Goal: Task Accomplishment & Management: Complete application form

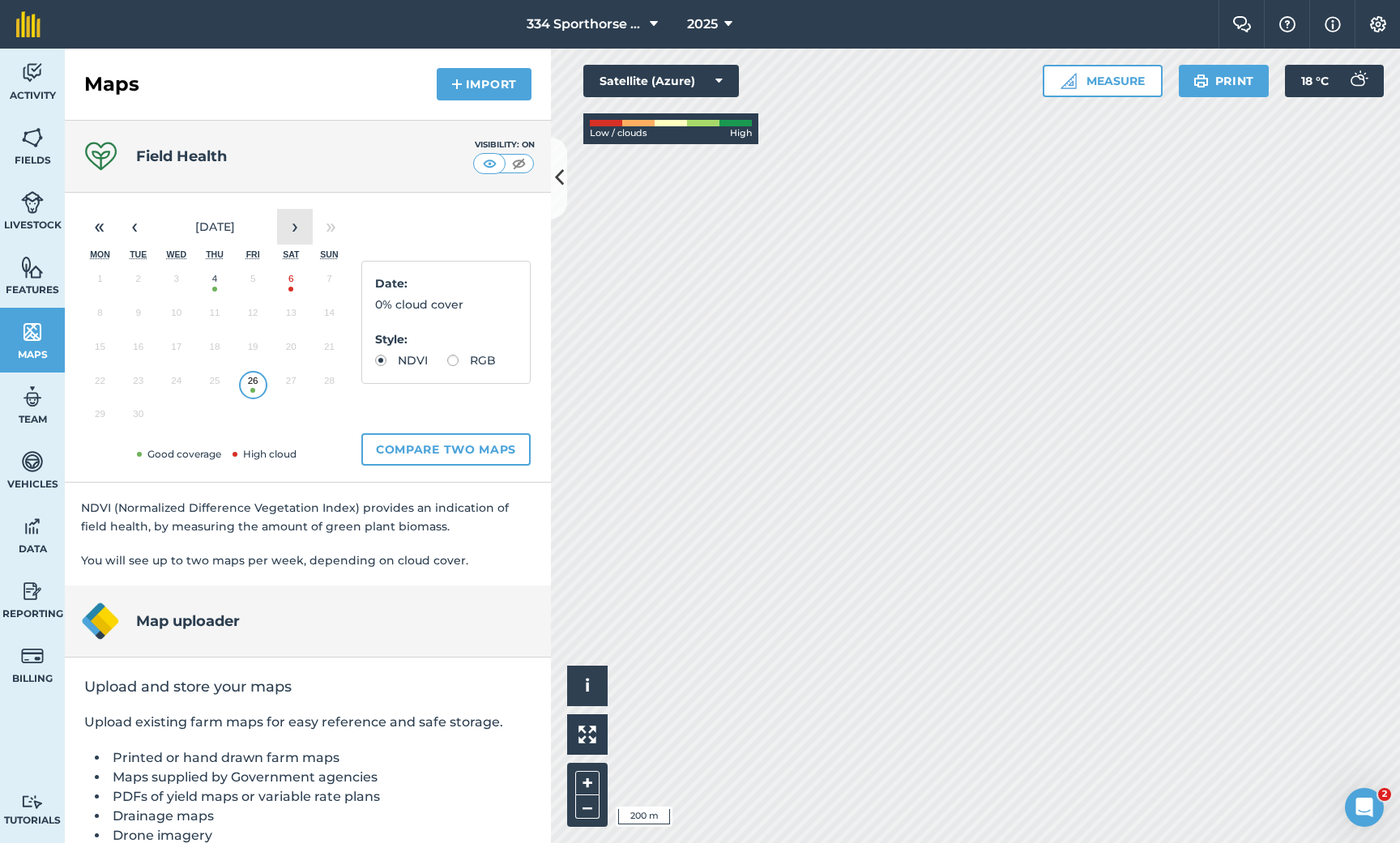
click at [300, 230] on button "›" at bounding box center [294, 226] width 35 height 35
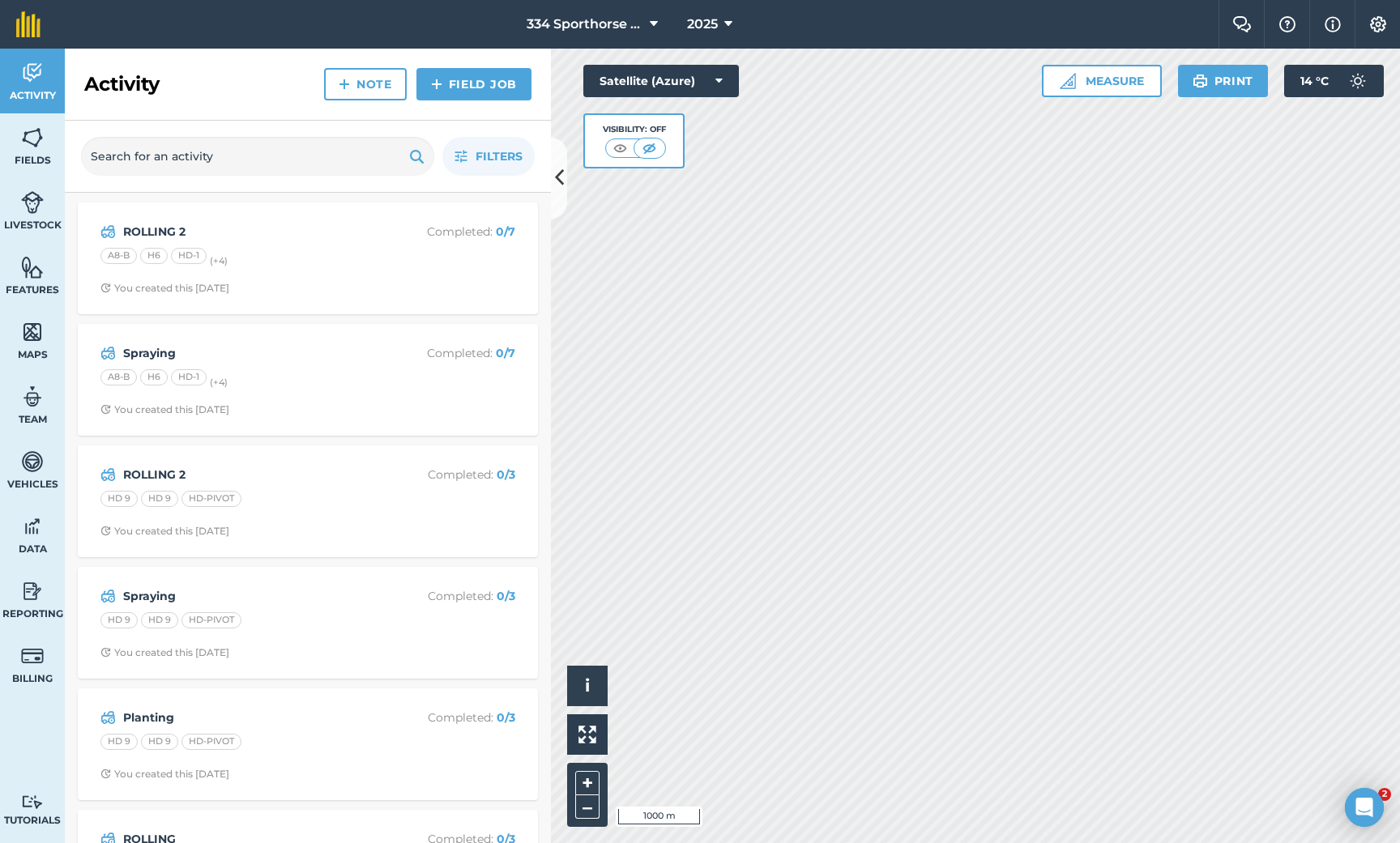
click at [35, 349] on span "Maps" at bounding box center [32, 355] width 65 height 13
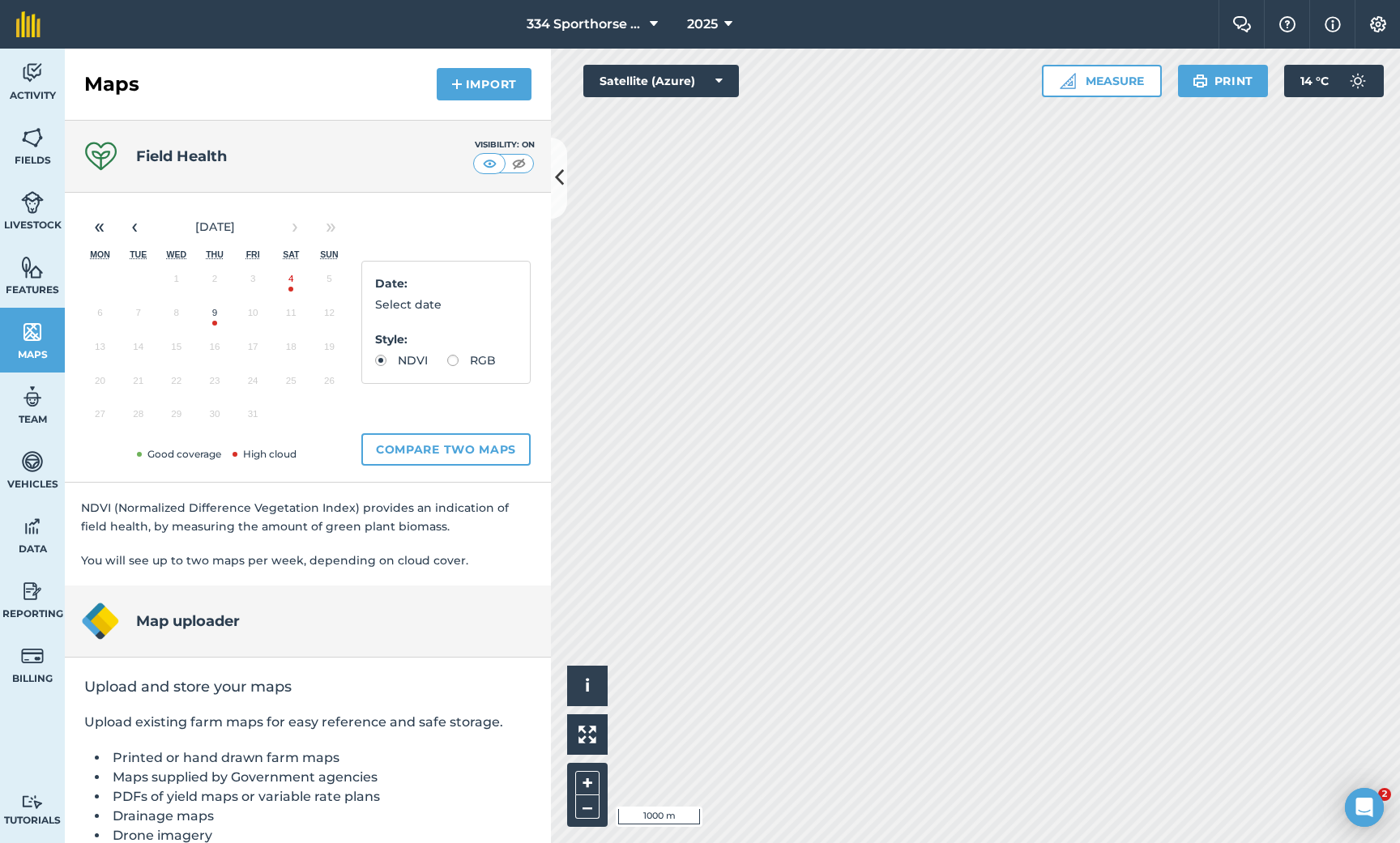
click at [218, 317] on button "9" at bounding box center [214, 316] width 38 height 34
click at [288, 286] on button "4" at bounding box center [291, 282] width 38 height 34
click at [145, 232] on button "‹" at bounding box center [134, 226] width 35 height 35
click at [259, 388] on button "26" at bounding box center [253, 384] width 38 height 34
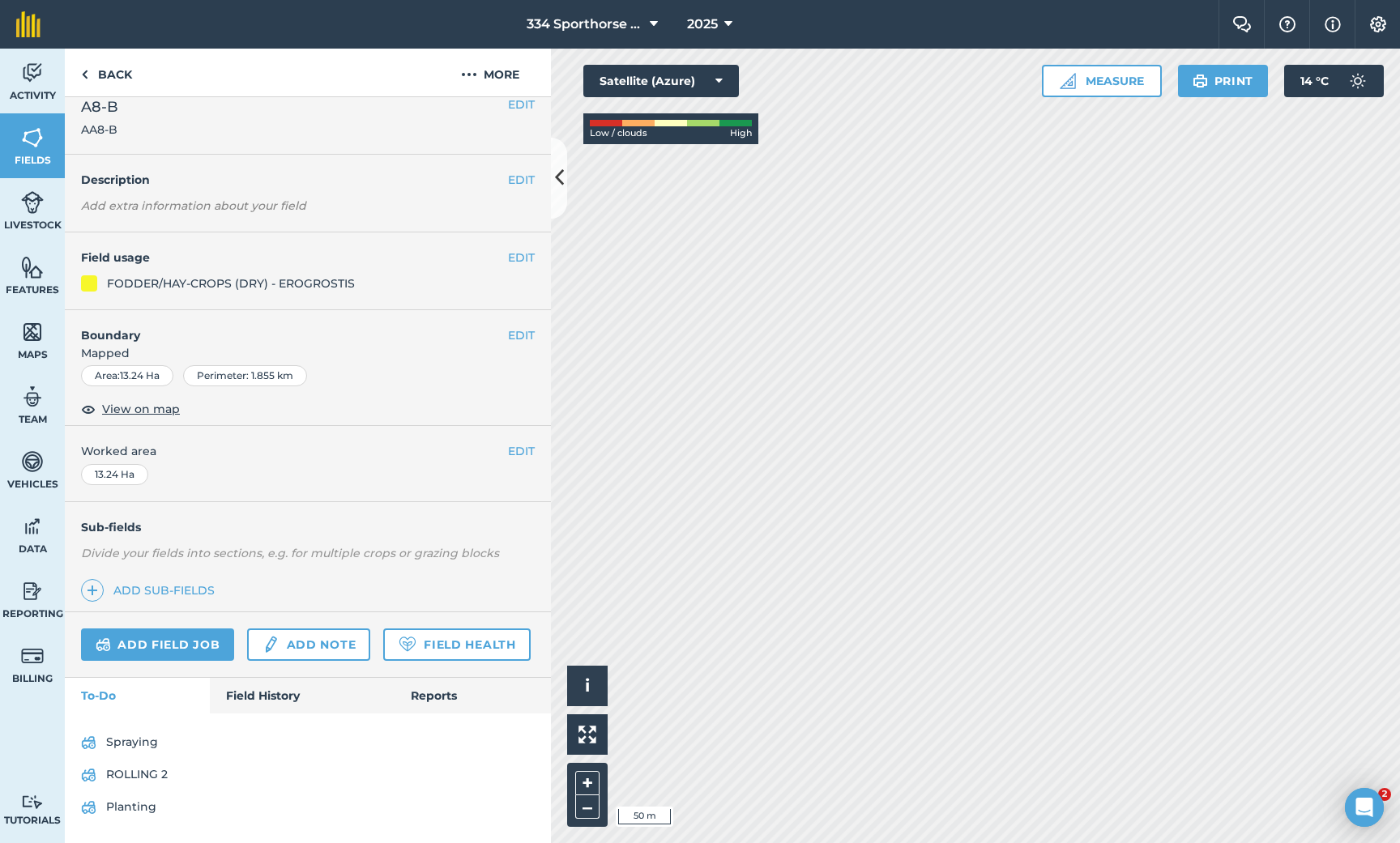
scroll to position [15, 0]
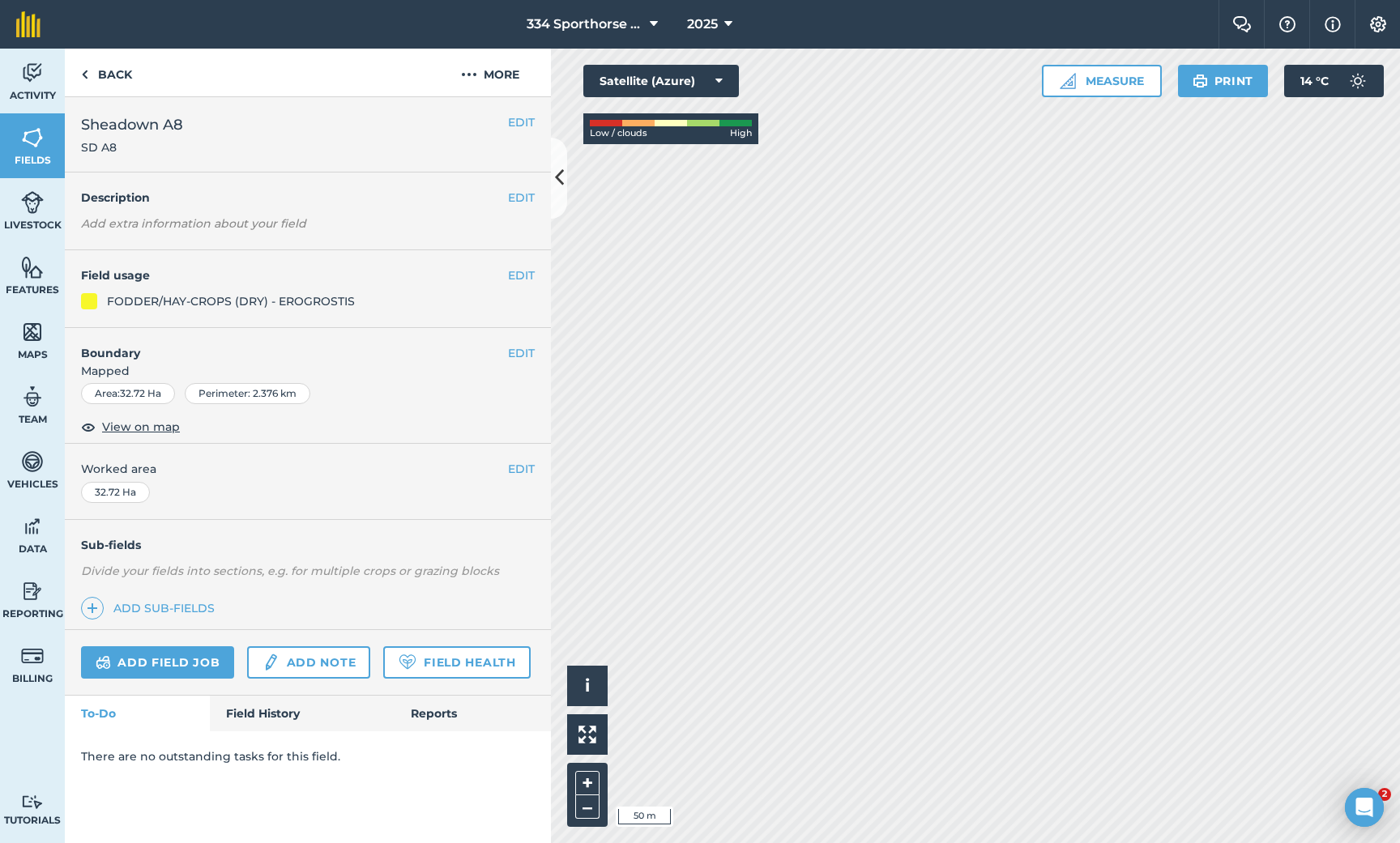
click at [166, 660] on link "Add field job" at bounding box center [157, 663] width 153 height 33
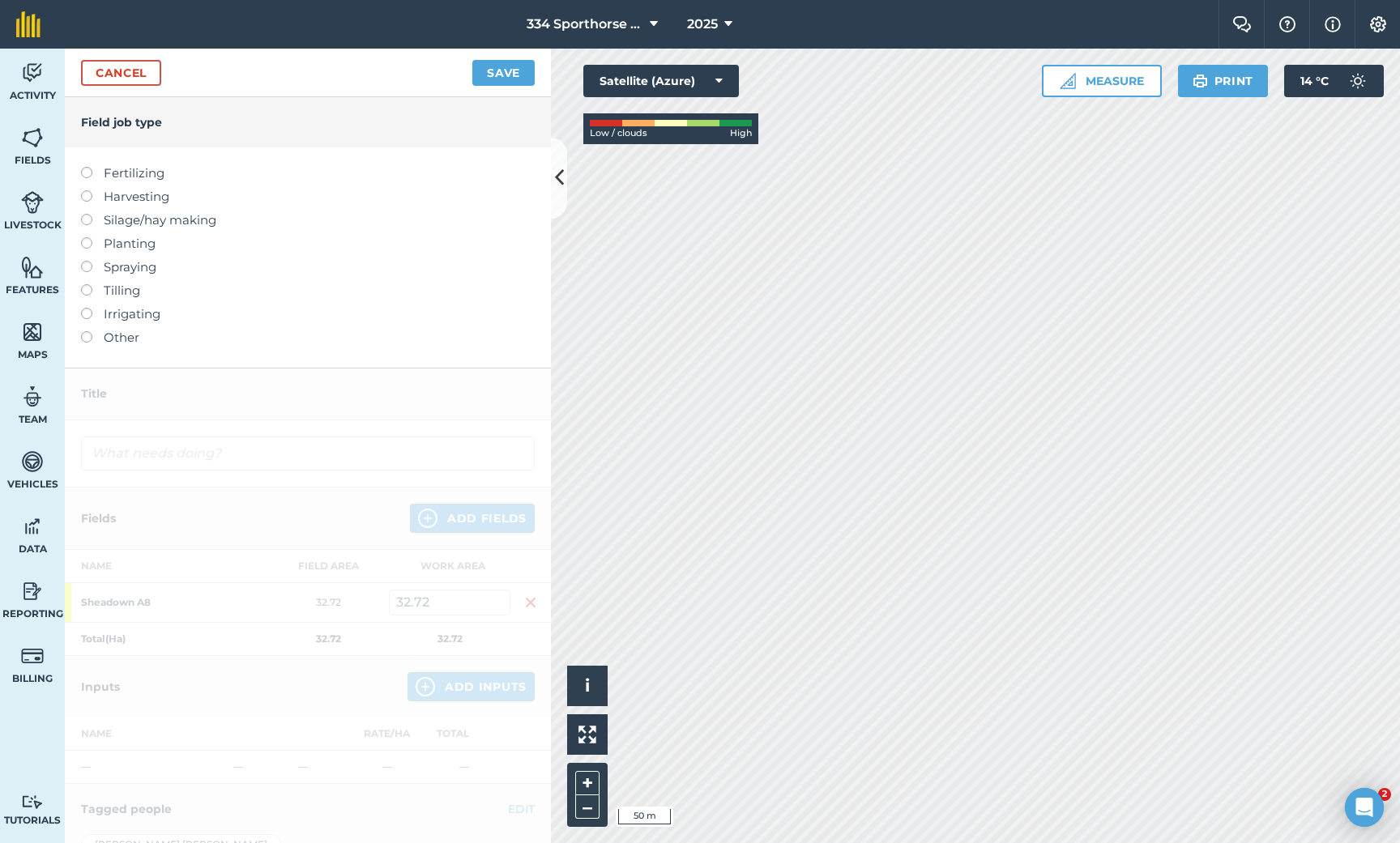
click at [86, 261] on label at bounding box center [92, 261] width 22 height 0
type input "Spraying"
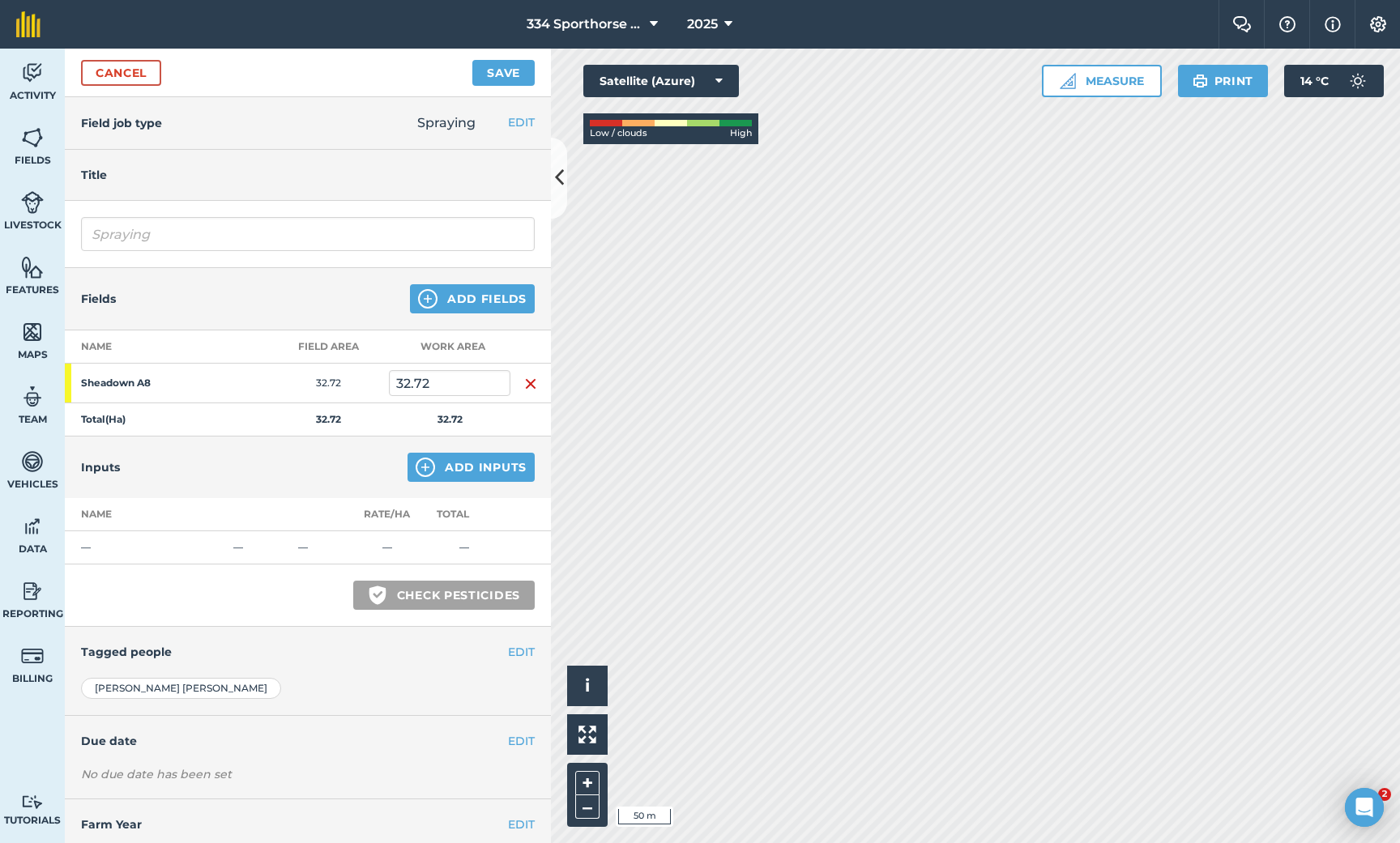
click at [459, 469] on button "Add Inputs" at bounding box center [470, 468] width 127 height 29
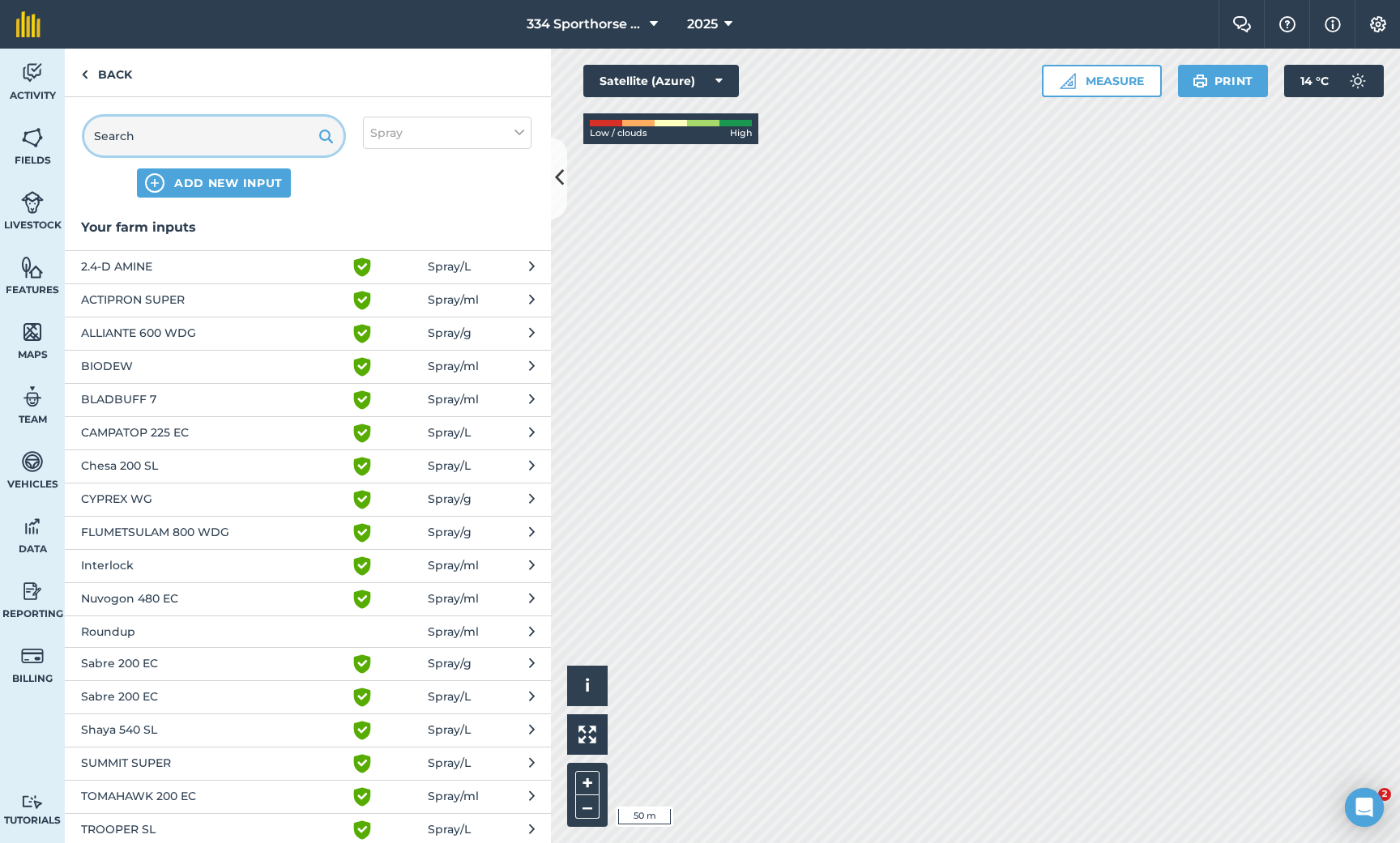
click at [229, 142] on input "text" at bounding box center [214, 135] width 259 height 39
click at [140, 435] on span "CAMPATOP 225 EC" at bounding box center [213, 433] width 265 height 20
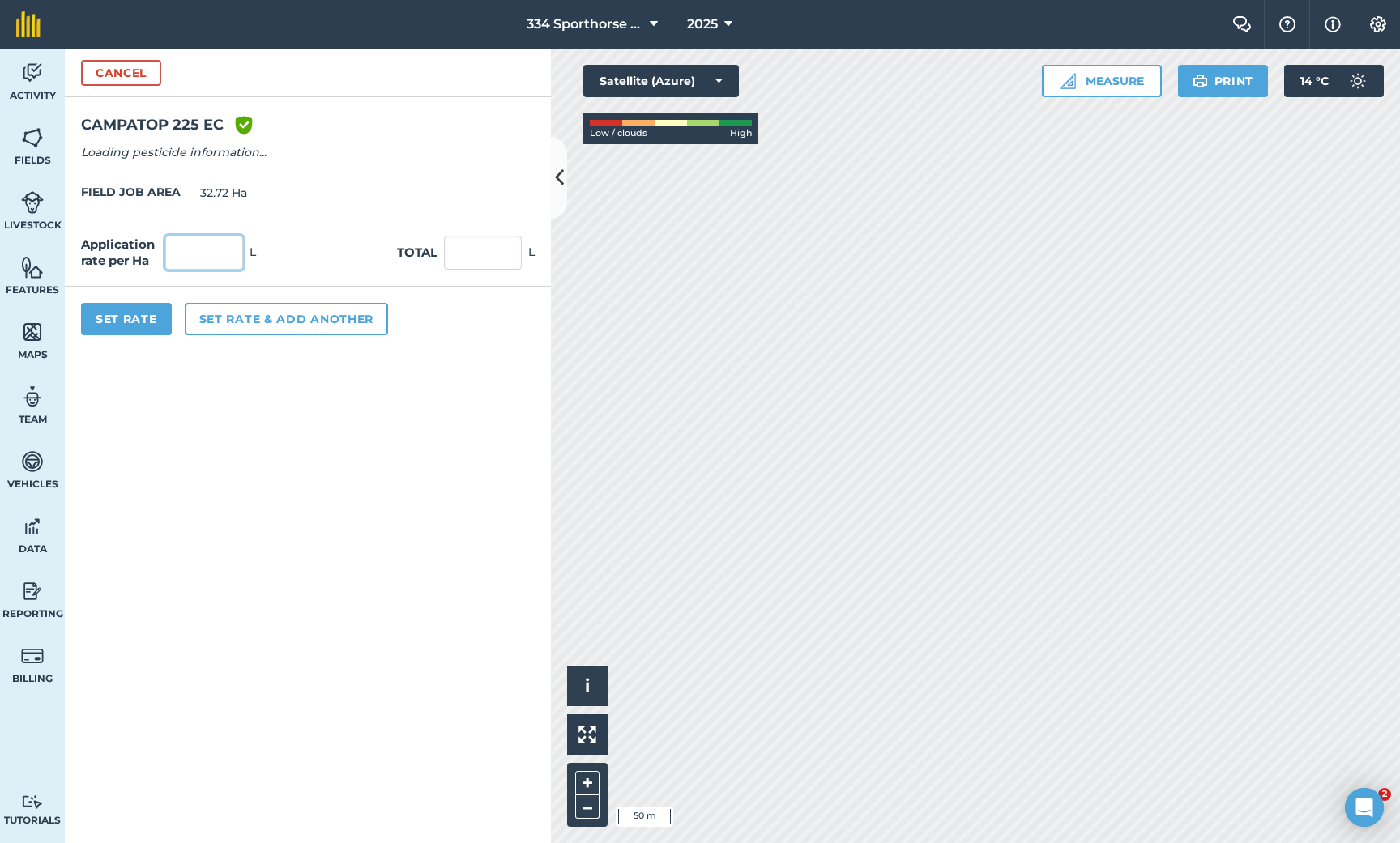
click at [209, 264] on input "text" at bounding box center [205, 252] width 78 height 34
type input "1.5"
type input "49.08"
click at [256, 324] on button "Set rate & add another" at bounding box center [287, 319] width 204 height 33
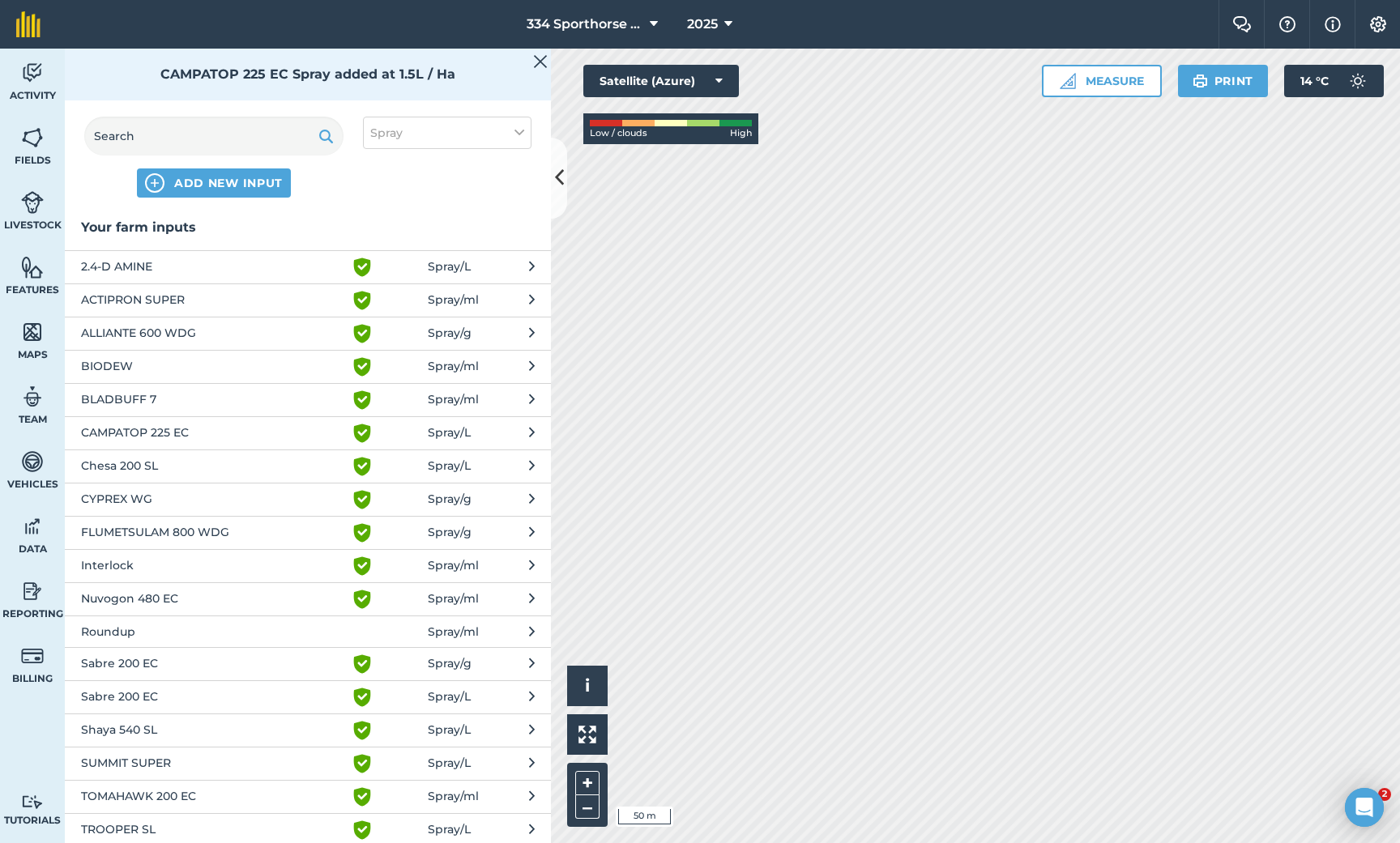
click at [174, 532] on span "FLUMETSULAM 800 WDG" at bounding box center [213, 533] width 265 height 20
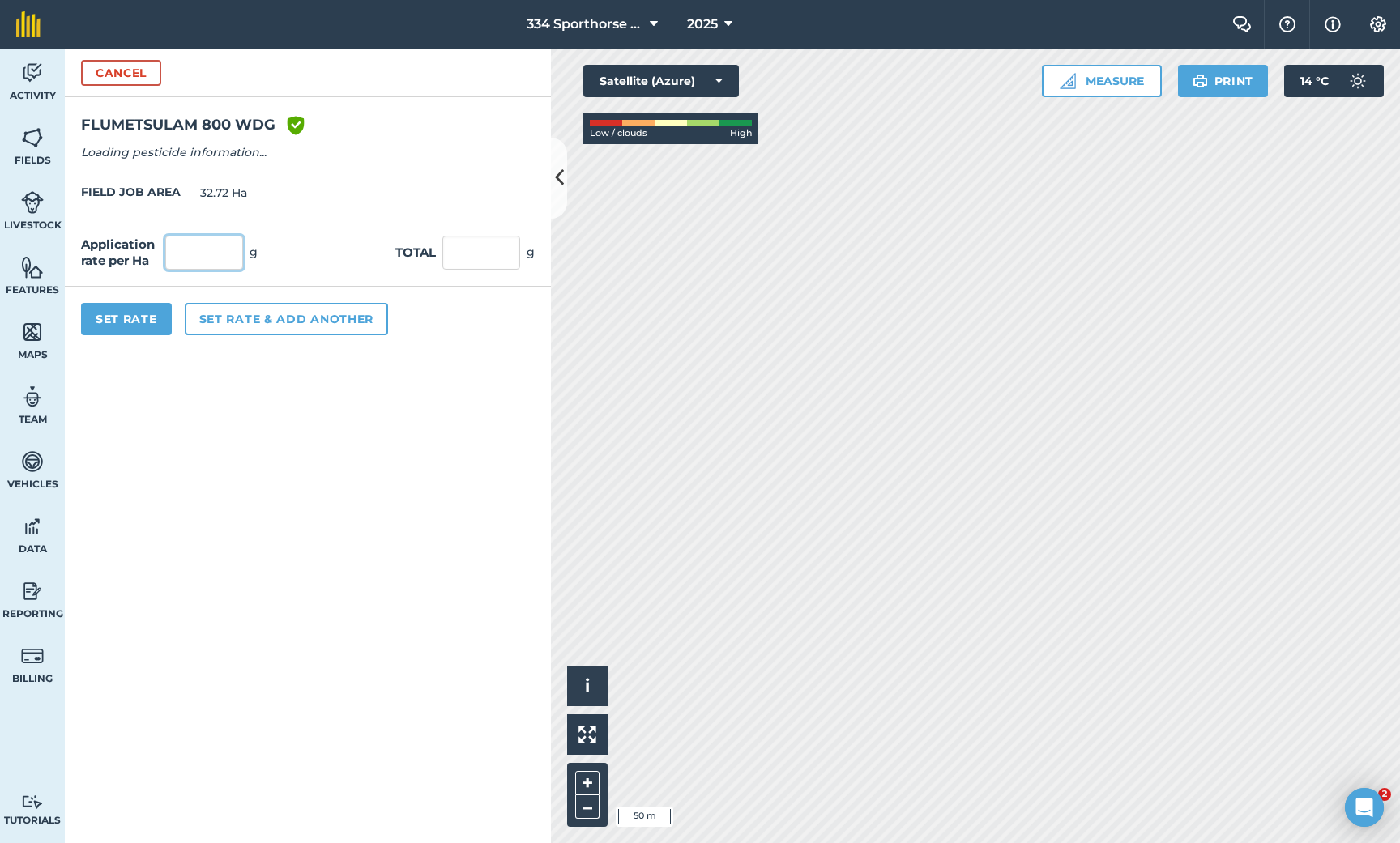
click at [201, 256] on input "text" at bounding box center [205, 252] width 78 height 34
type input "25"
type input "818"
click at [264, 318] on button "Set rate & add another" at bounding box center [287, 319] width 204 height 33
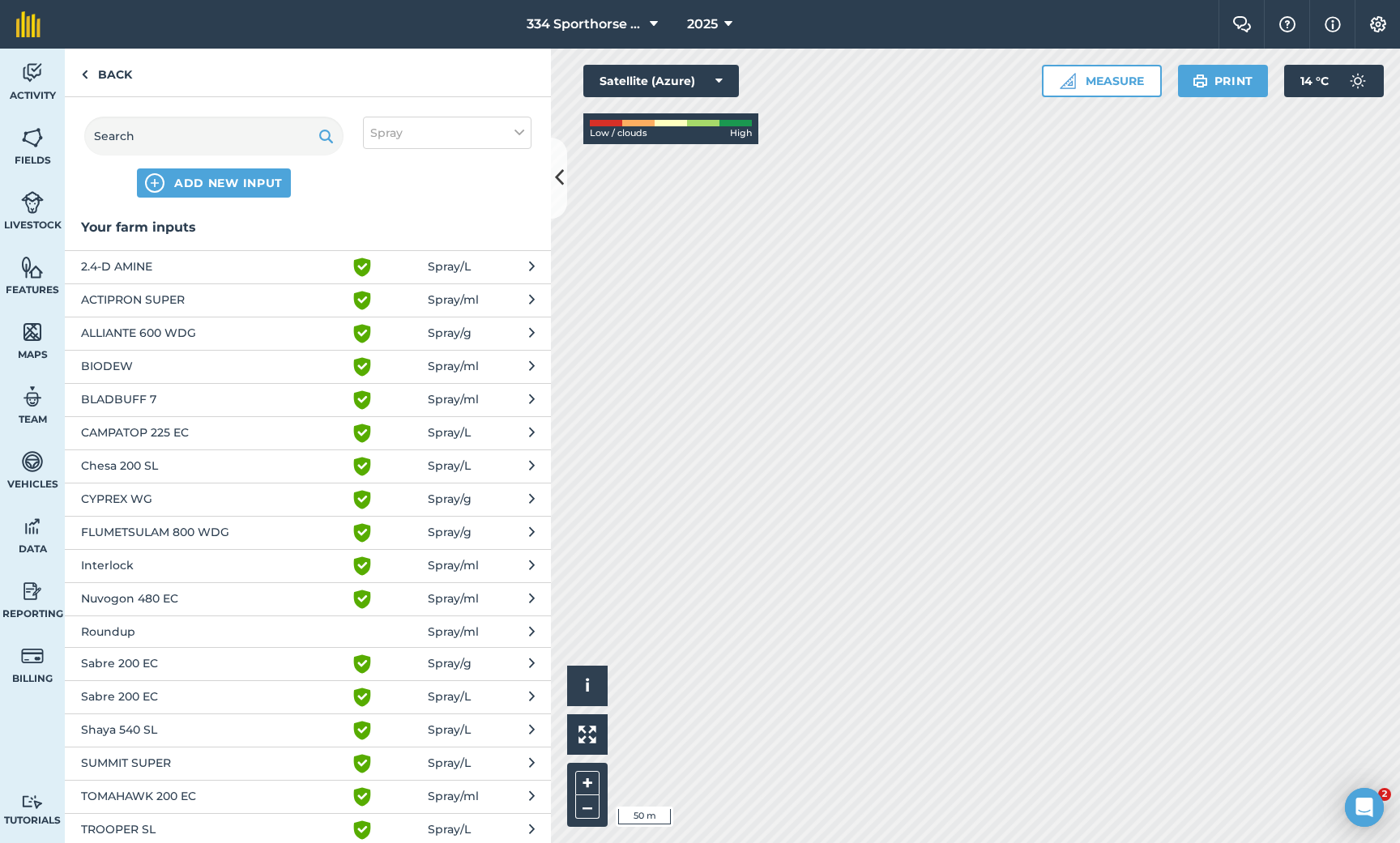
click at [132, 266] on span "2.4-D AMINE" at bounding box center [213, 267] width 265 height 20
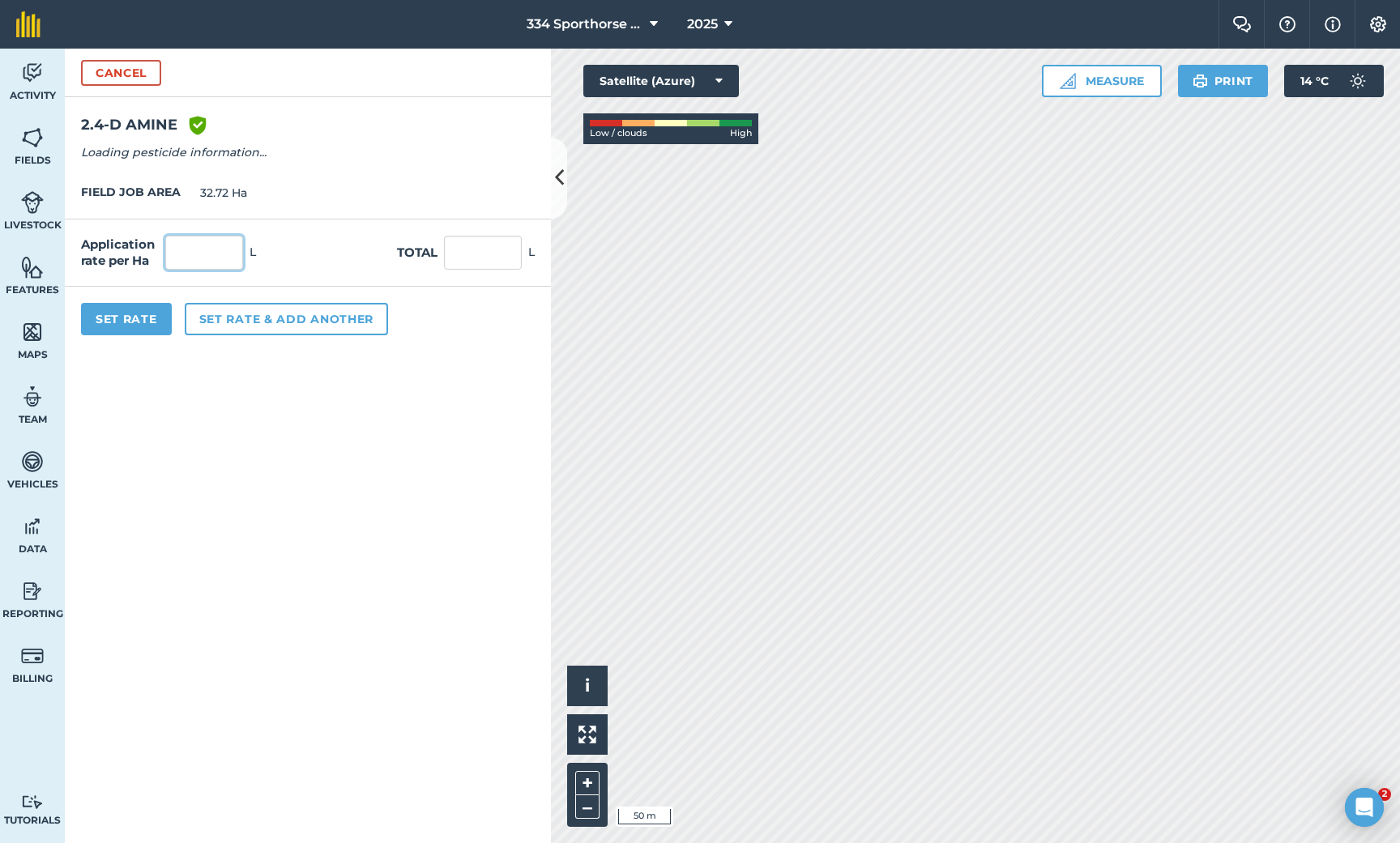
click at [188, 257] on input "text" at bounding box center [205, 252] width 78 height 34
type input "1"
type input "32.72"
click at [285, 315] on button "Set rate & add another" at bounding box center [287, 319] width 204 height 33
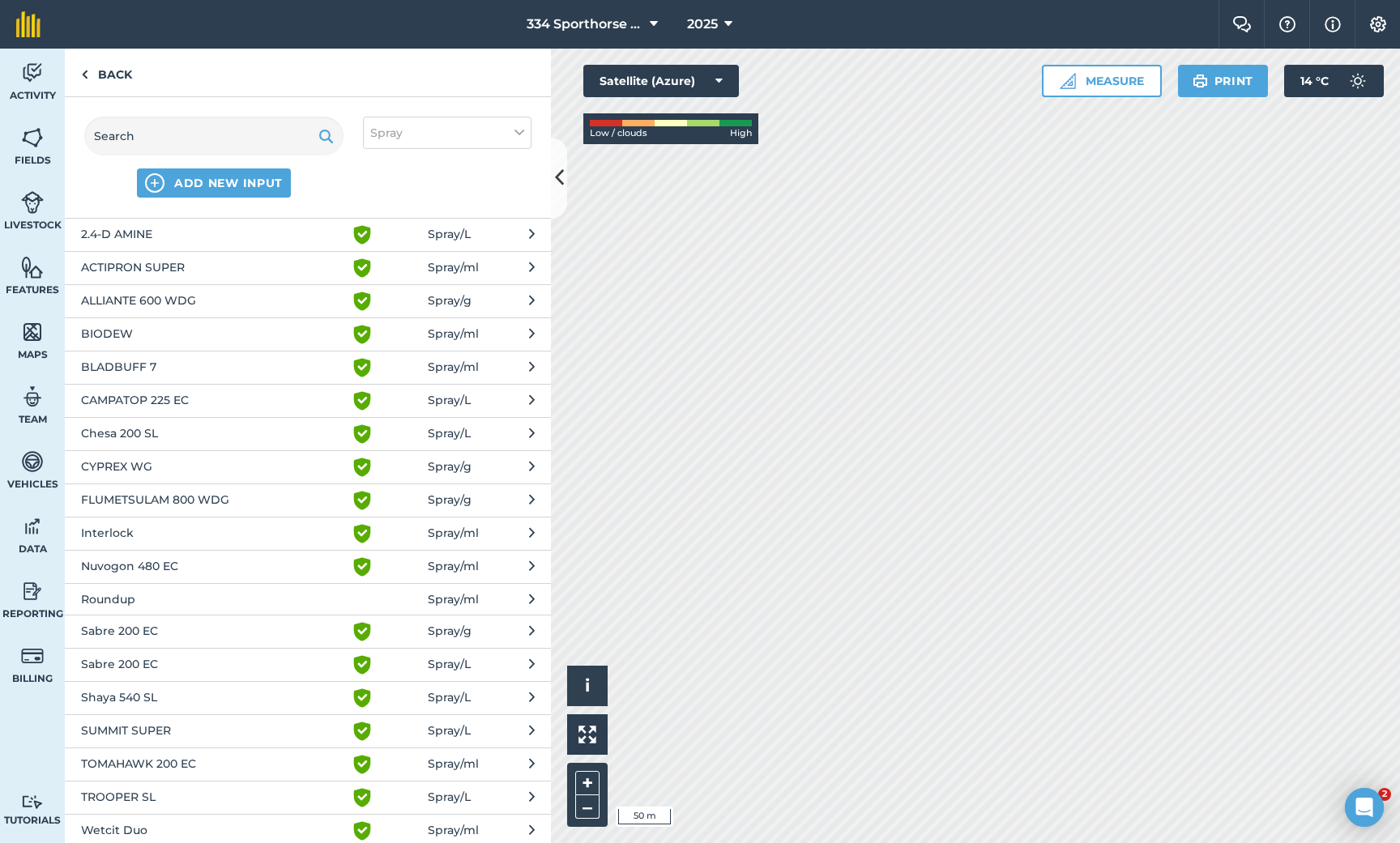
scroll to position [61, 0]
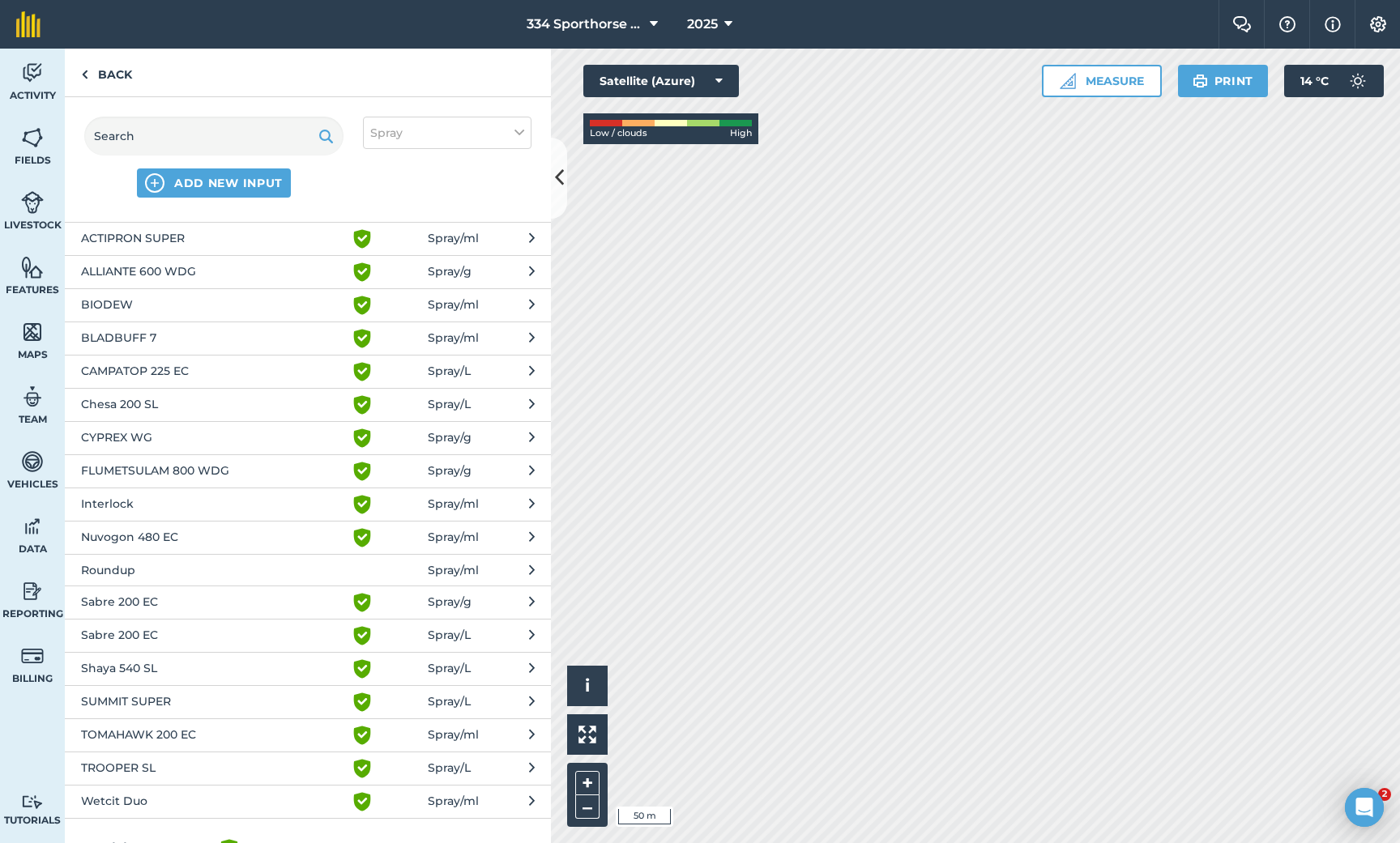
click at [143, 699] on span "SUMMIT SUPER" at bounding box center [213, 702] width 265 height 20
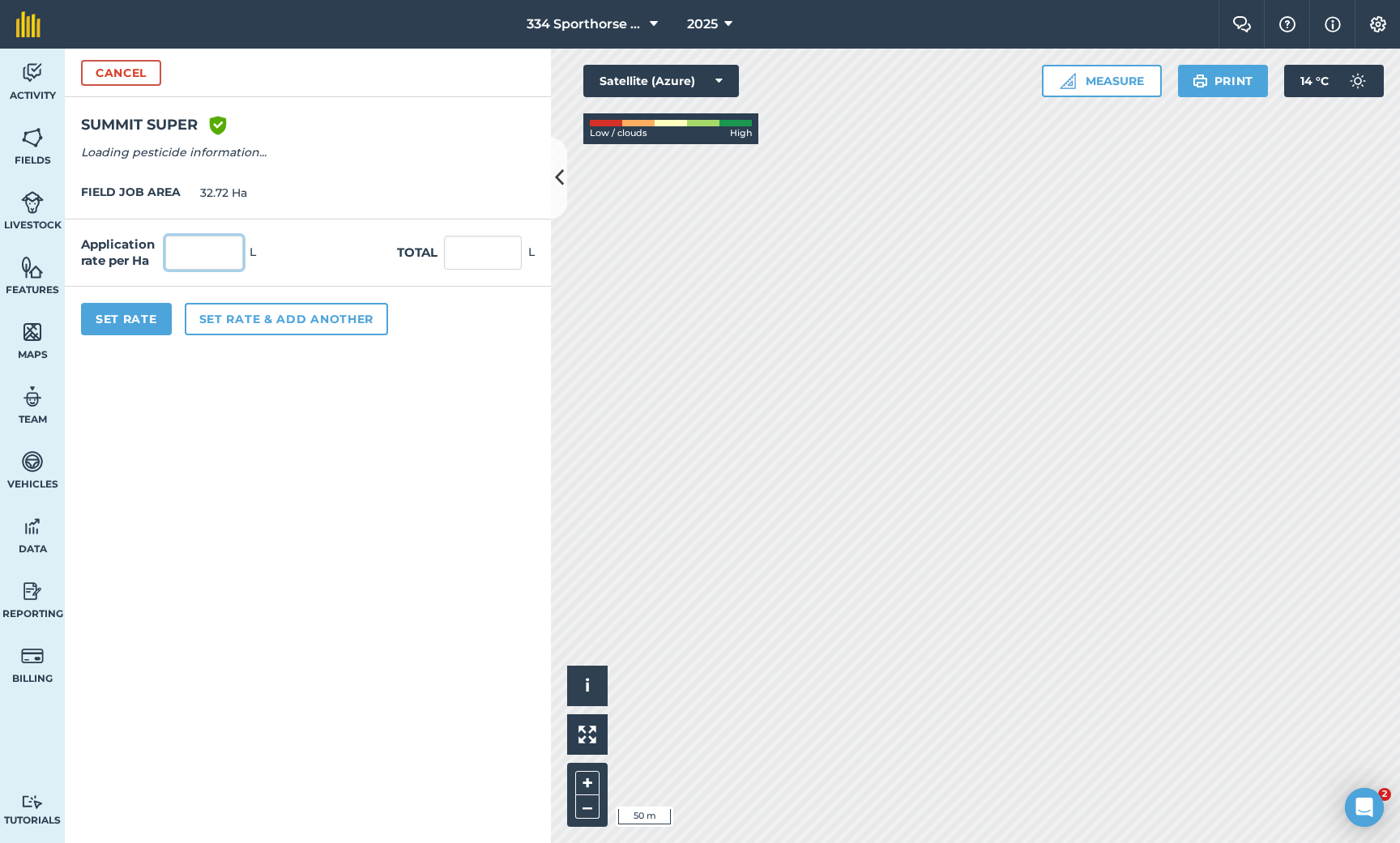
click at [227, 258] on input "text" at bounding box center [205, 252] width 78 height 34
type input "0.5"
type input "16.36"
click at [143, 325] on button "Set Rate" at bounding box center [126, 319] width 91 height 33
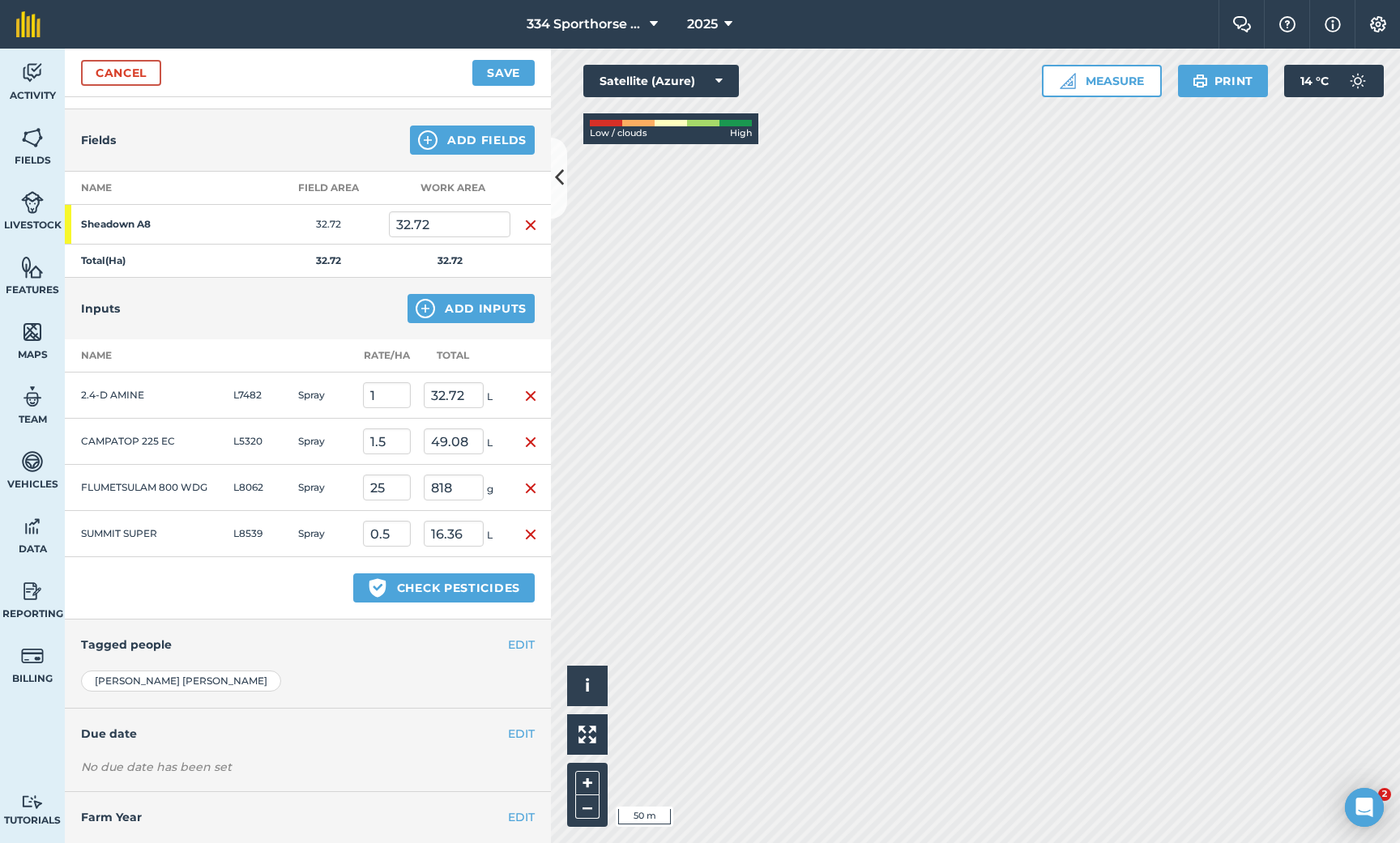
scroll to position [160, 0]
click at [495, 76] on button "Save" at bounding box center [503, 72] width 62 height 26
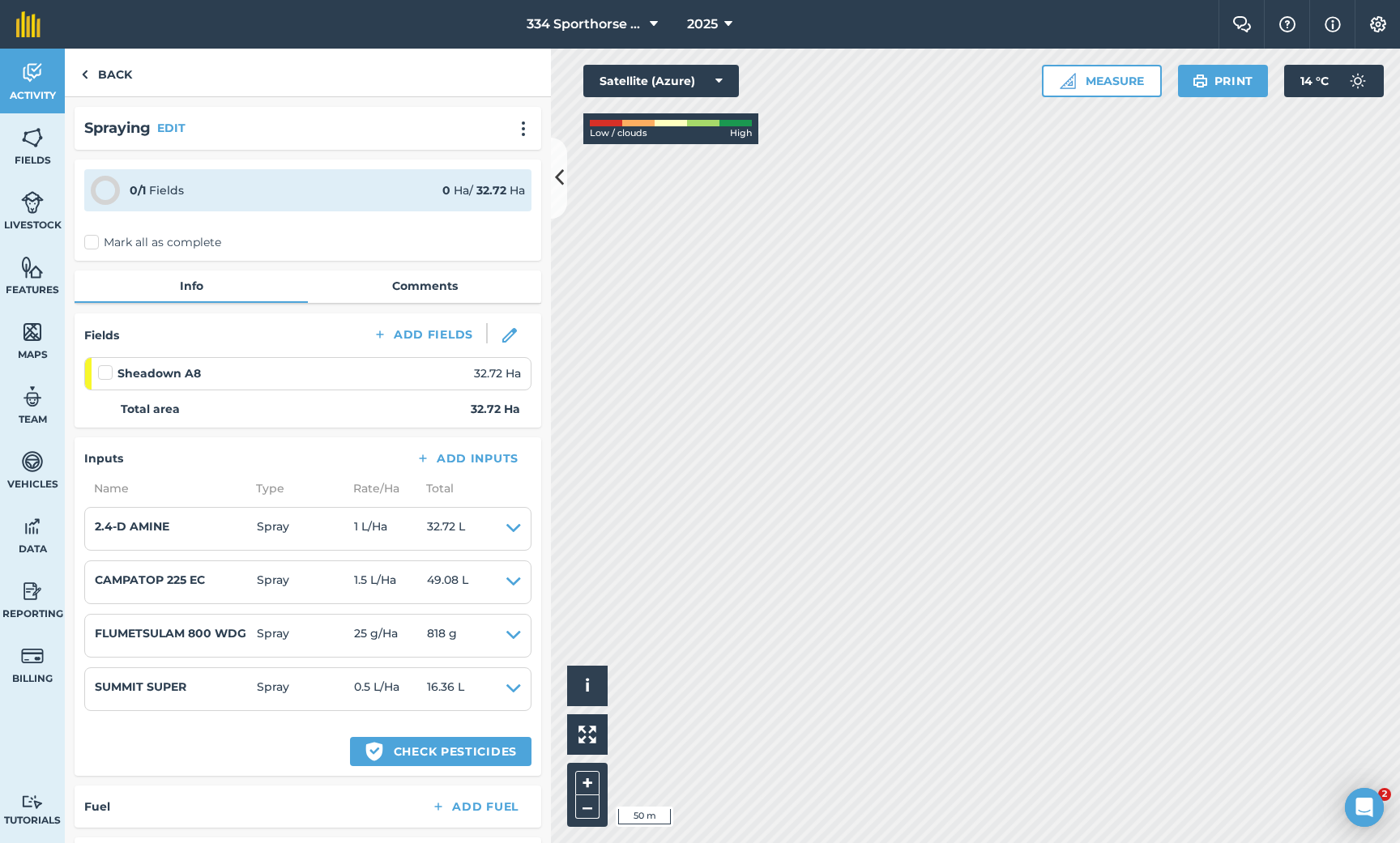
click at [98, 241] on label "Mark all as complete" at bounding box center [153, 242] width 137 height 17
click at [95, 241] on input "Mark all as complete" at bounding box center [90, 239] width 10 height 10
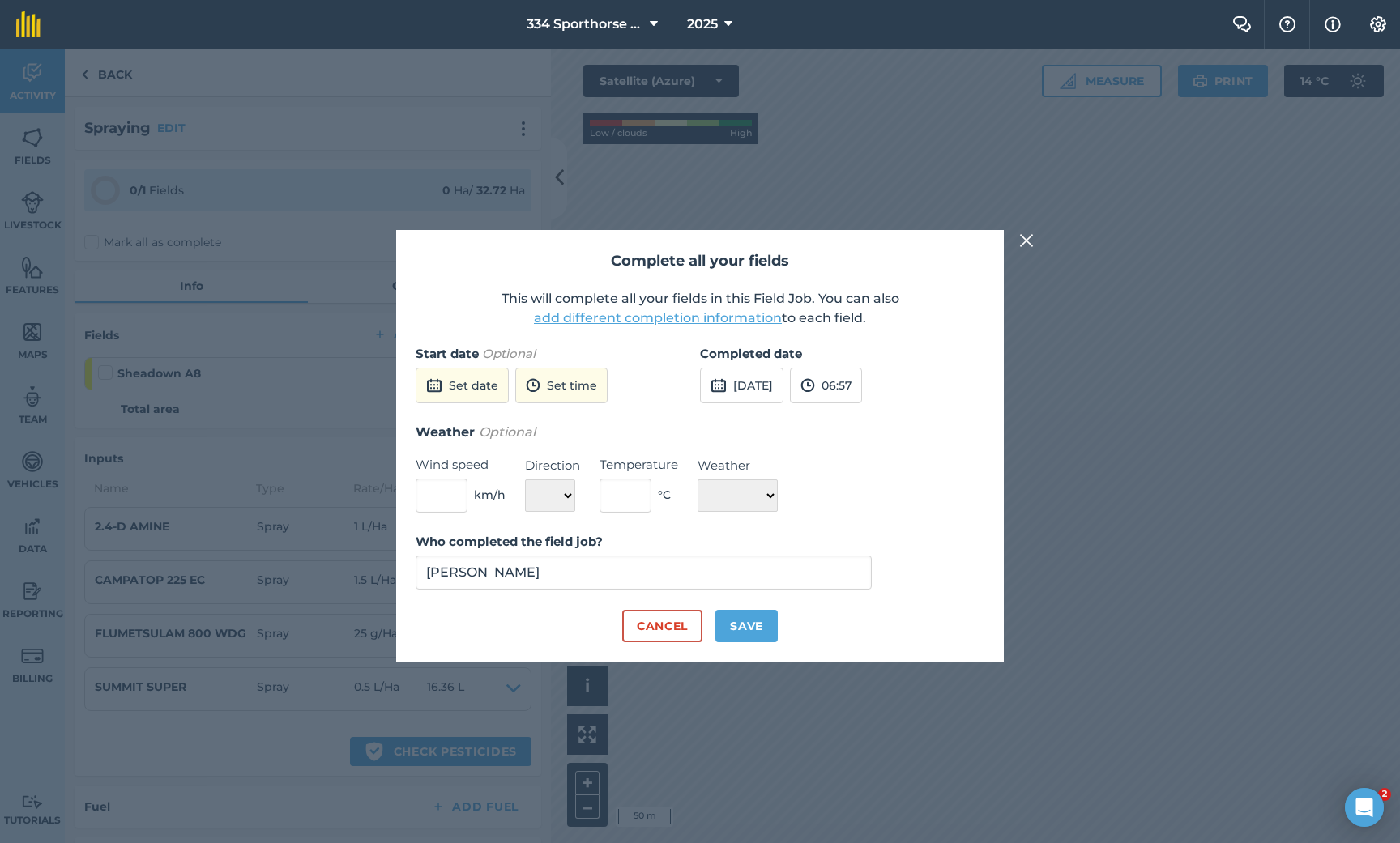
click at [747, 627] on button "Save" at bounding box center [747, 626] width 62 height 33
checkbox input "true"
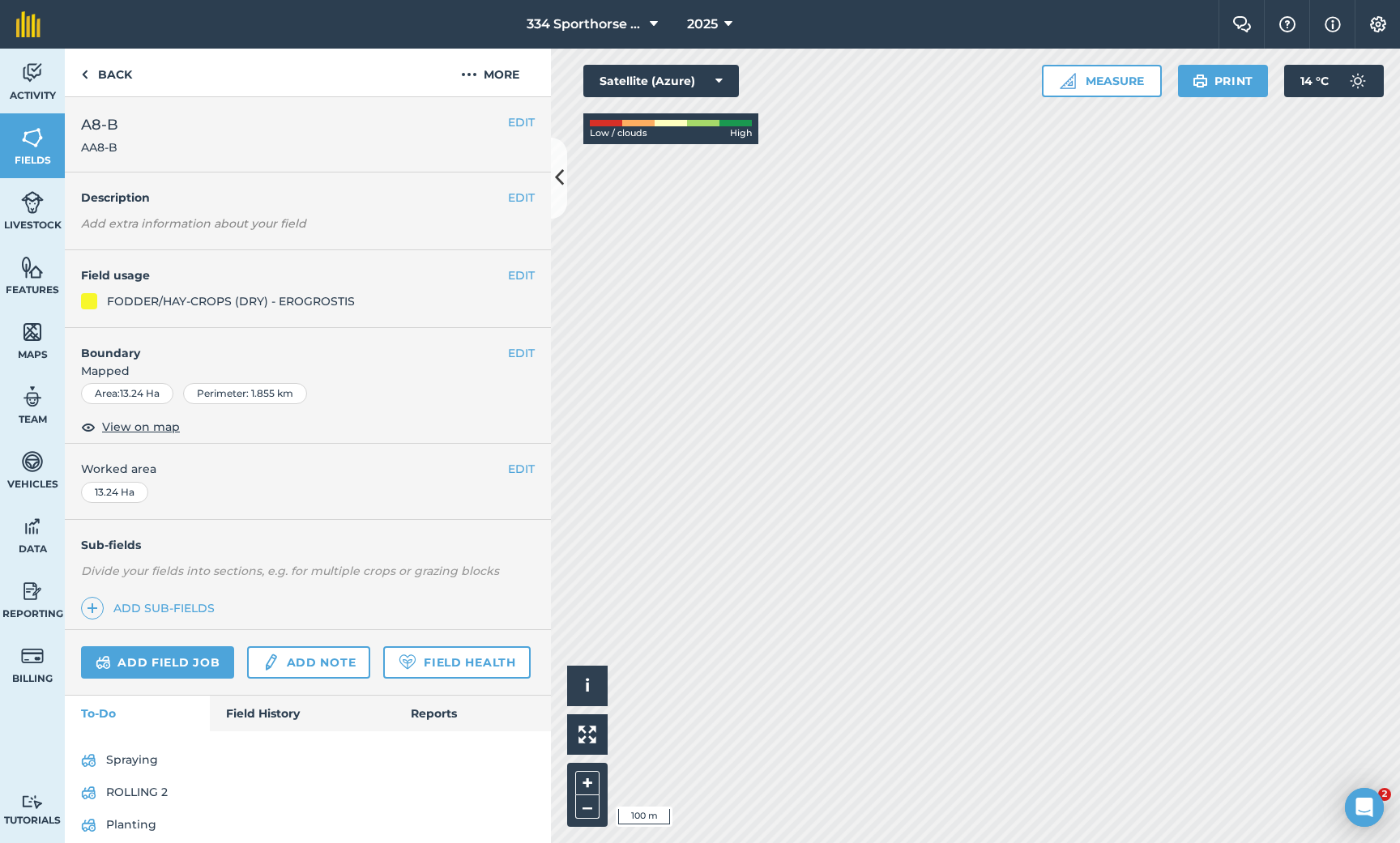
click at [135, 754] on link "Spraying" at bounding box center [308, 761] width 454 height 26
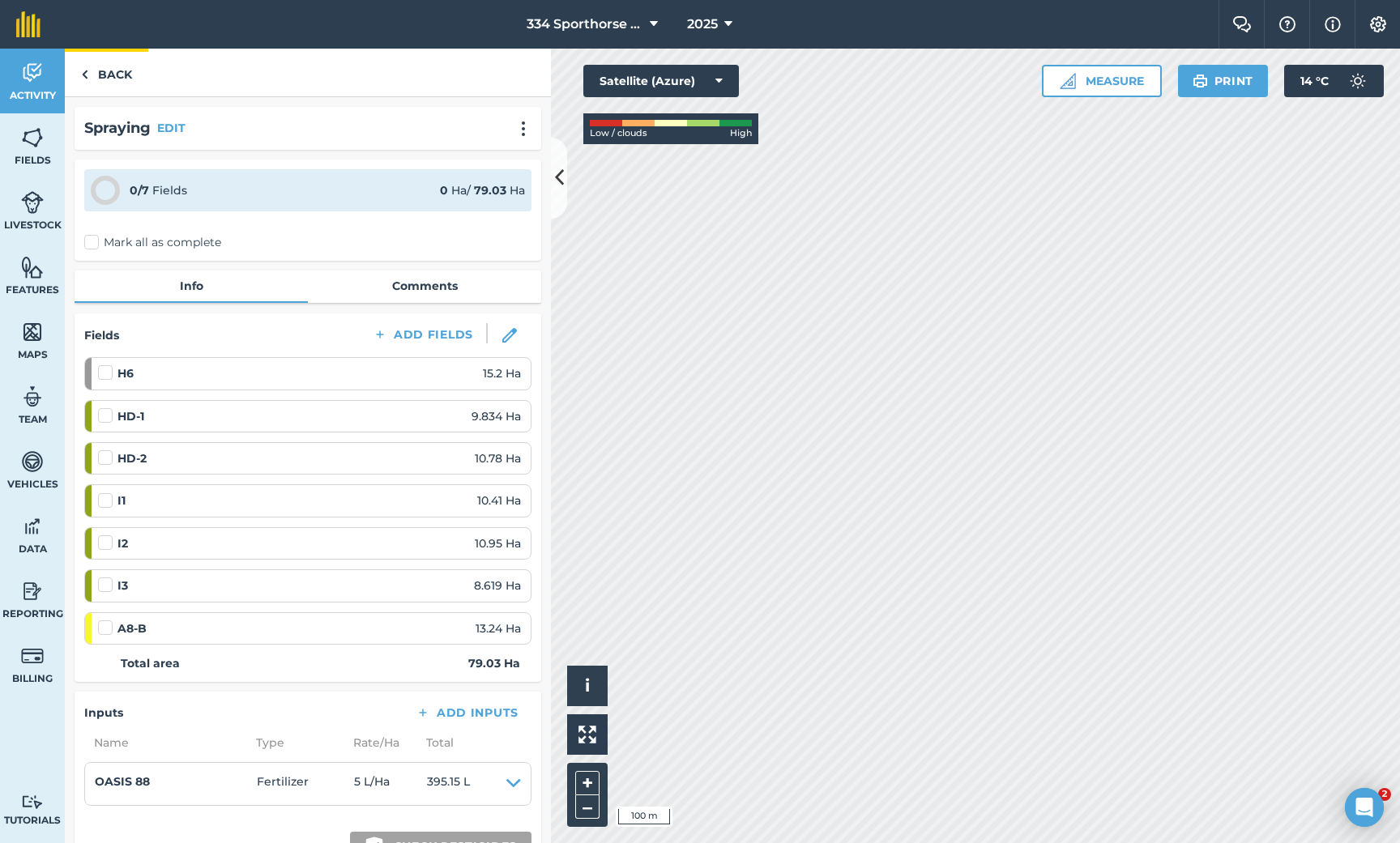
click at [109, 71] on link "Back" at bounding box center [106, 72] width 84 height 47
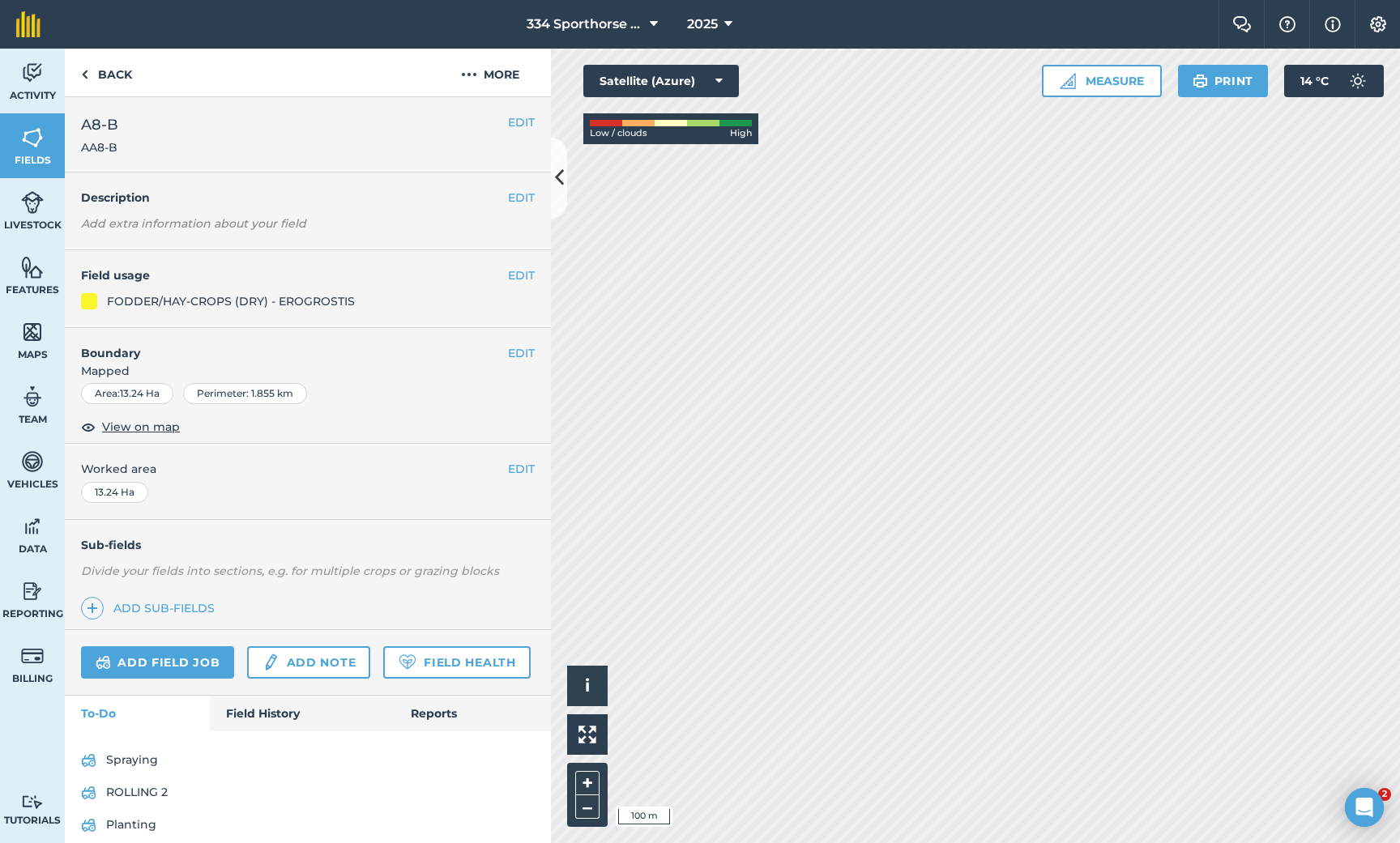
click at [184, 664] on link "Add field job" at bounding box center [157, 663] width 153 height 33
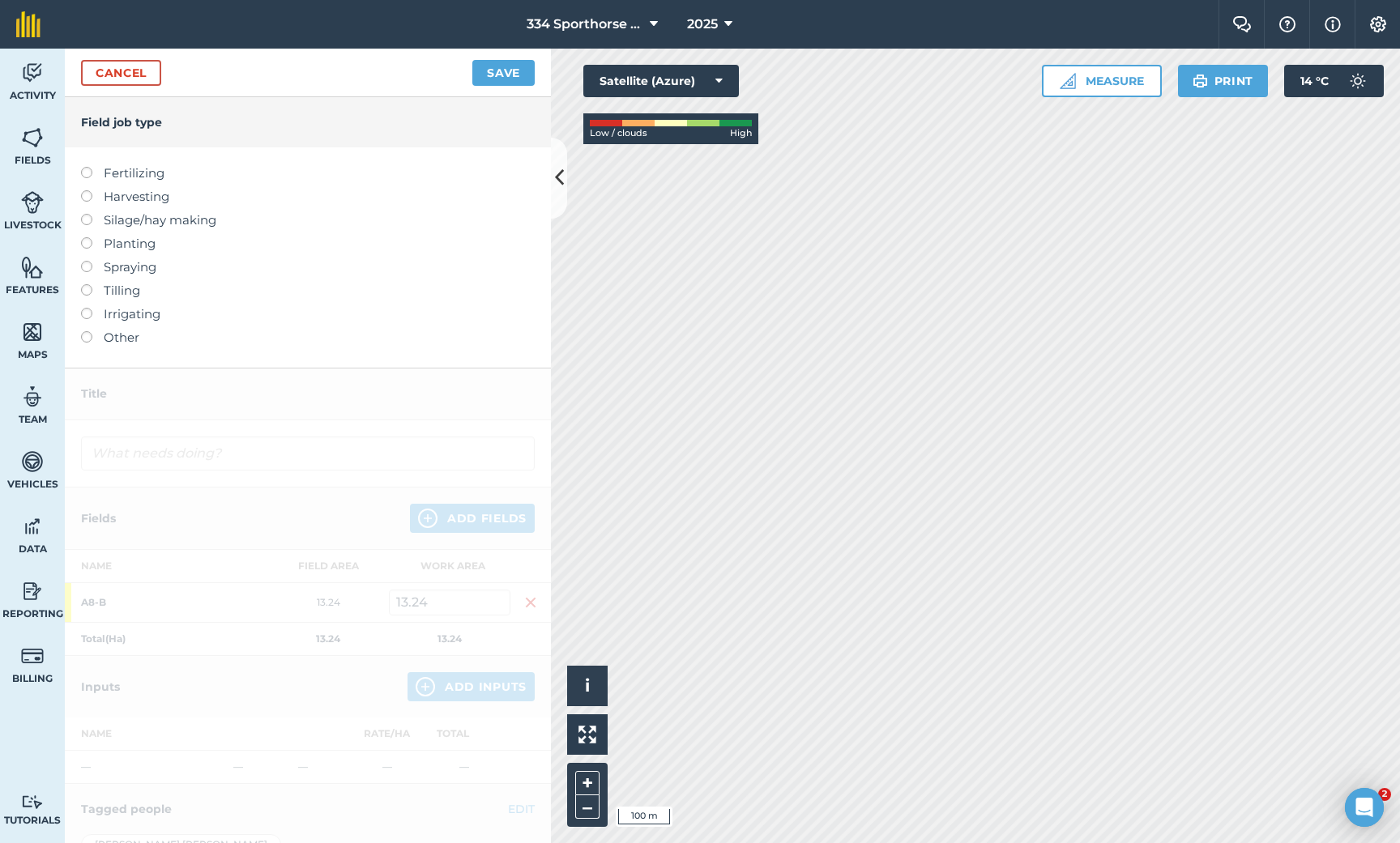
click at [89, 261] on label at bounding box center [92, 261] width 22 height 0
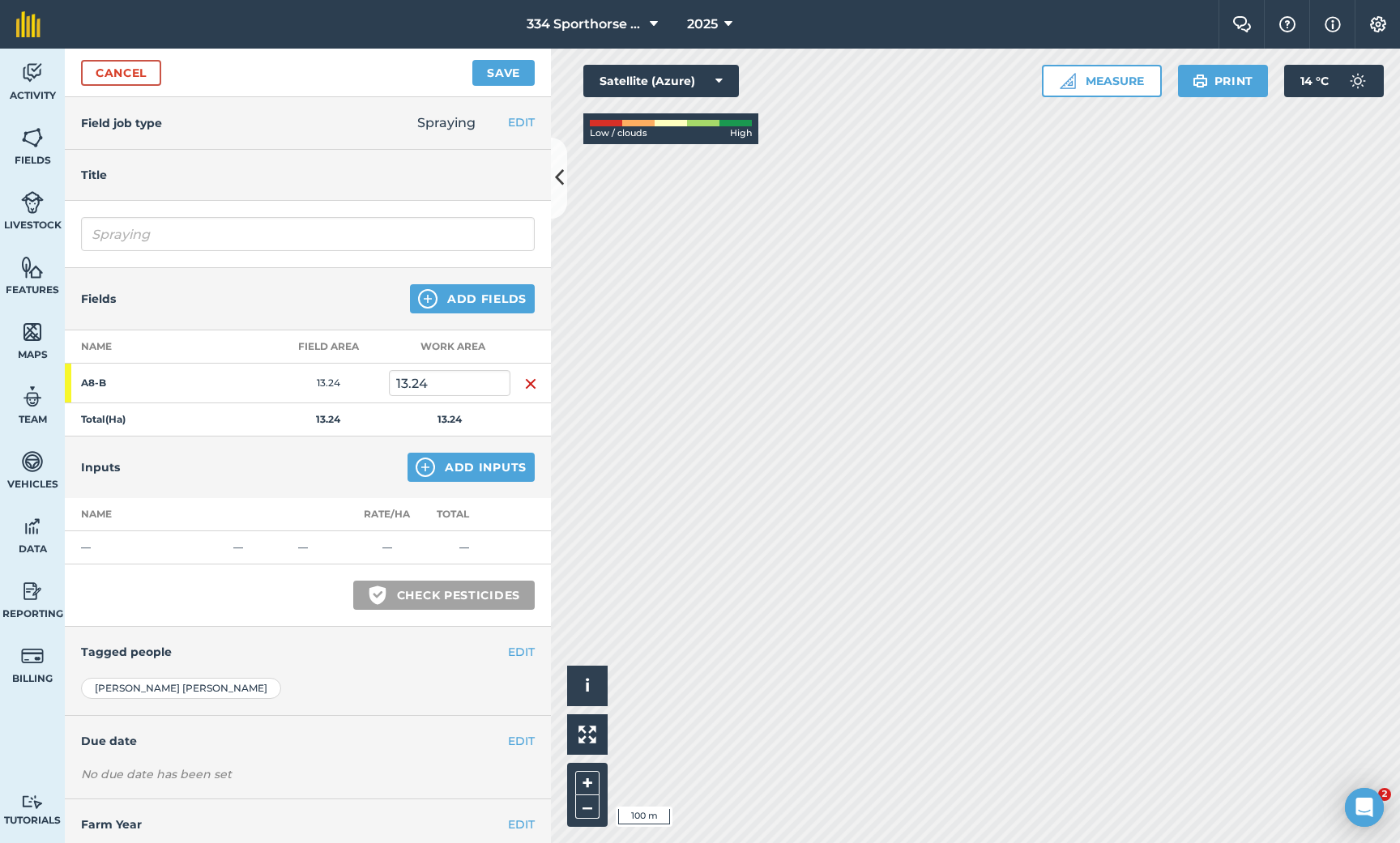
type input "Spraying"
click at [451, 470] on button "Add Inputs" at bounding box center [470, 468] width 127 height 29
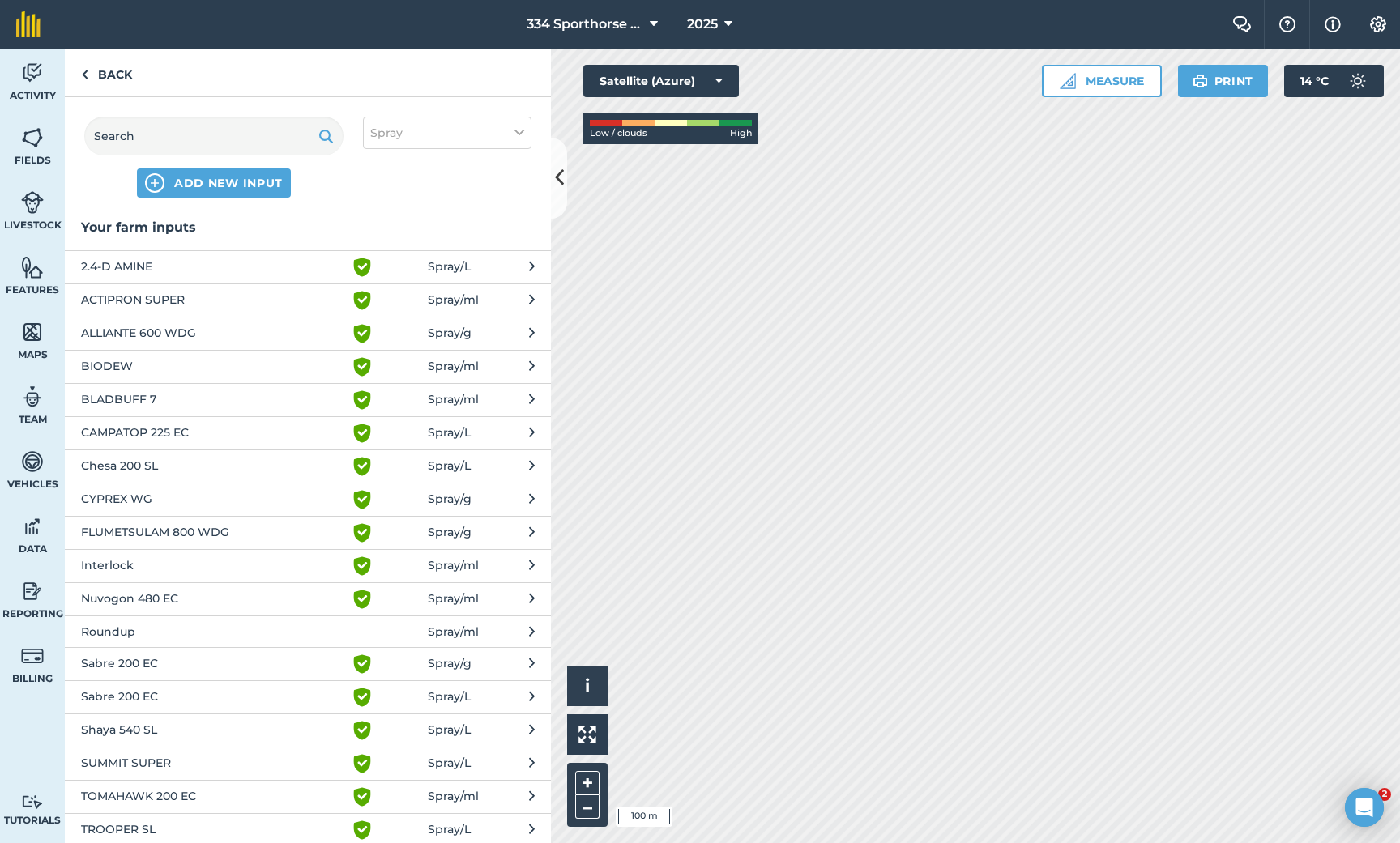
click at [131, 271] on span "2.4-D AMINE" at bounding box center [213, 267] width 265 height 20
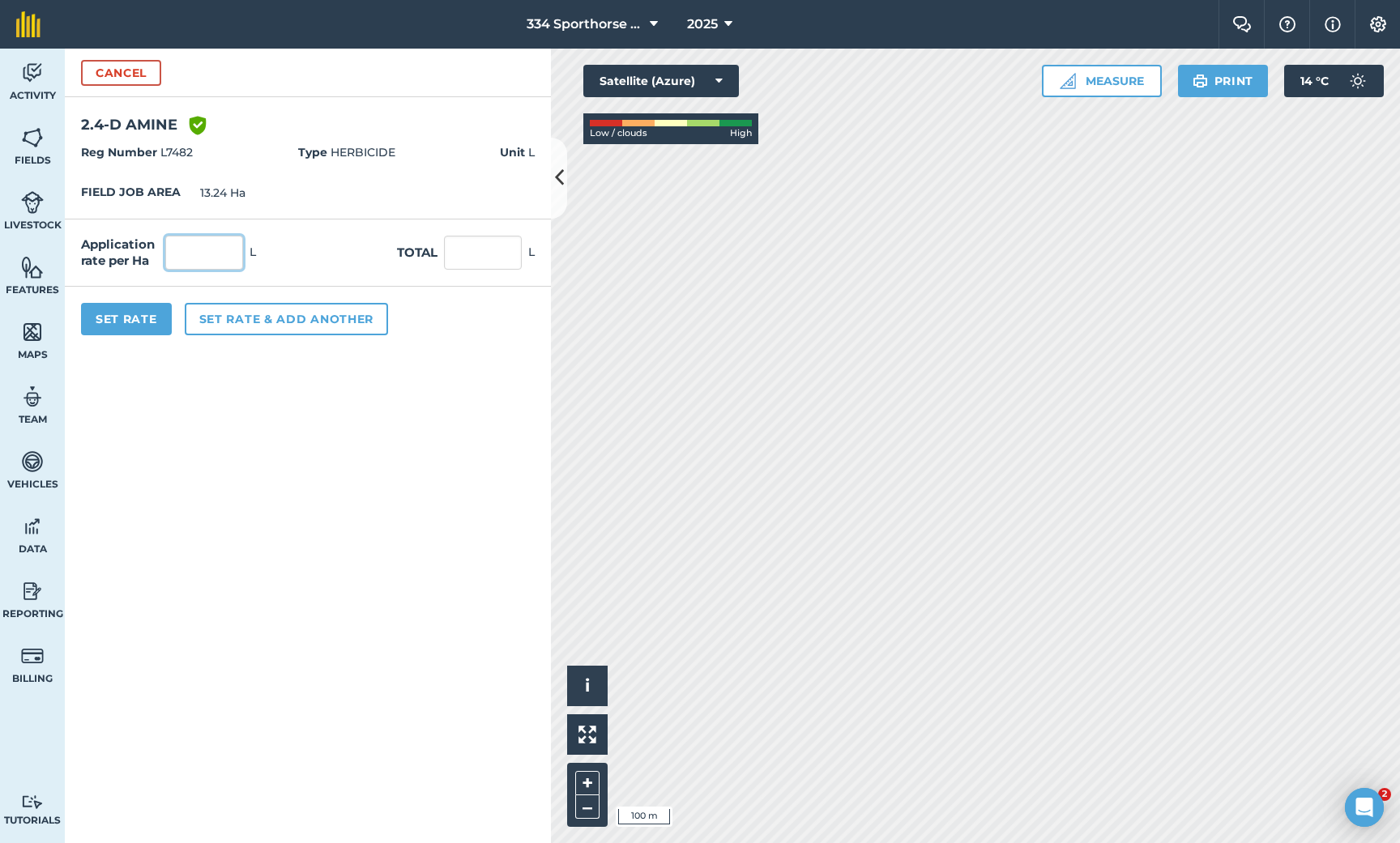
click at [190, 251] on input "text" at bounding box center [205, 252] width 78 height 34
type input "1"
type input "13.24"
click at [246, 311] on button "Set rate & add another" at bounding box center [287, 319] width 204 height 33
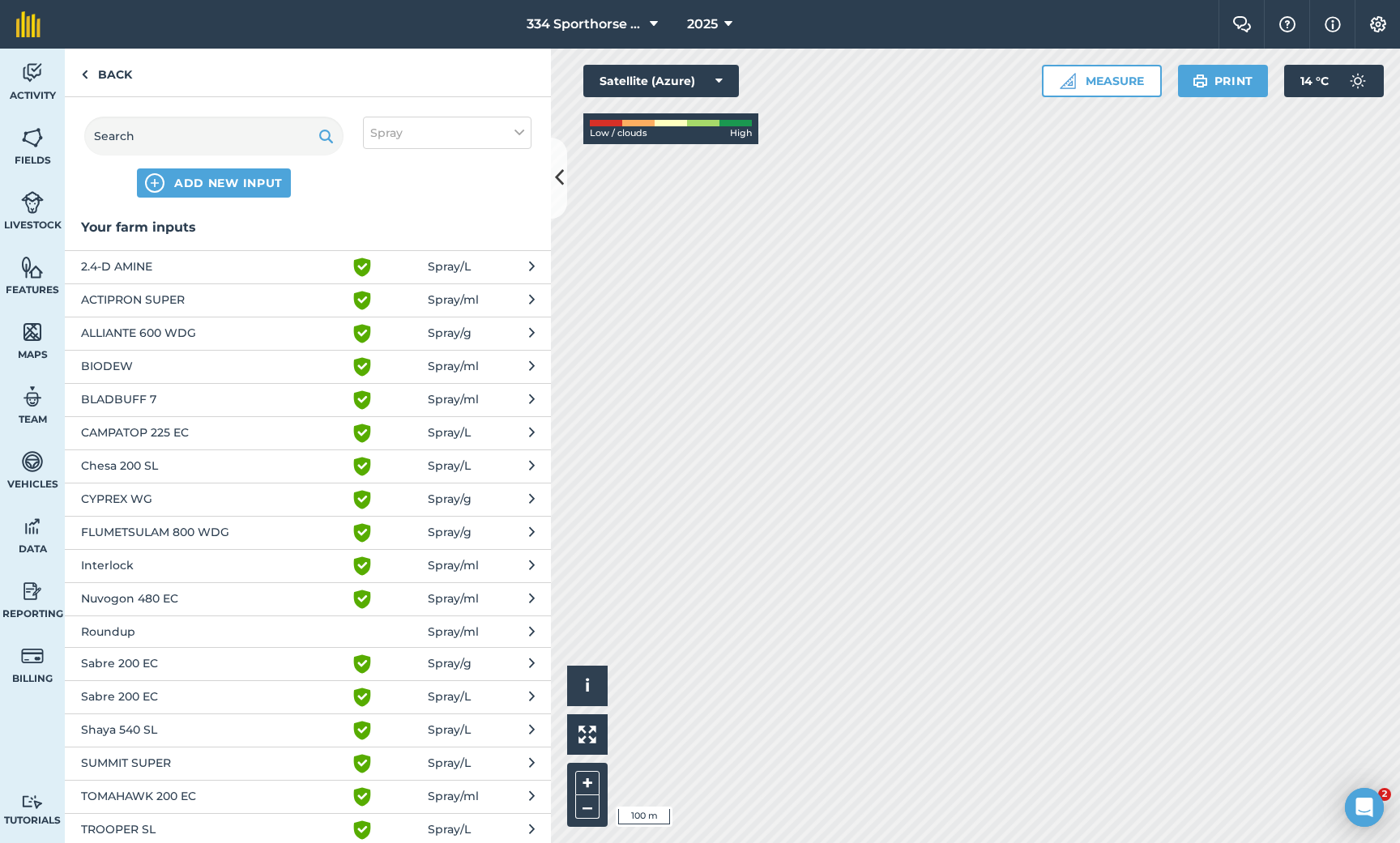
scroll to position [4, 0]
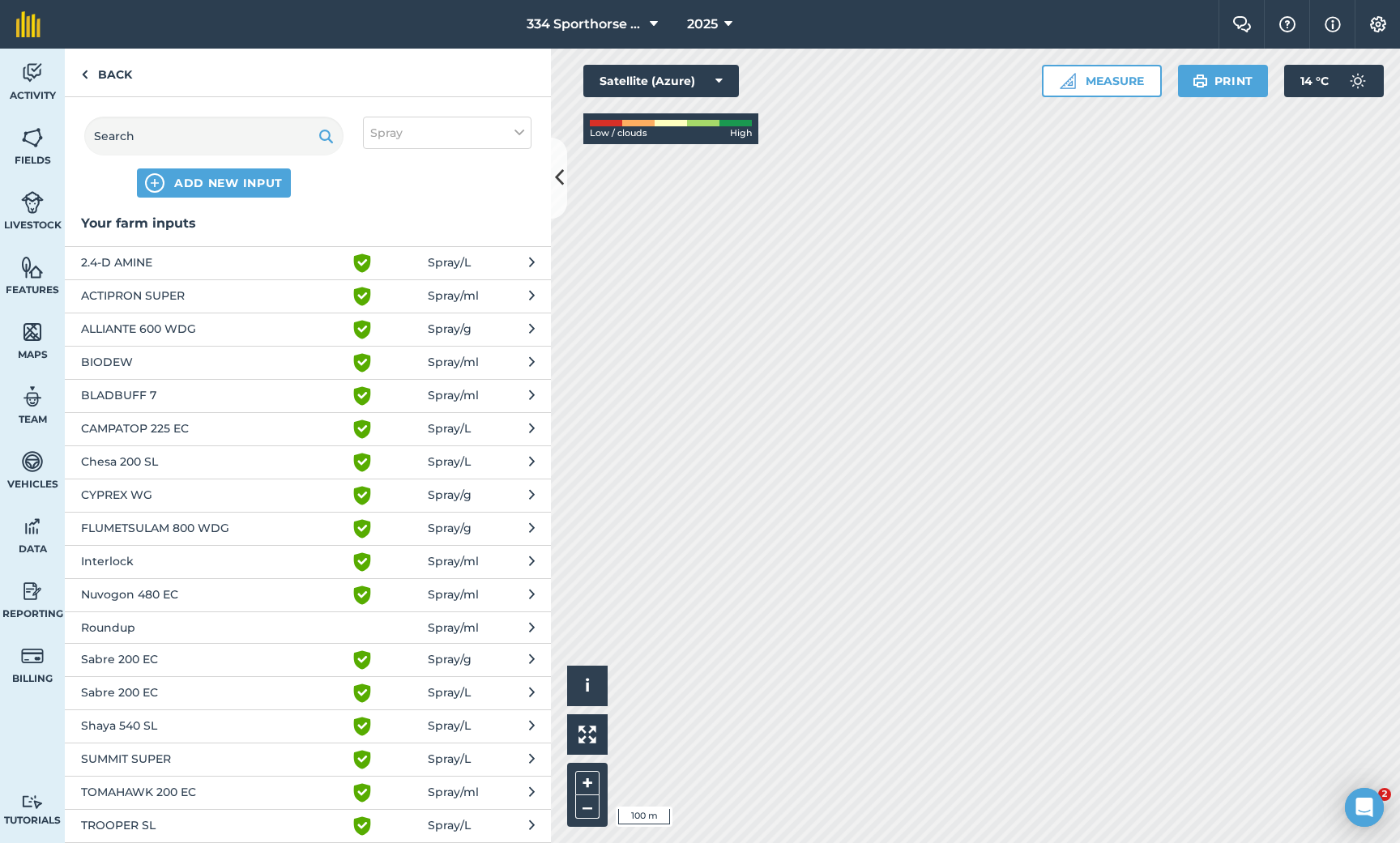
click at [141, 525] on span "FLUMETSULAM 800 WDG" at bounding box center [213, 529] width 265 height 20
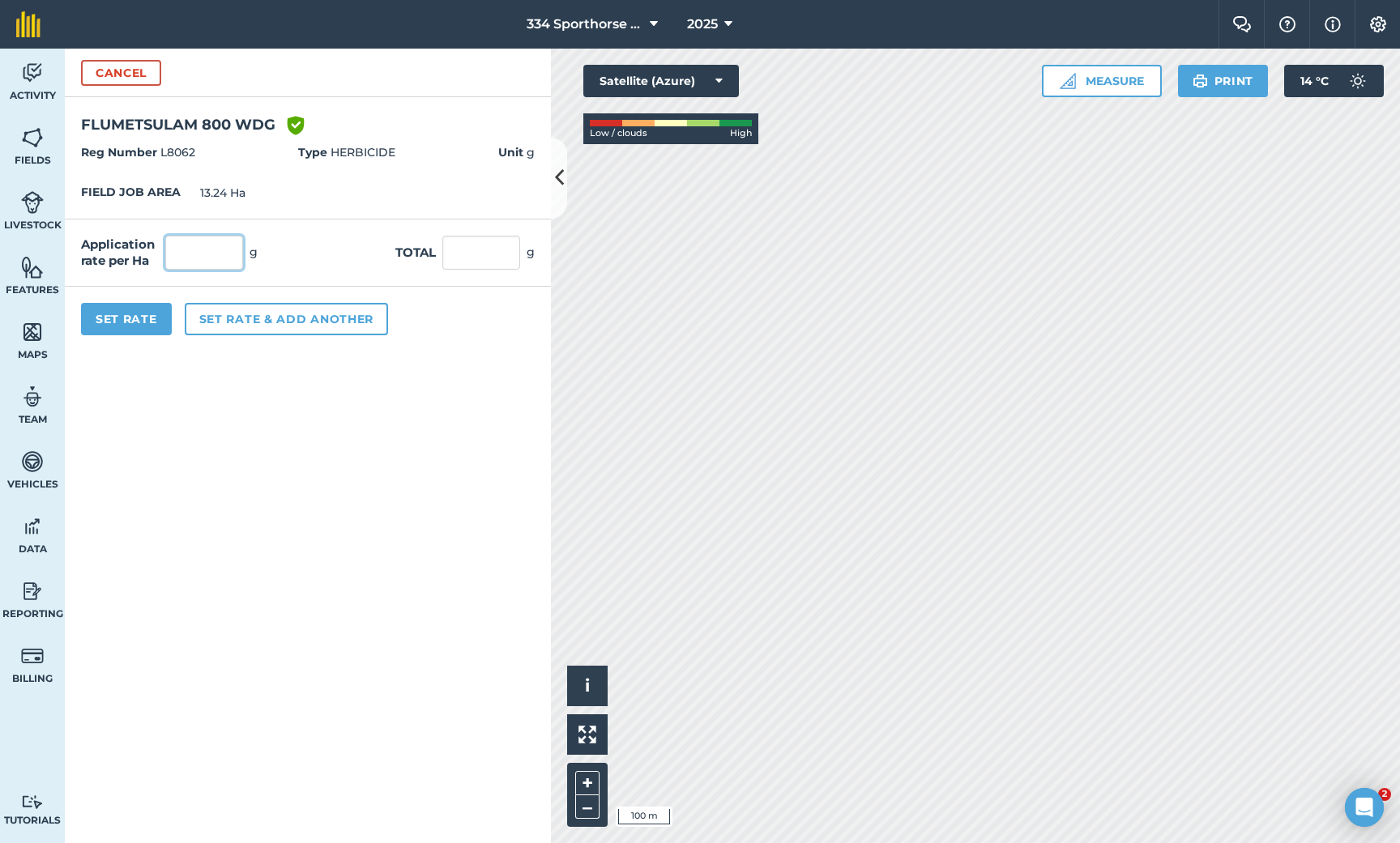
click at [193, 267] on input "text" at bounding box center [205, 252] width 78 height 34
type input "25"
type input "331"
click at [242, 326] on button "Set rate & add another" at bounding box center [287, 319] width 204 height 33
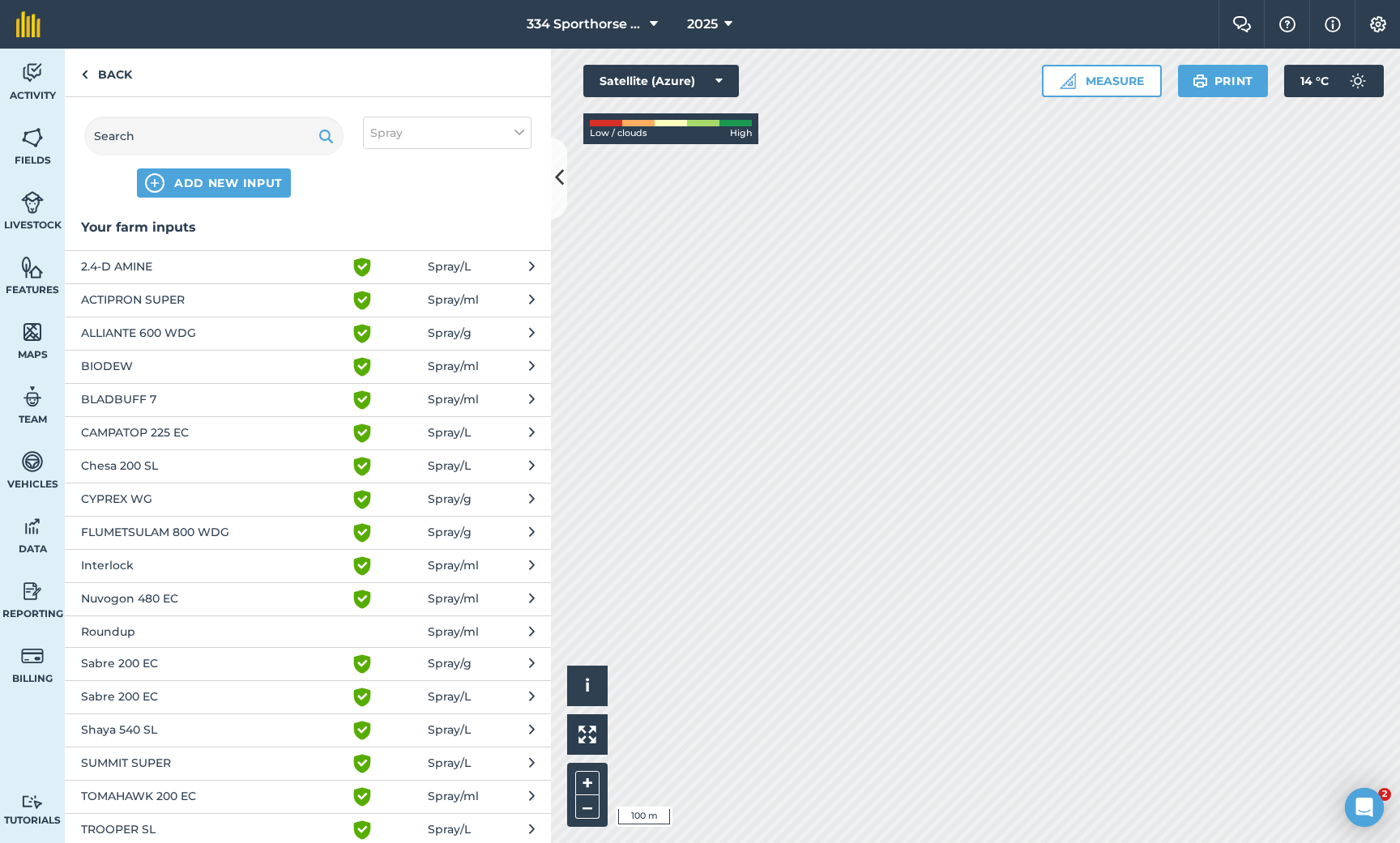
click at [142, 431] on span "CAMPATOP 225 EC" at bounding box center [213, 433] width 265 height 20
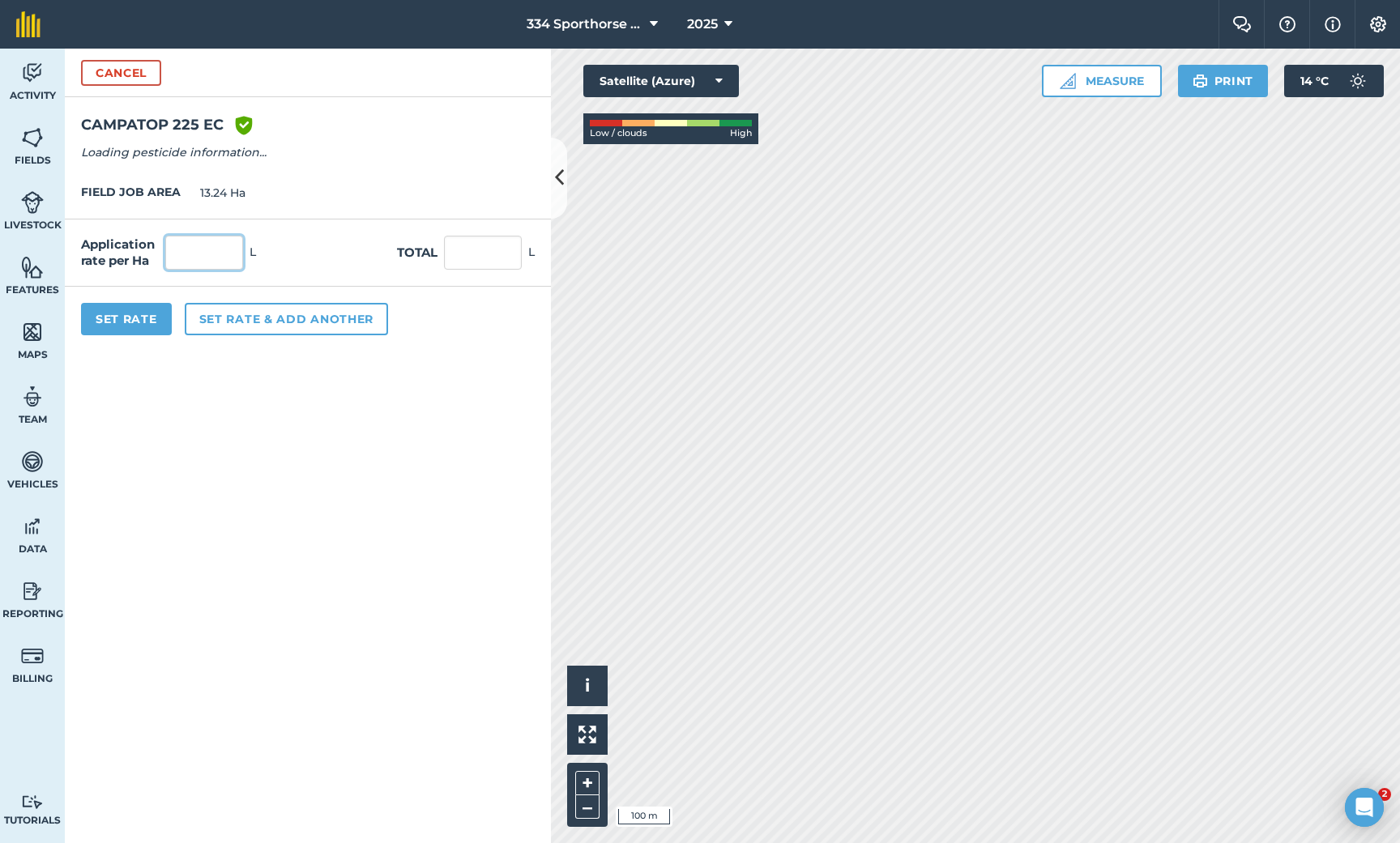
click at [210, 261] on input "text" at bounding box center [205, 252] width 78 height 34
type input "1.5"
type input "19.86"
click at [139, 322] on button "Set Rate" at bounding box center [126, 319] width 91 height 33
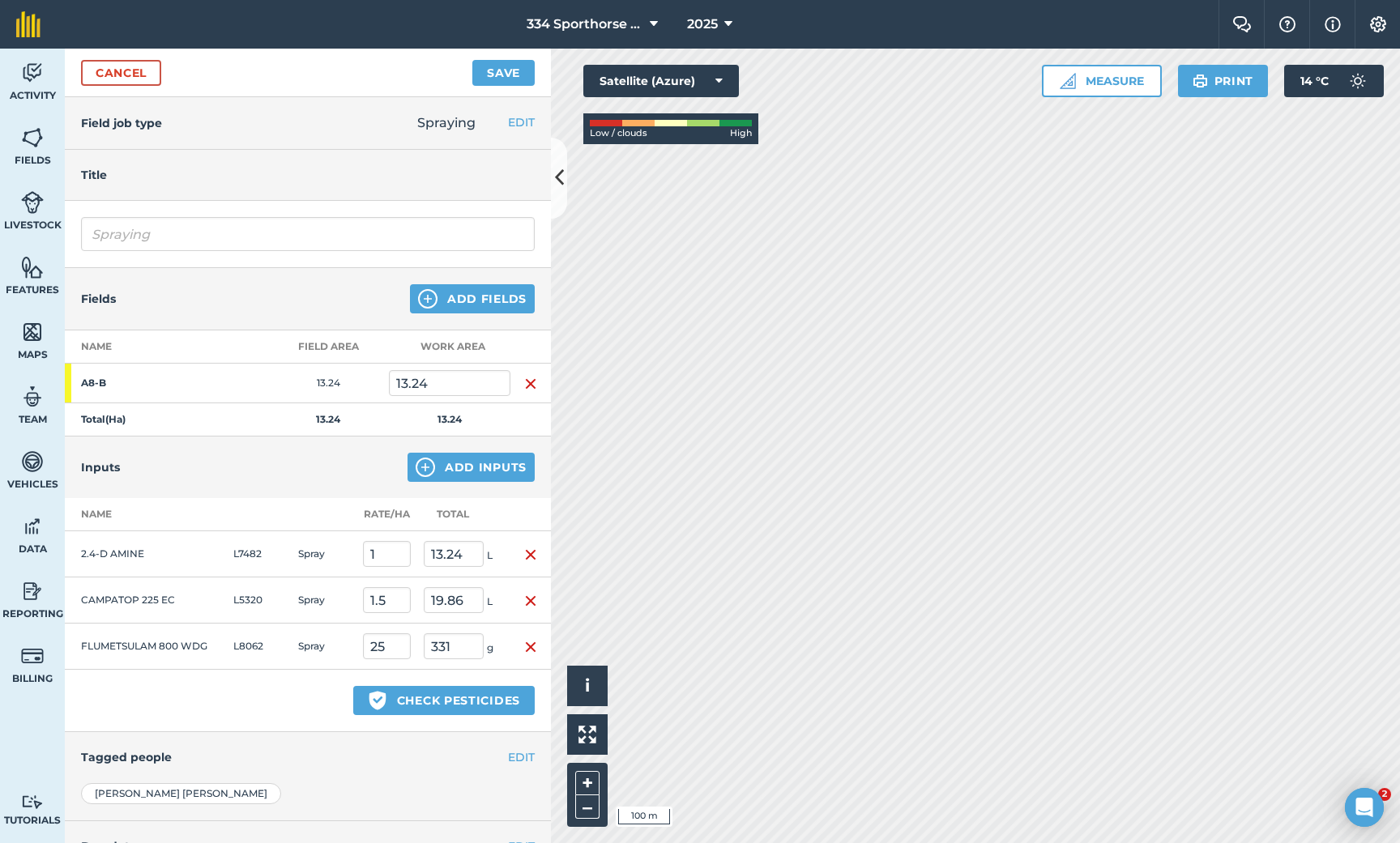
click at [467, 478] on button "Add Inputs" at bounding box center [470, 468] width 127 height 29
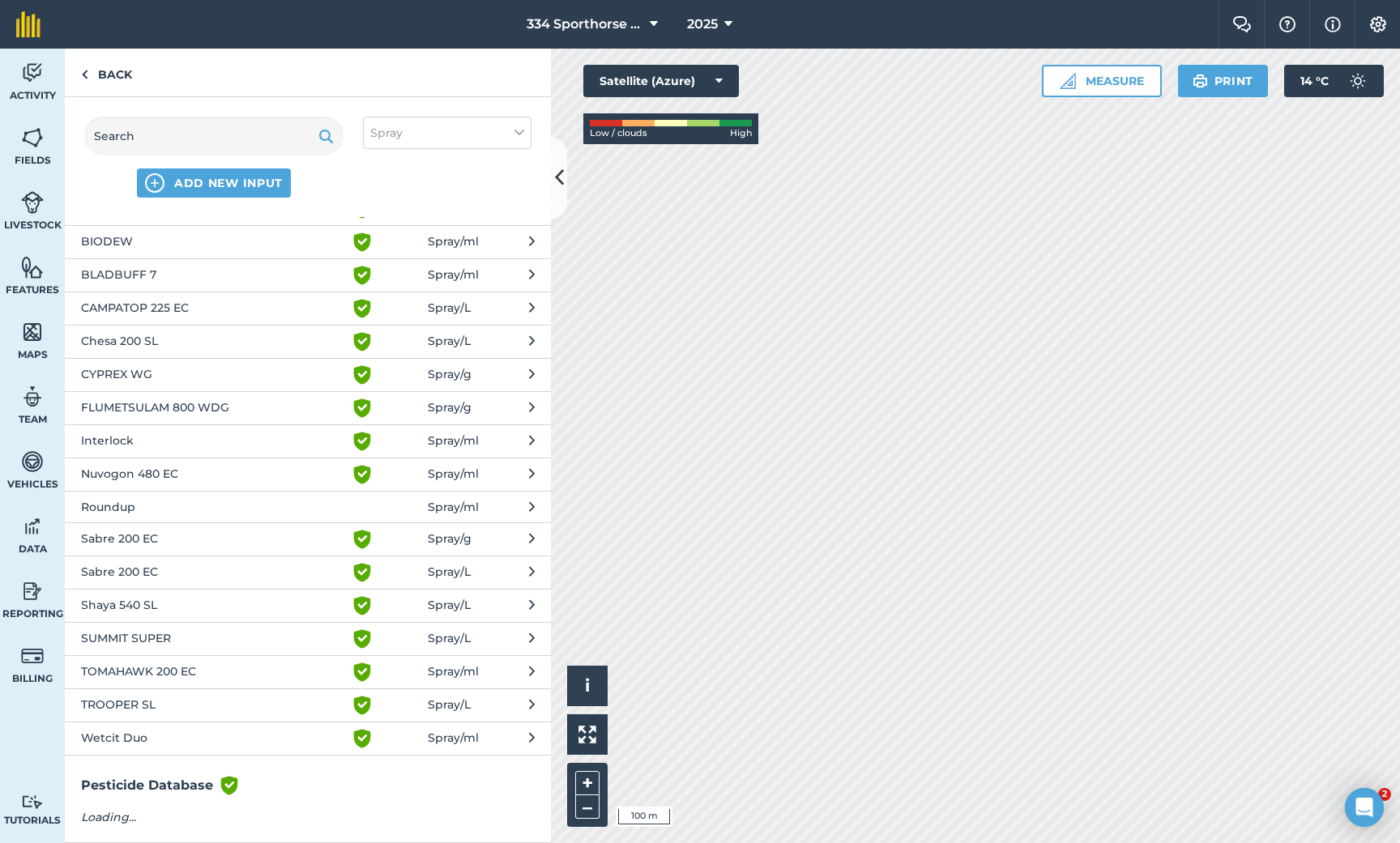
scroll to position [123, 0]
click at [143, 642] on span "SUMMIT SUPER" at bounding box center [213, 640] width 265 height 20
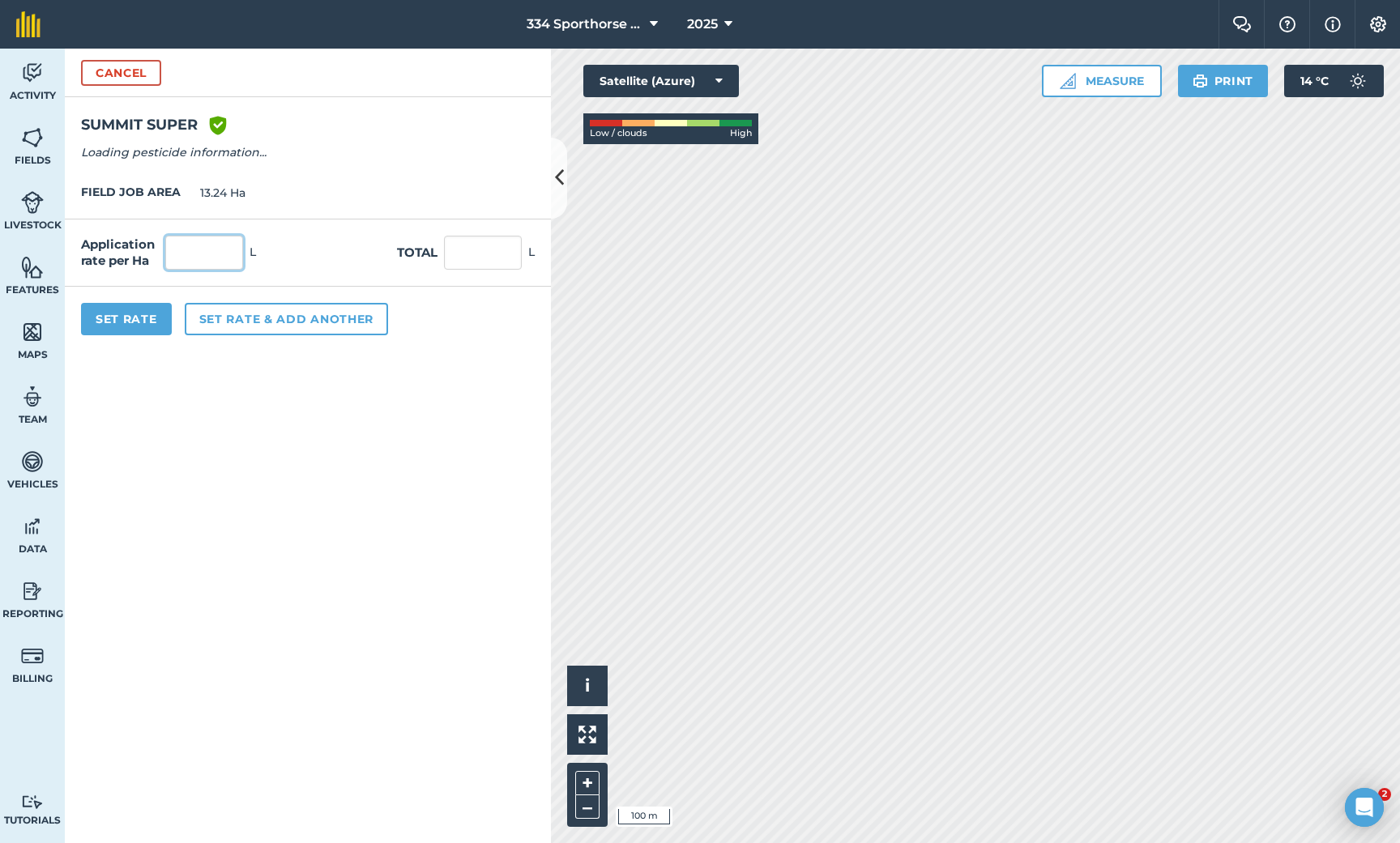
click at [213, 261] on input "text" at bounding box center [205, 252] width 78 height 34
type input "0.5"
type input "6.62"
click at [140, 315] on button "Set Rate" at bounding box center [126, 319] width 91 height 33
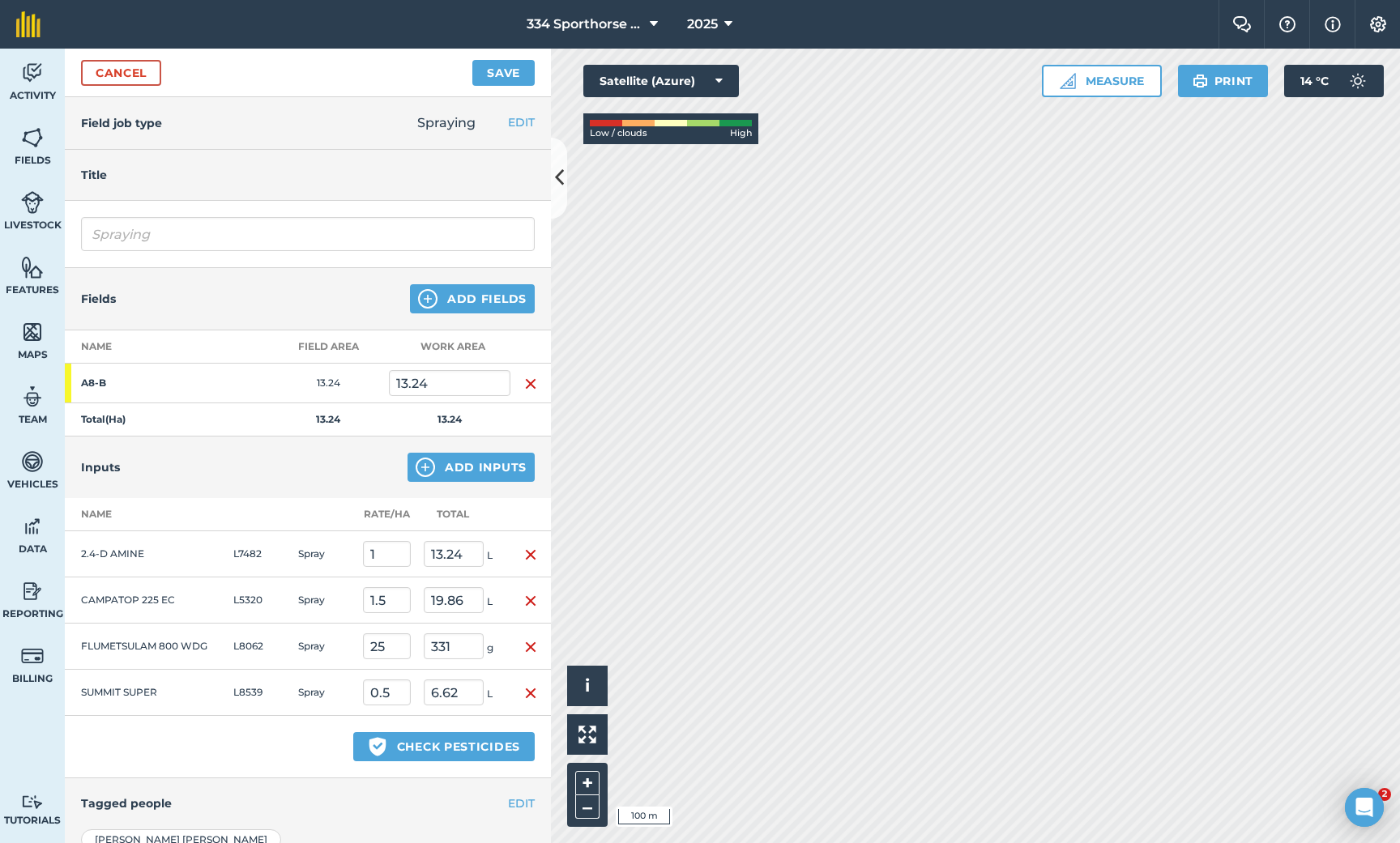
click at [503, 67] on button "Save" at bounding box center [503, 72] width 62 height 26
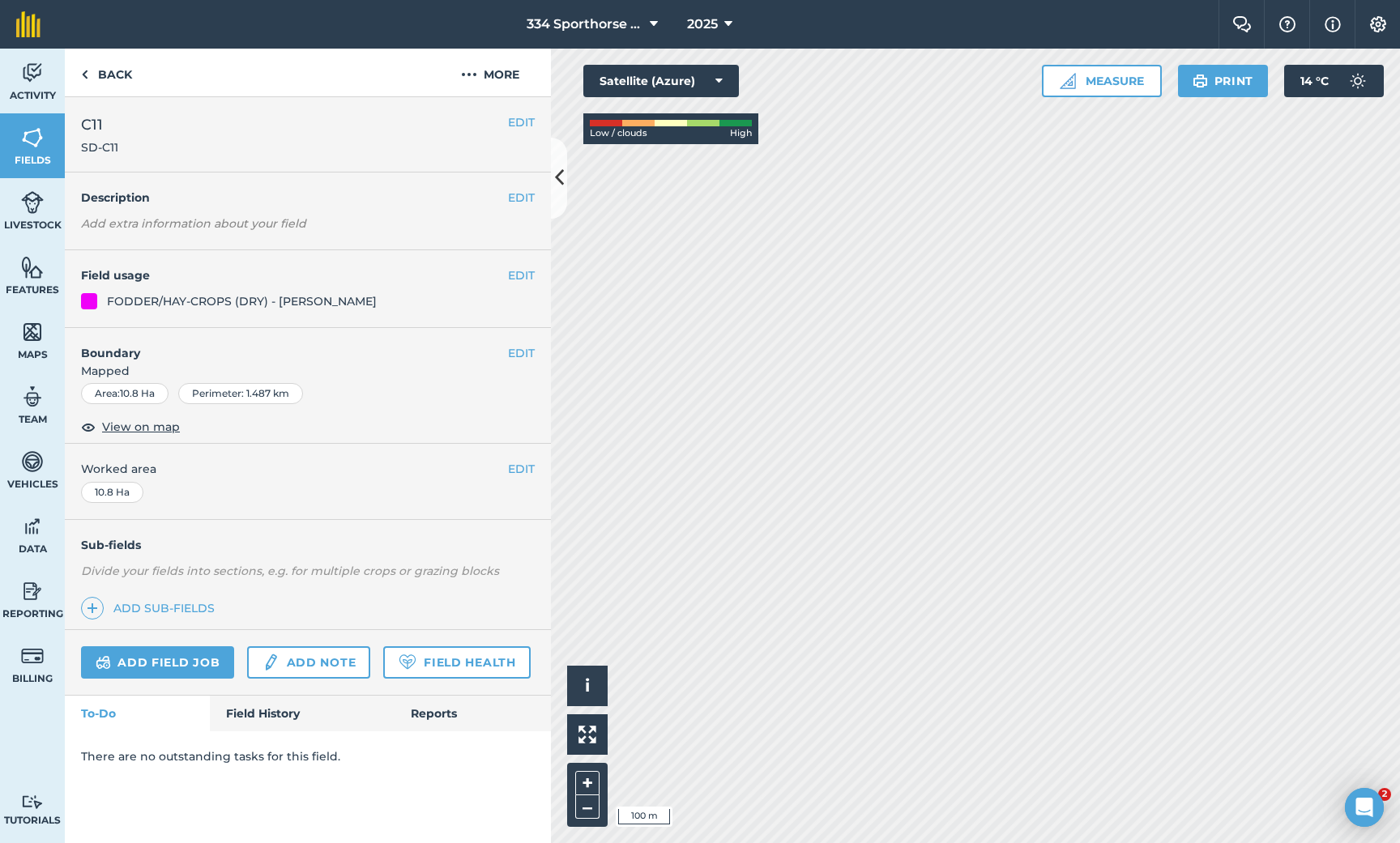
click at [166, 657] on link "Add field job" at bounding box center [157, 663] width 153 height 33
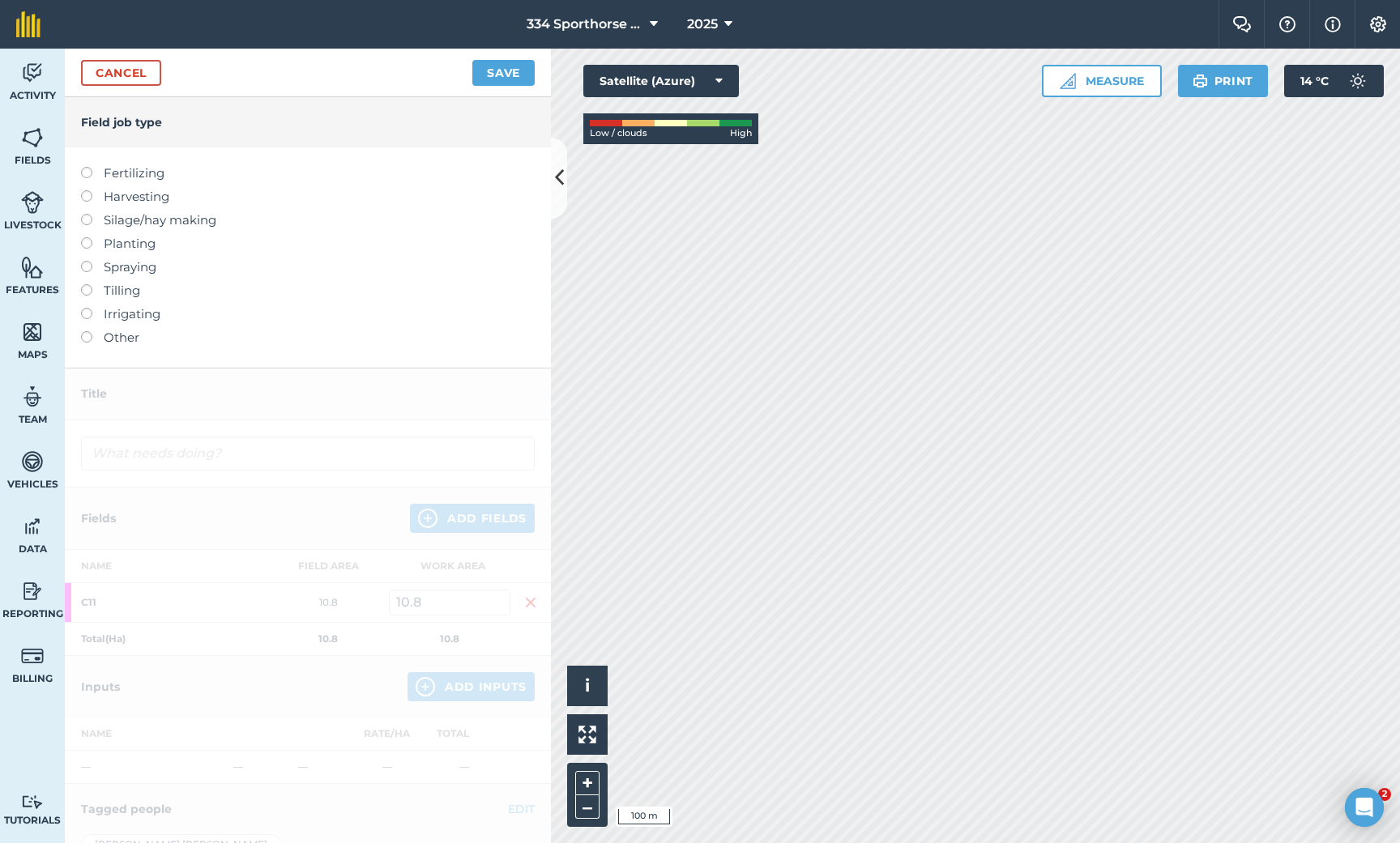
click at [86, 261] on label at bounding box center [92, 261] width 22 height 0
type input "Spraying"
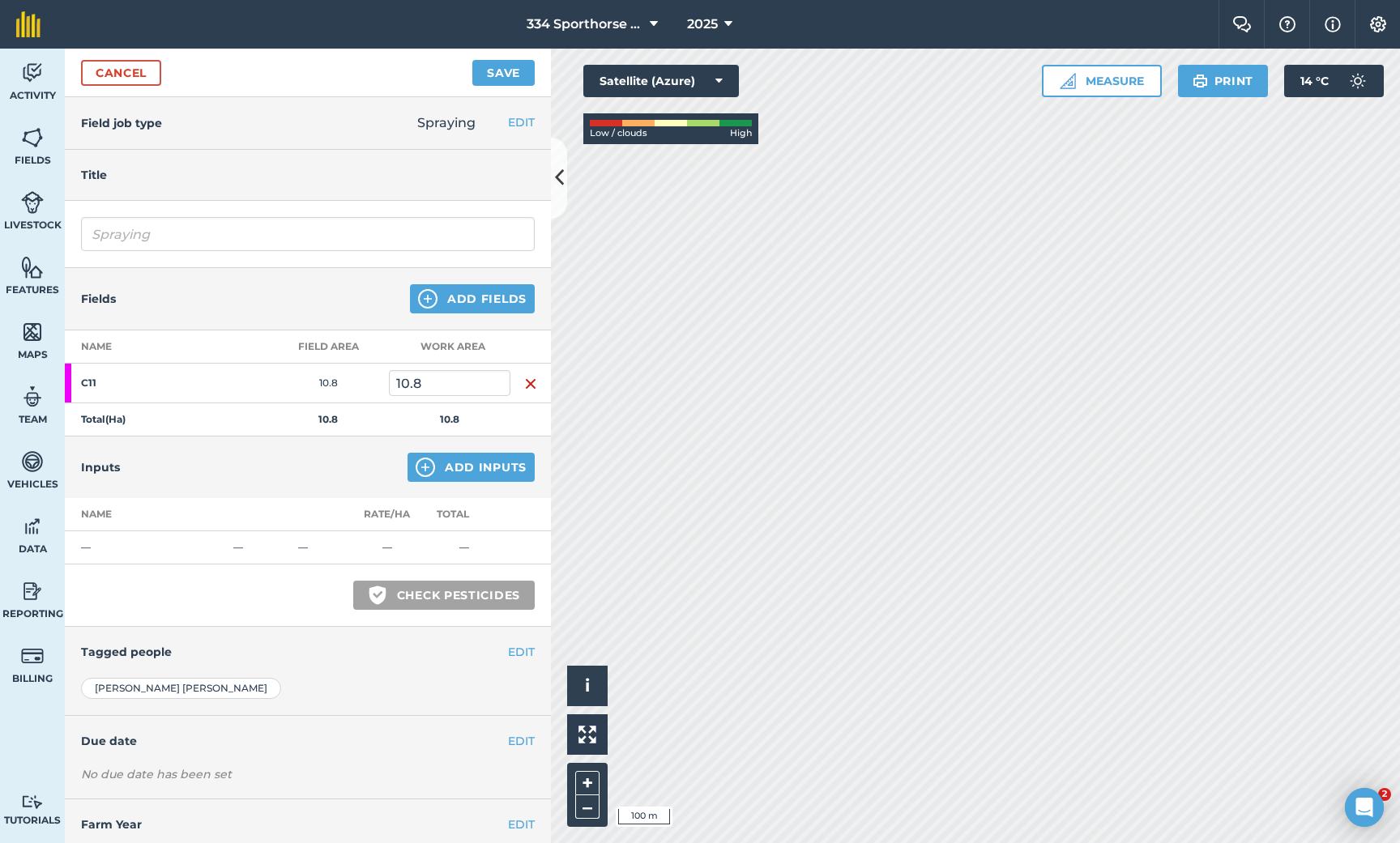
click at [468, 471] on button "Add Inputs" at bounding box center [470, 468] width 127 height 29
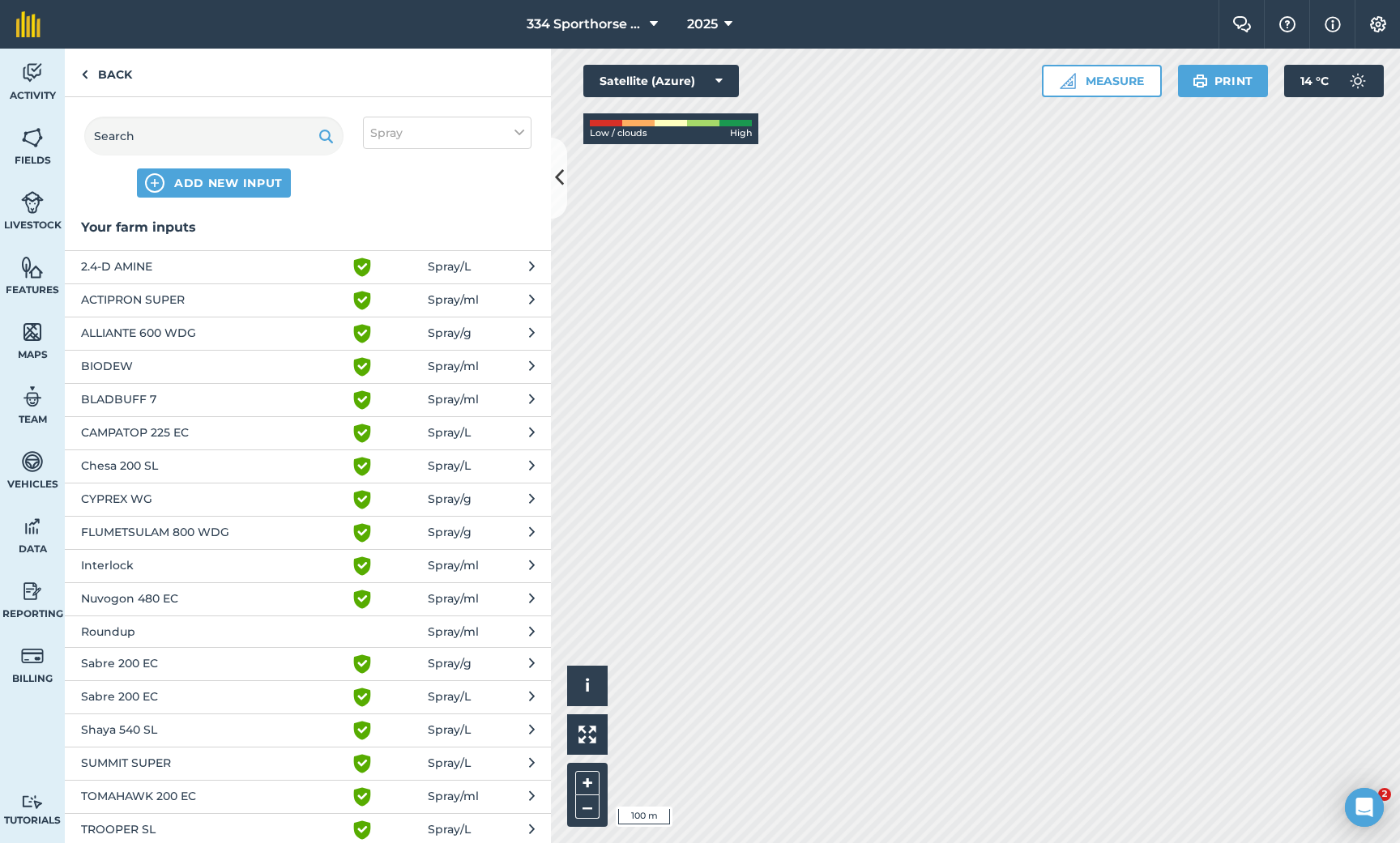
click at [173, 268] on span "2.4-D AMINE" at bounding box center [213, 267] width 265 height 20
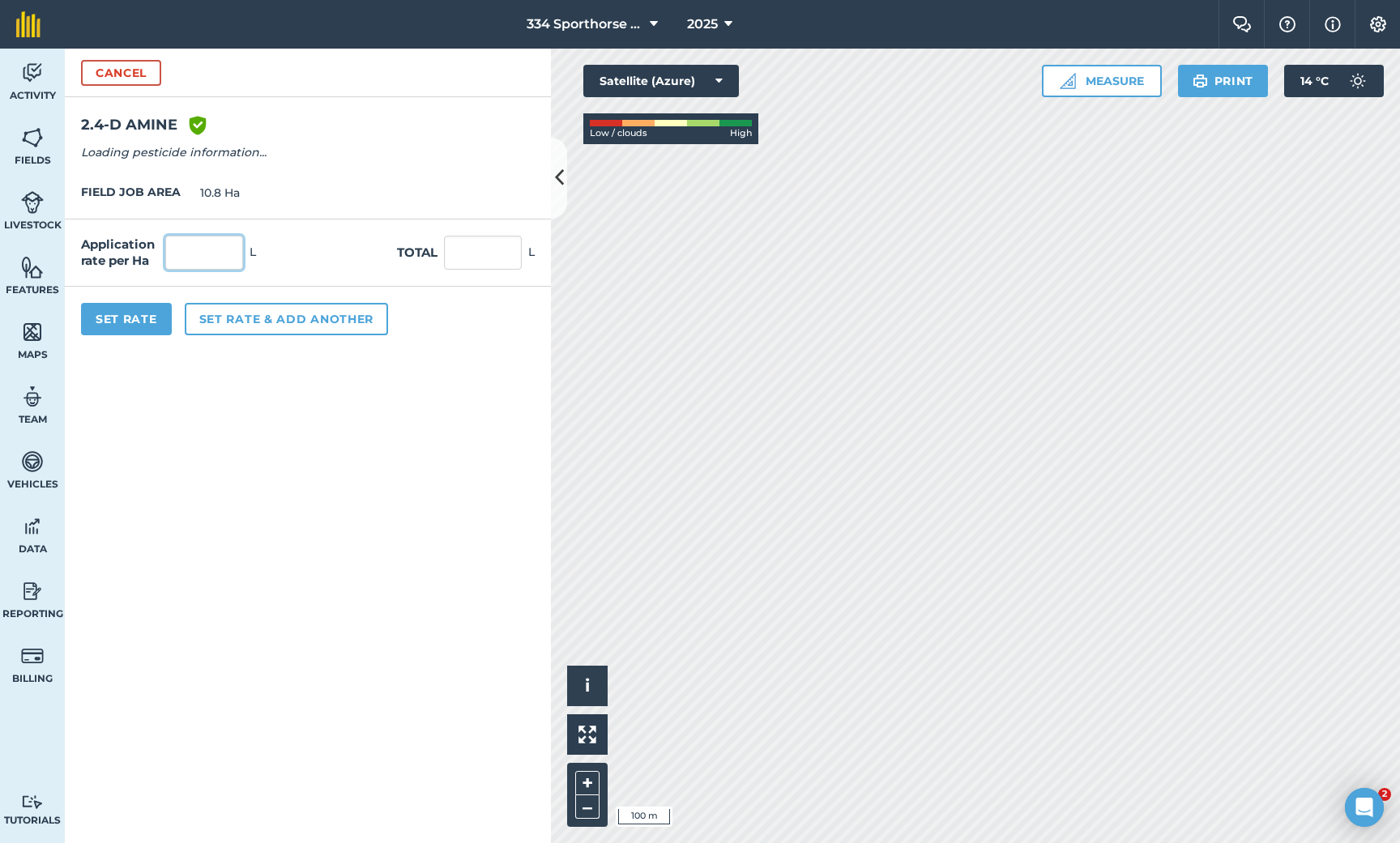
click at [199, 237] on input "text" at bounding box center [205, 252] width 78 height 34
type input "1"
type input "10.8"
click at [272, 315] on button "Set rate & add another" at bounding box center [287, 319] width 204 height 33
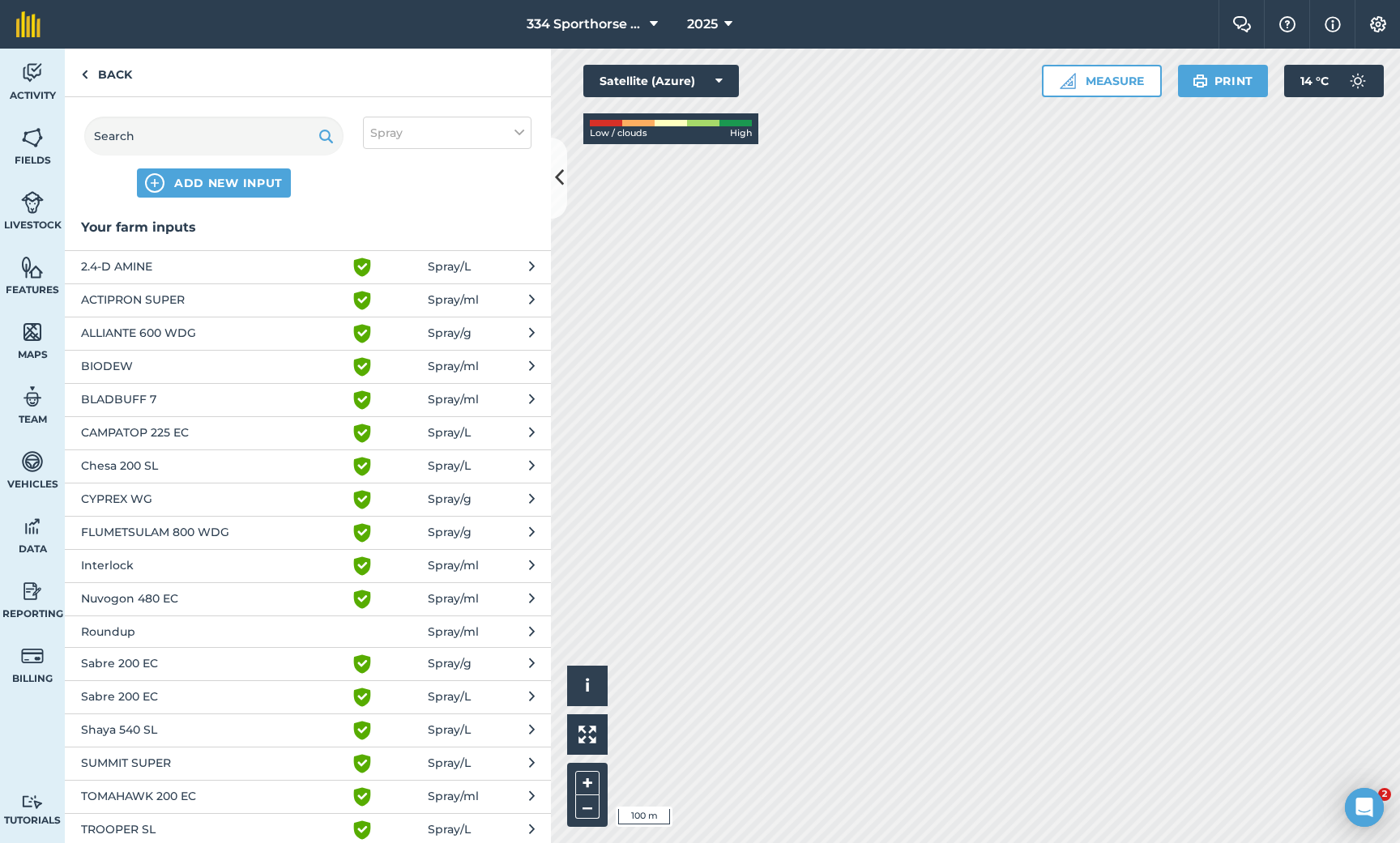
click at [146, 431] on span "CAMPATOP 225 EC" at bounding box center [213, 433] width 265 height 20
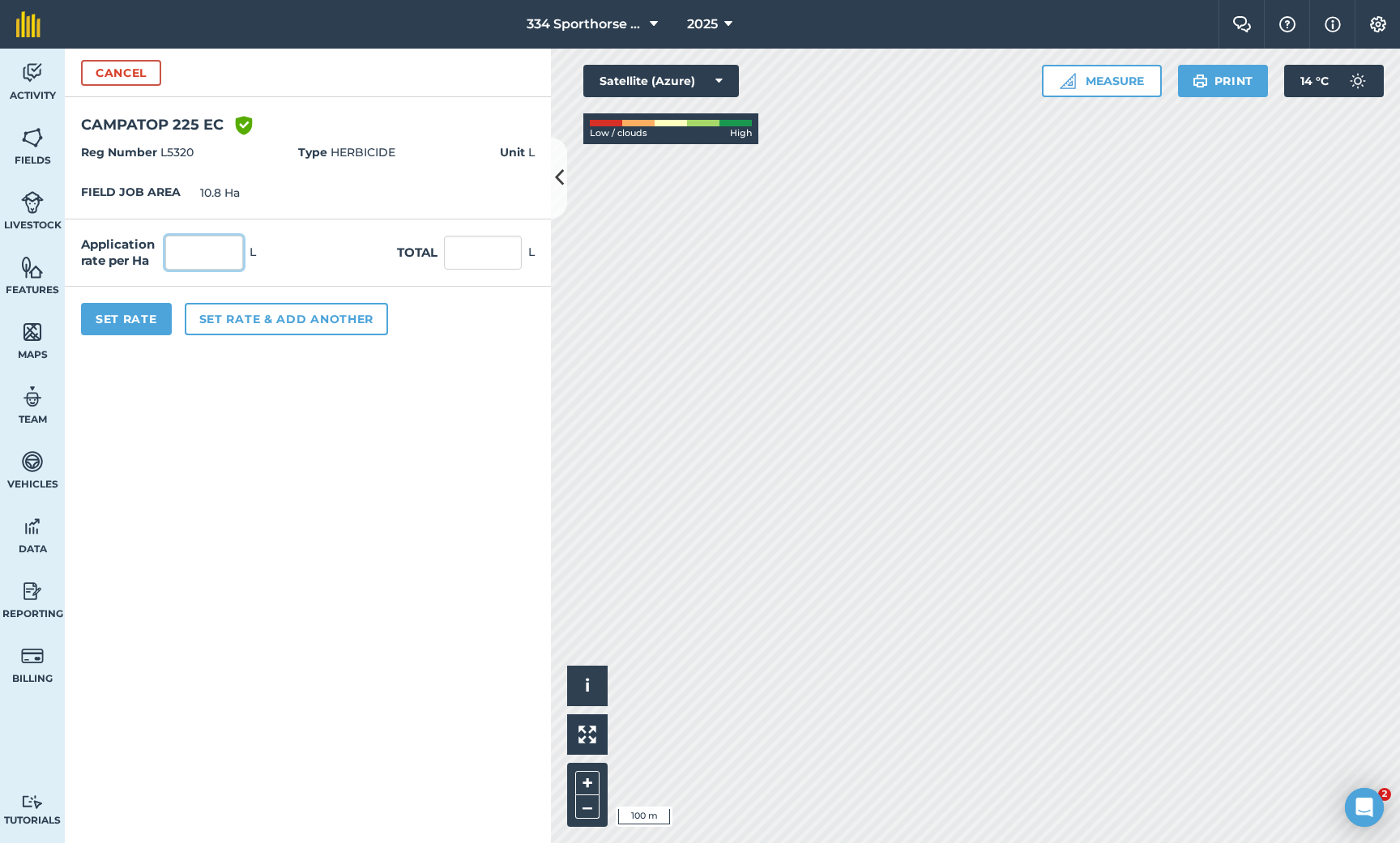
click at [193, 247] on input "text" at bounding box center [205, 252] width 78 height 34
type input "15"
type input "162"
click at [155, 311] on button "Set Rate" at bounding box center [126, 319] width 91 height 33
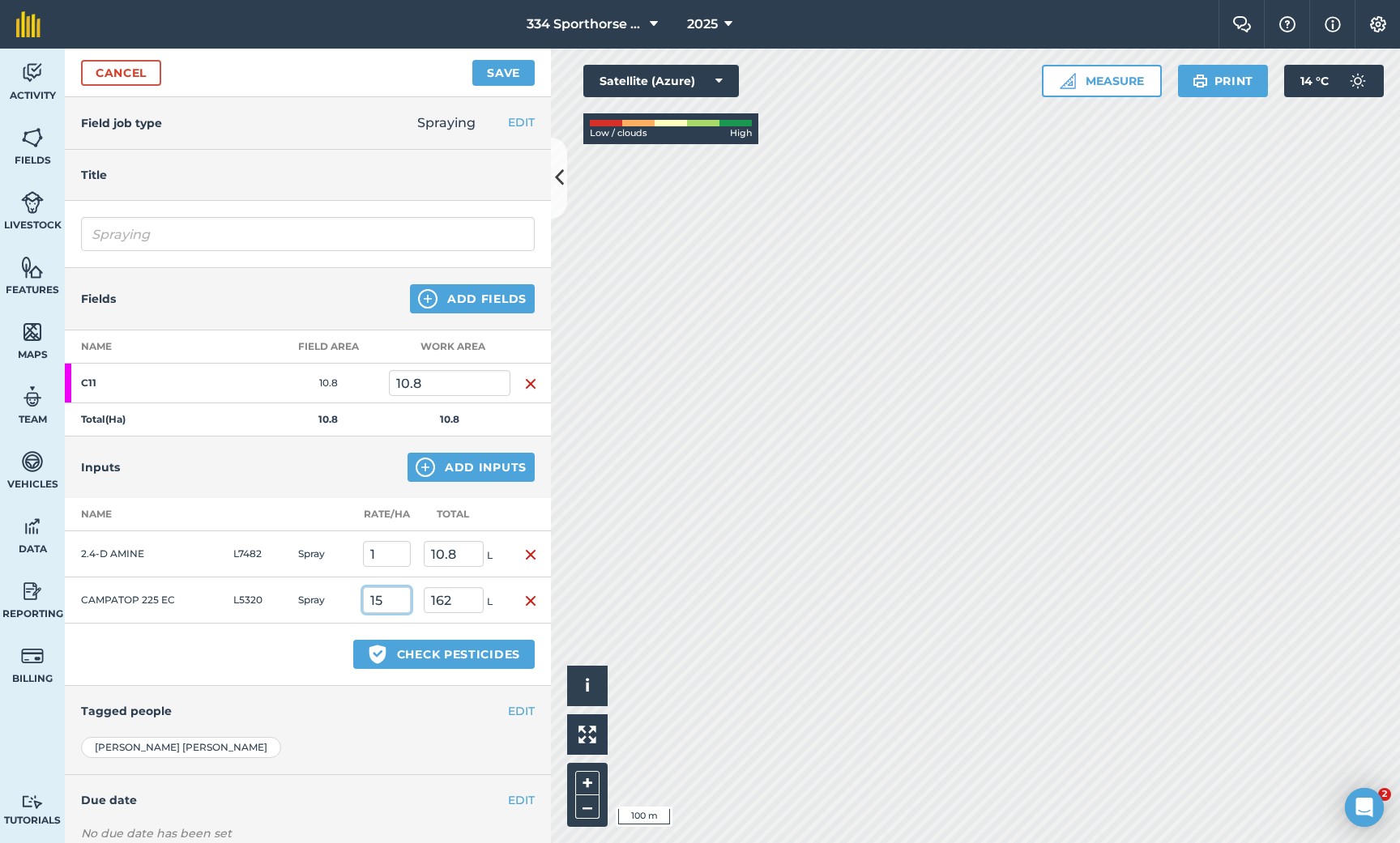
click at [390, 595] on input "15" at bounding box center [387, 601] width 47 height 26
type input "1.5"
type input "16.2"
click at [455, 462] on button "Add Inputs" at bounding box center [470, 468] width 127 height 29
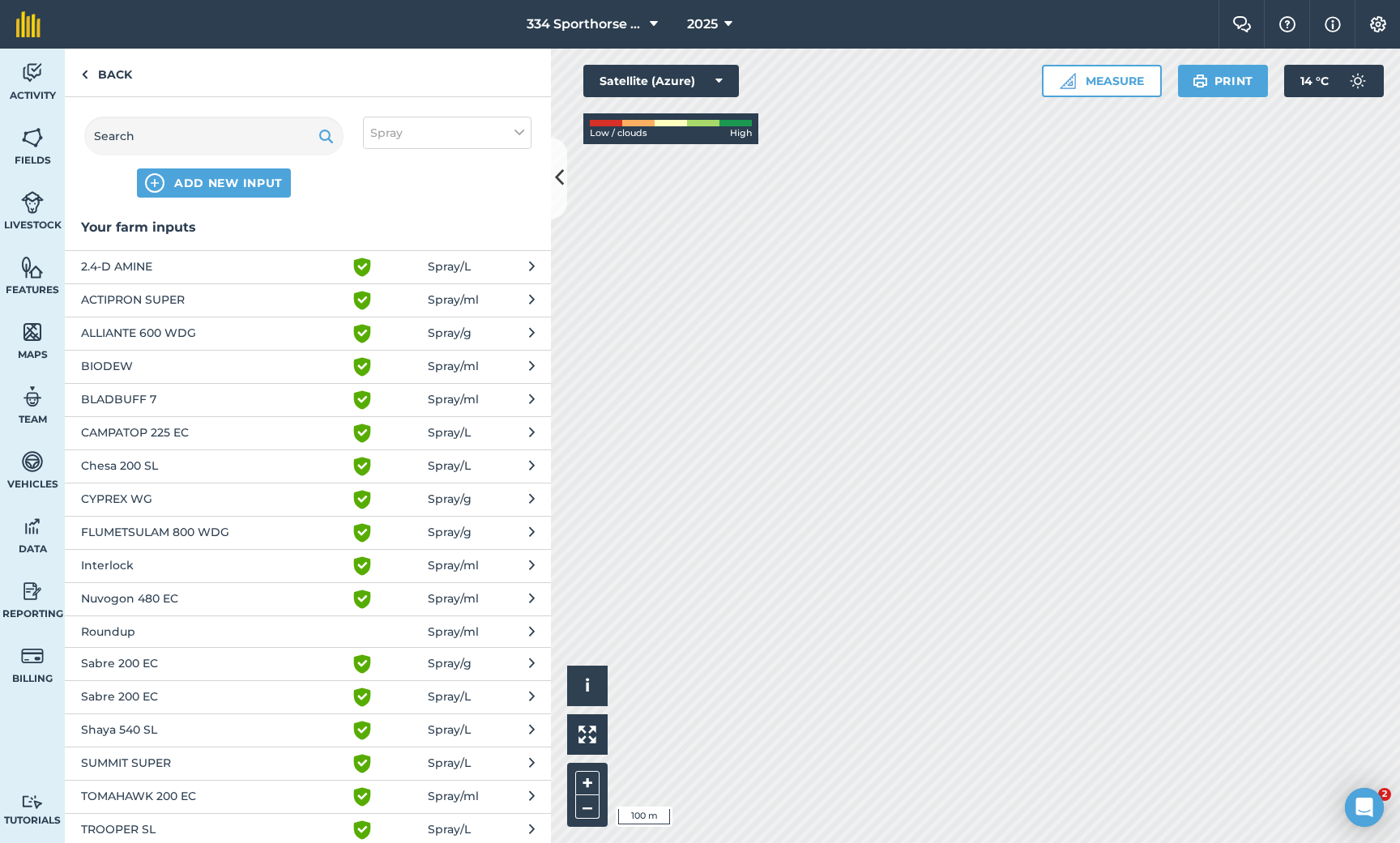
click at [137, 525] on span "FLUMETSULAM 800 WDG" at bounding box center [213, 533] width 265 height 20
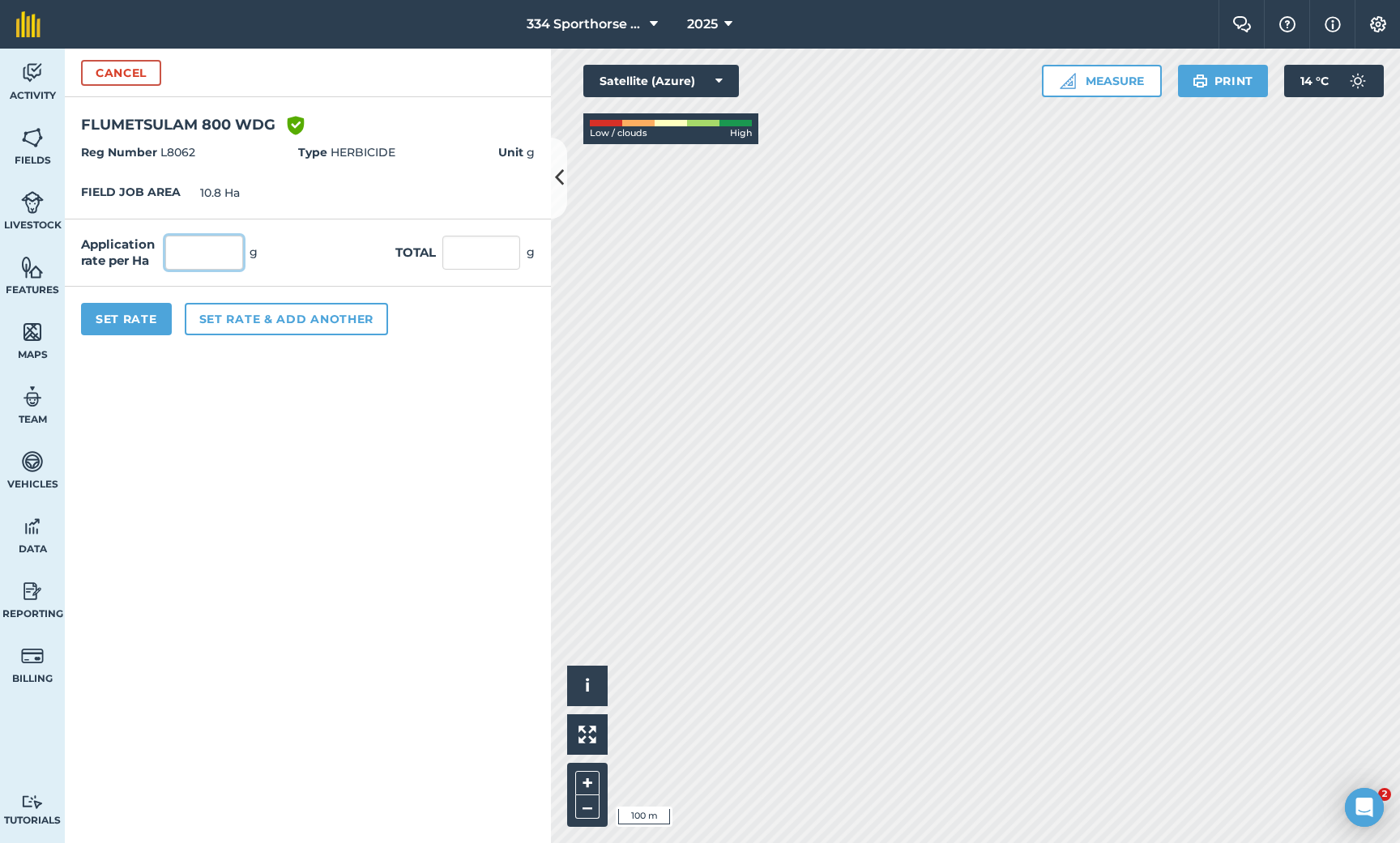
click at [186, 261] on input "text" at bounding box center [205, 252] width 78 height 34
type input "25"
type input "270"
click at [239, 321] on button "Set rate & add another" at bounding box center [287, 319] width 204 height 33
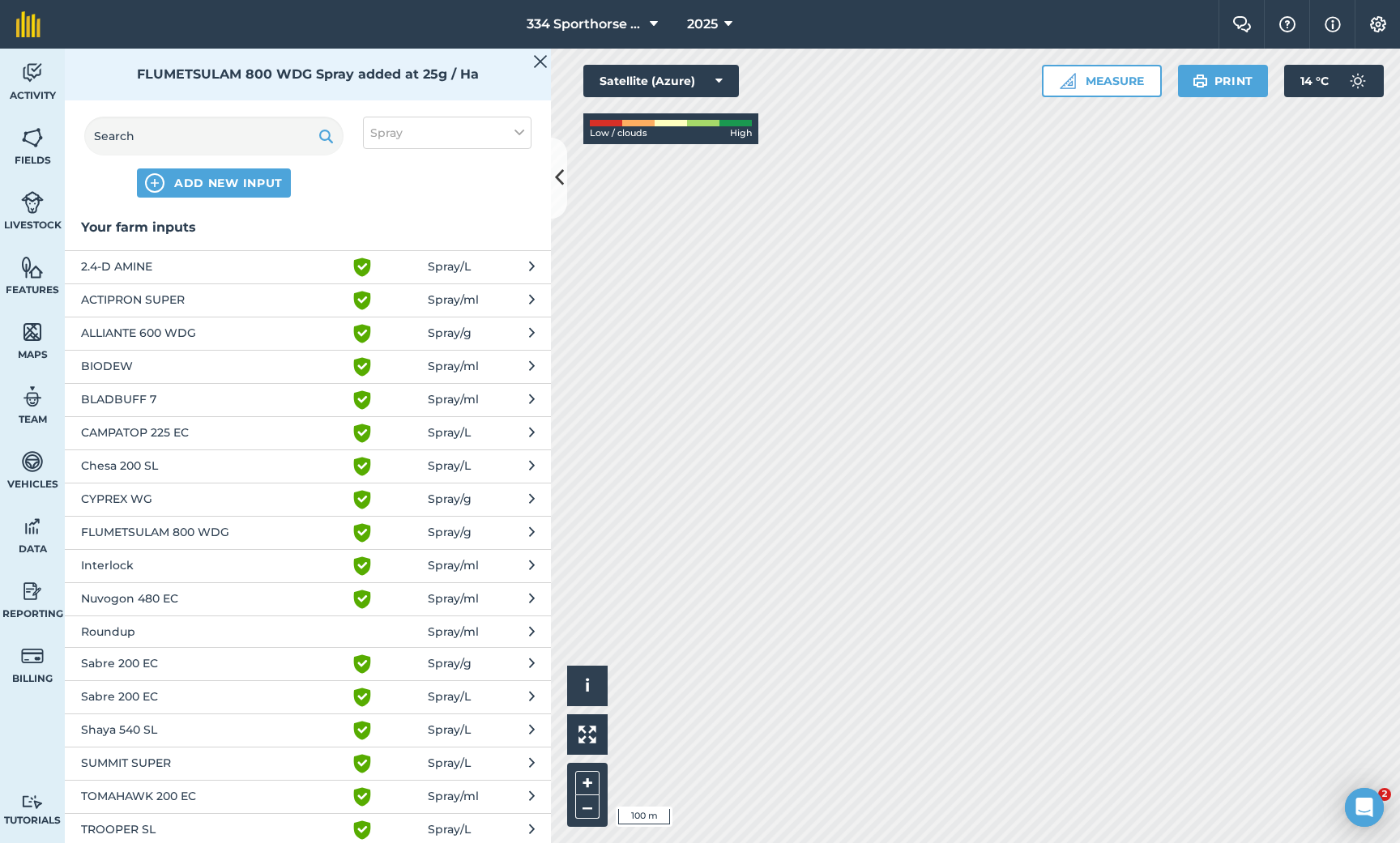
click at [135, 759] on span "SUMMIT SUPER" at bounding box center [213, 764] width 265 height 20
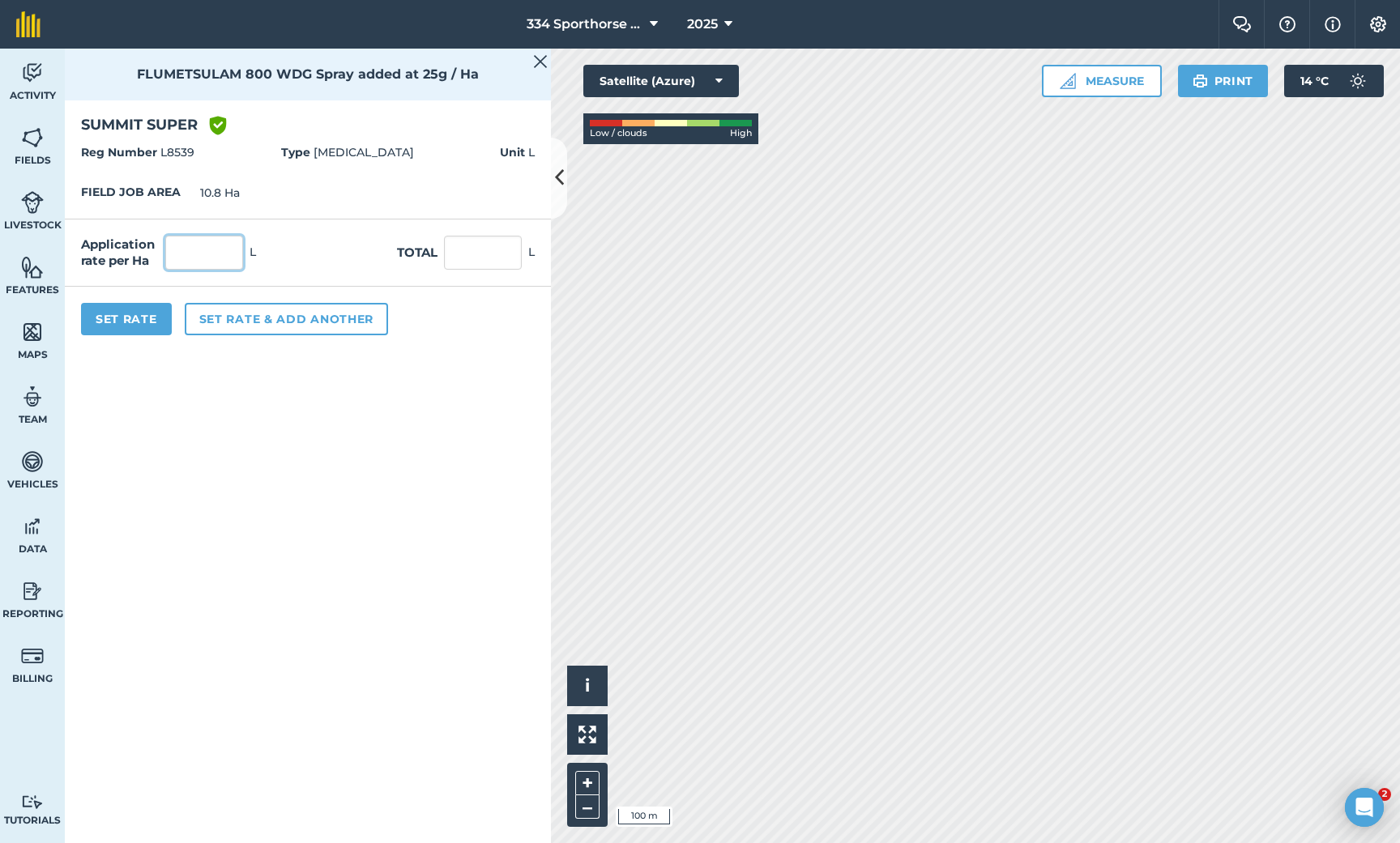
click at [193, 254] on input "text" at bounding box center [205, 252] width 78 height 34
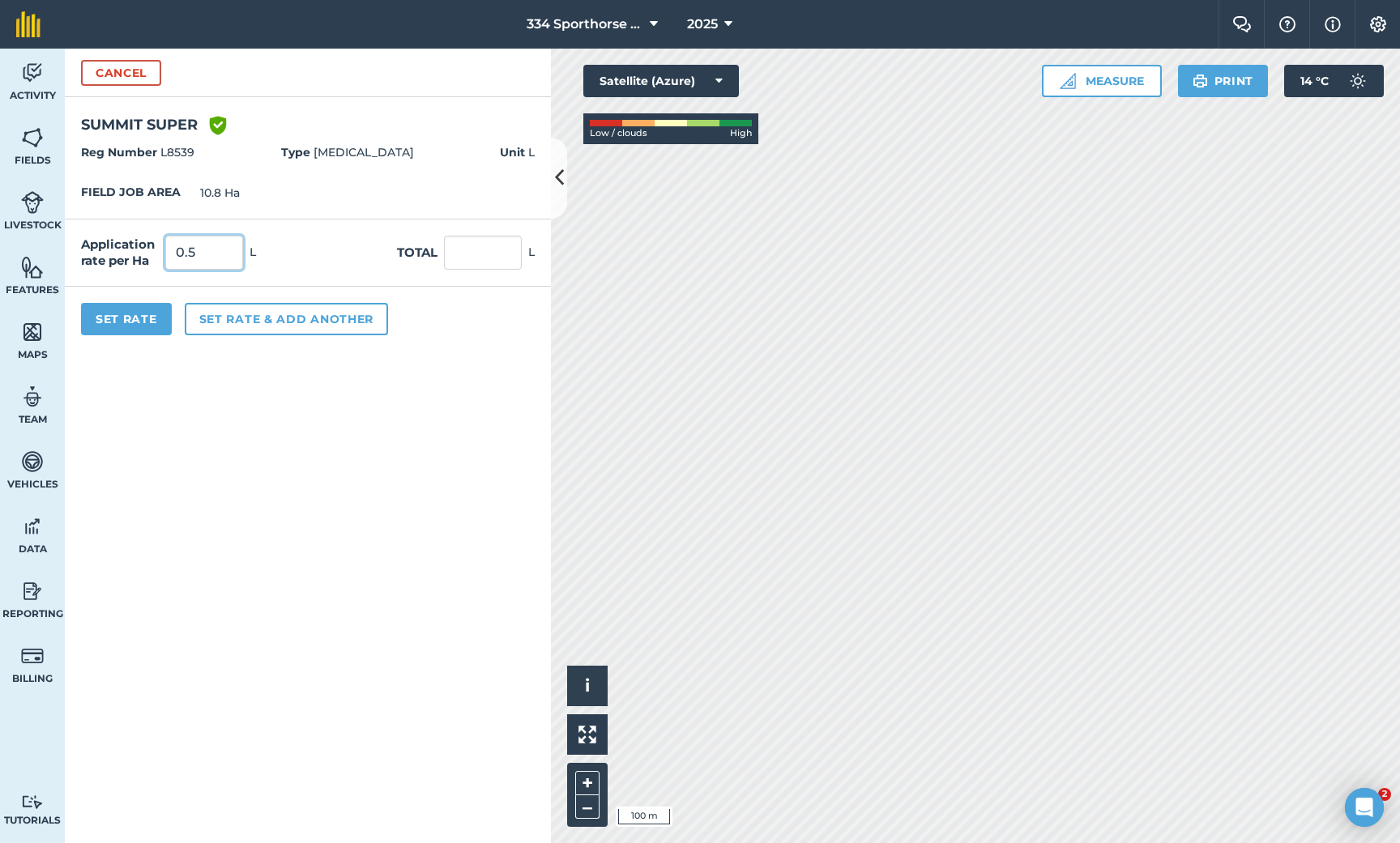
type input "0.5"
type input "5.4"
click at [136, 326] on button "Set Rate" at bounding box center [126, 319] width 91 height 33
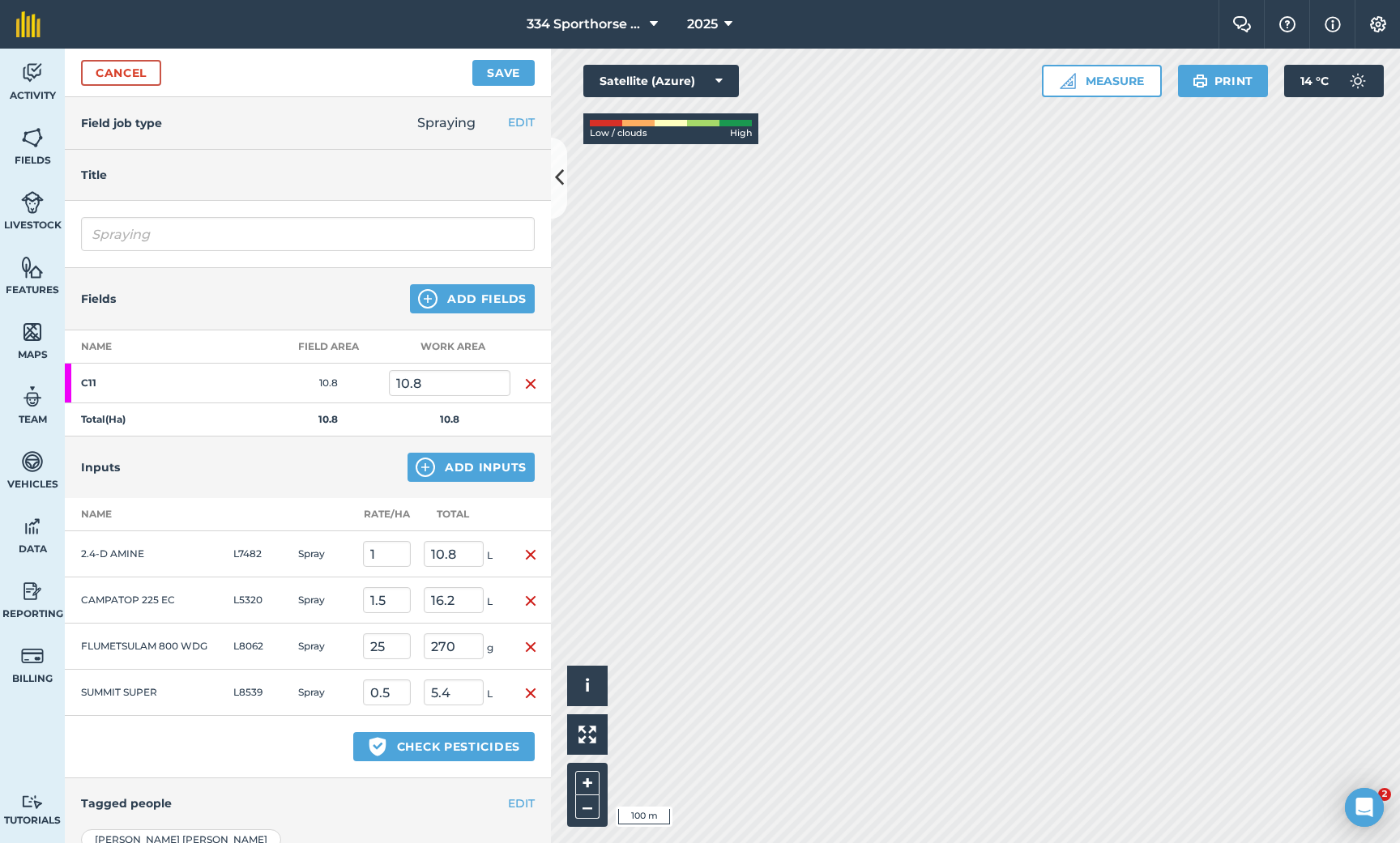
click at [508, 68] on button "Save" at bounding box center [503, 72] width 62 height 26
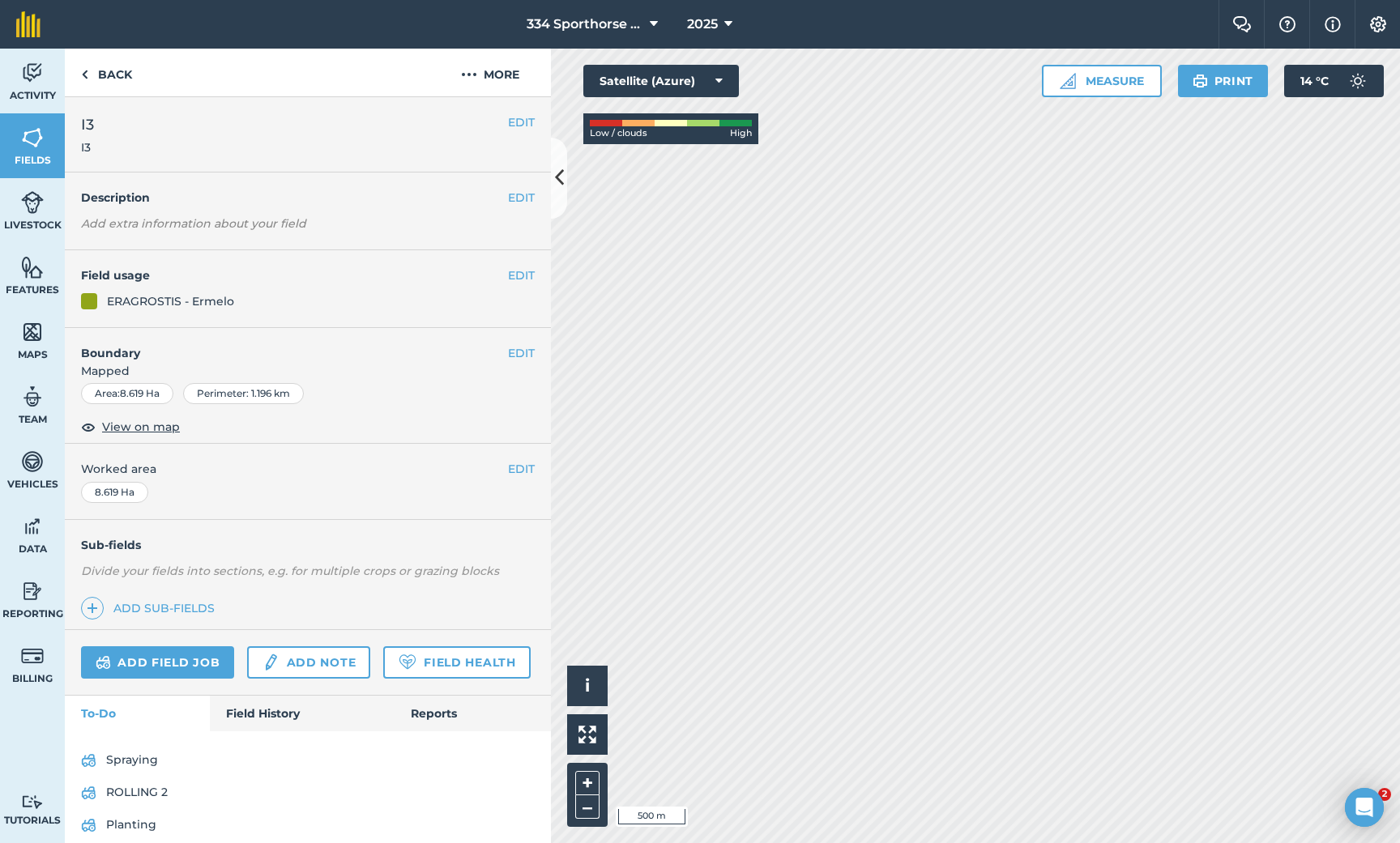
click at [138, 751] on link "Spraying" at bounding box center [308, 761] width 454 height 26
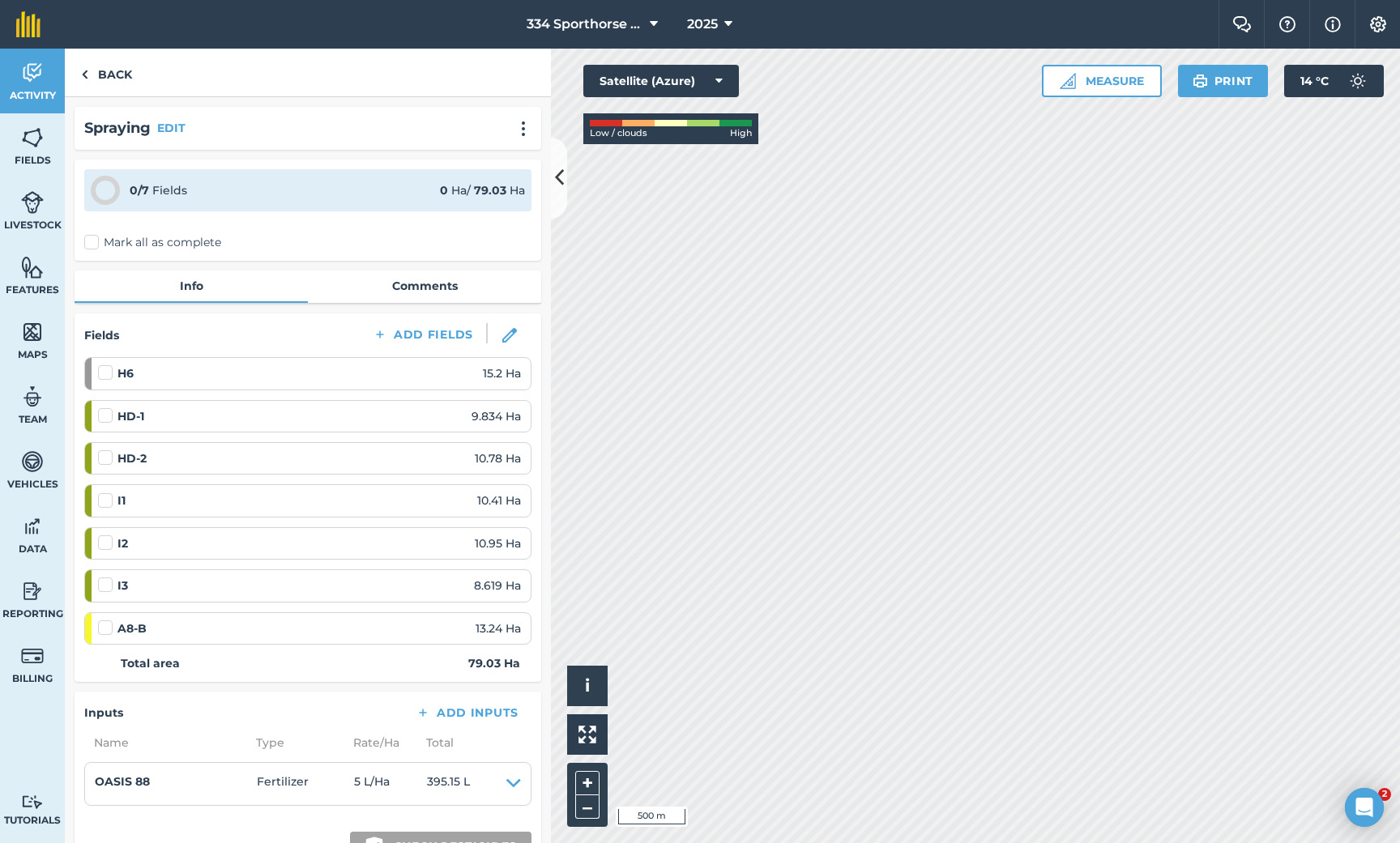
click at [558, 177] on icon at bounding box center [559, 178] width 9 height 28
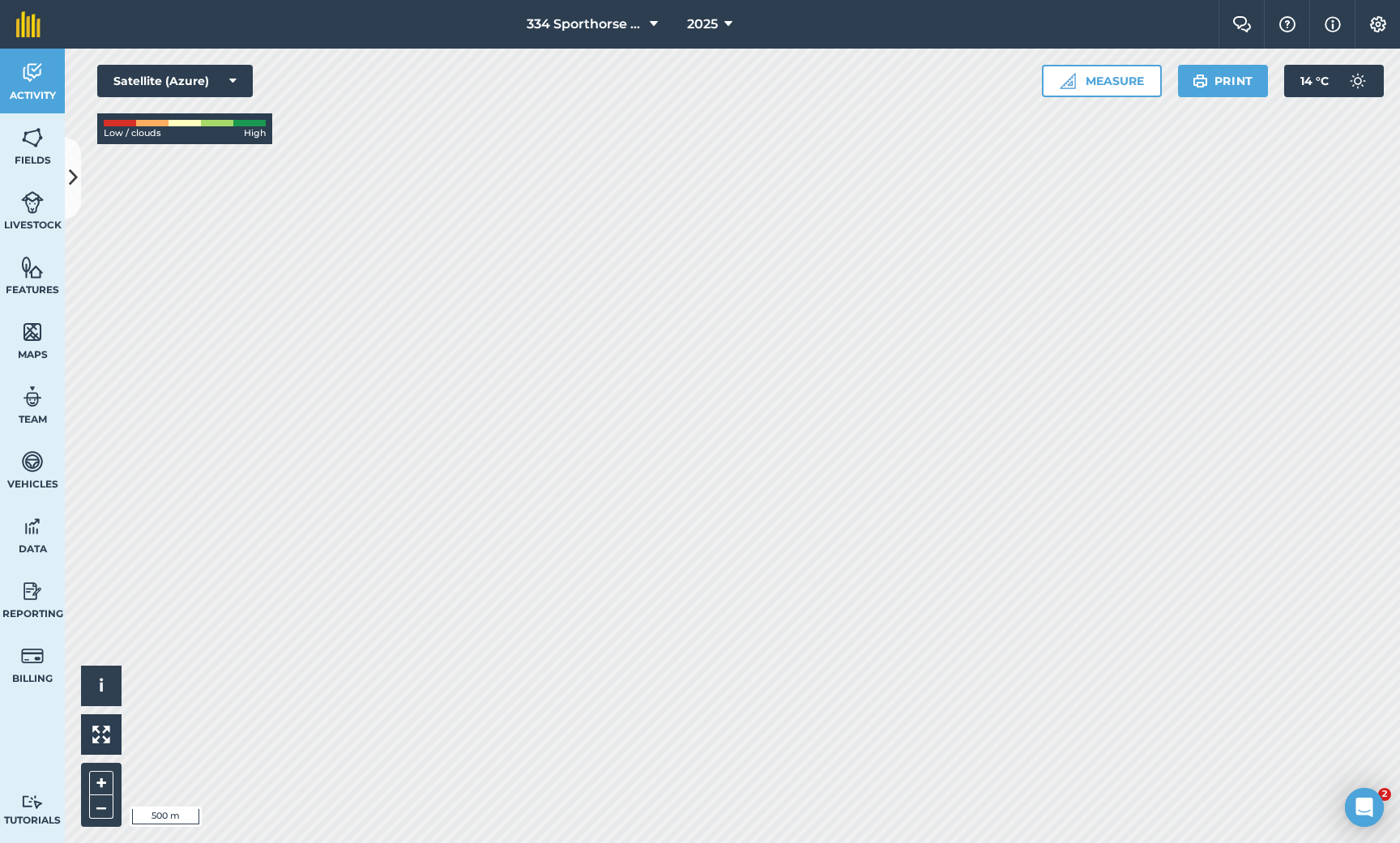
click at [31, 144] on img at bounding box center [32, 138] width 22 height 24
click at [75, 178] on icon at bounding box center [73, 178] width 9 height 28
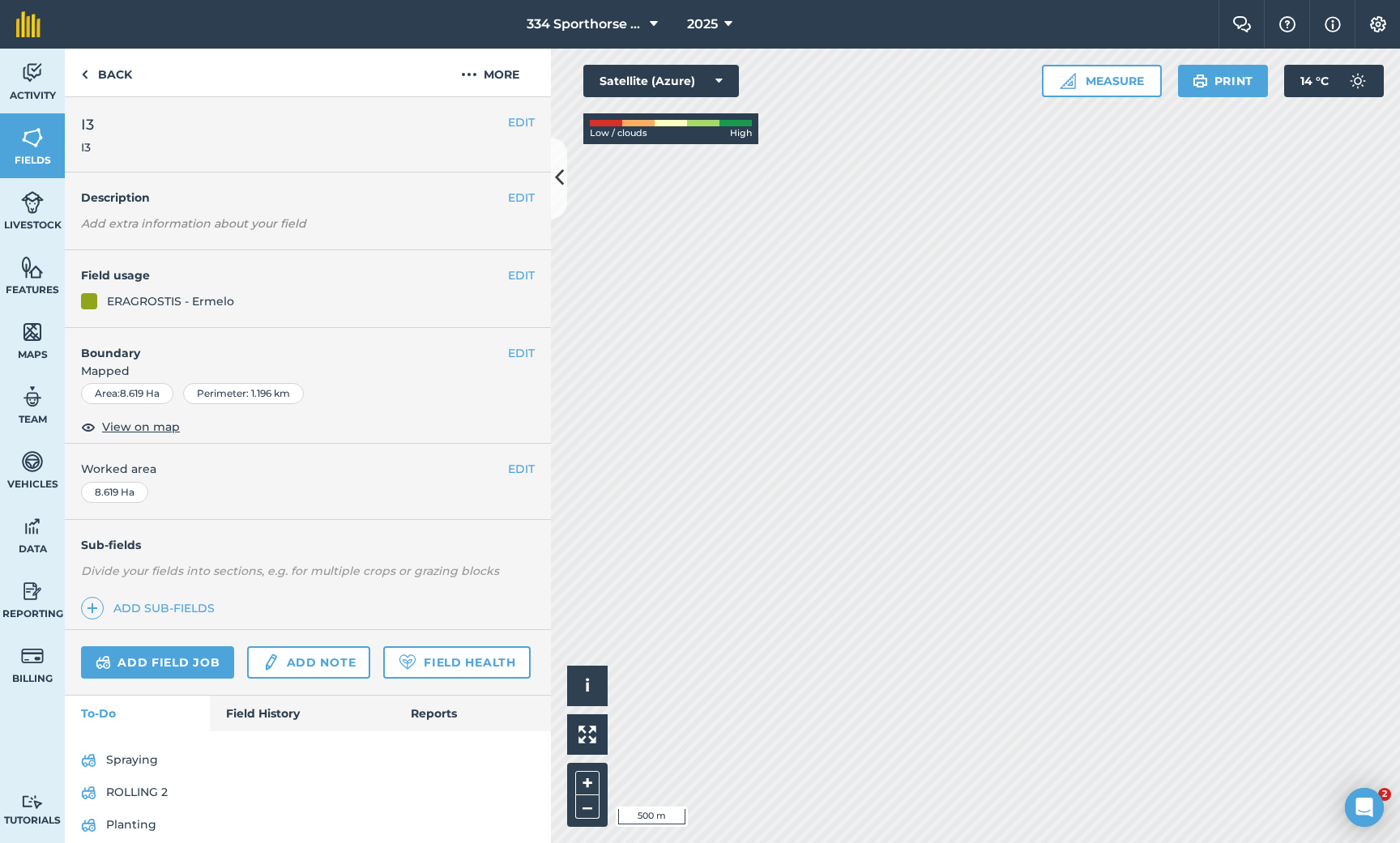
click at [175, 649] on link "Add field job" at bounding box center [157, 663] width 153 height 33
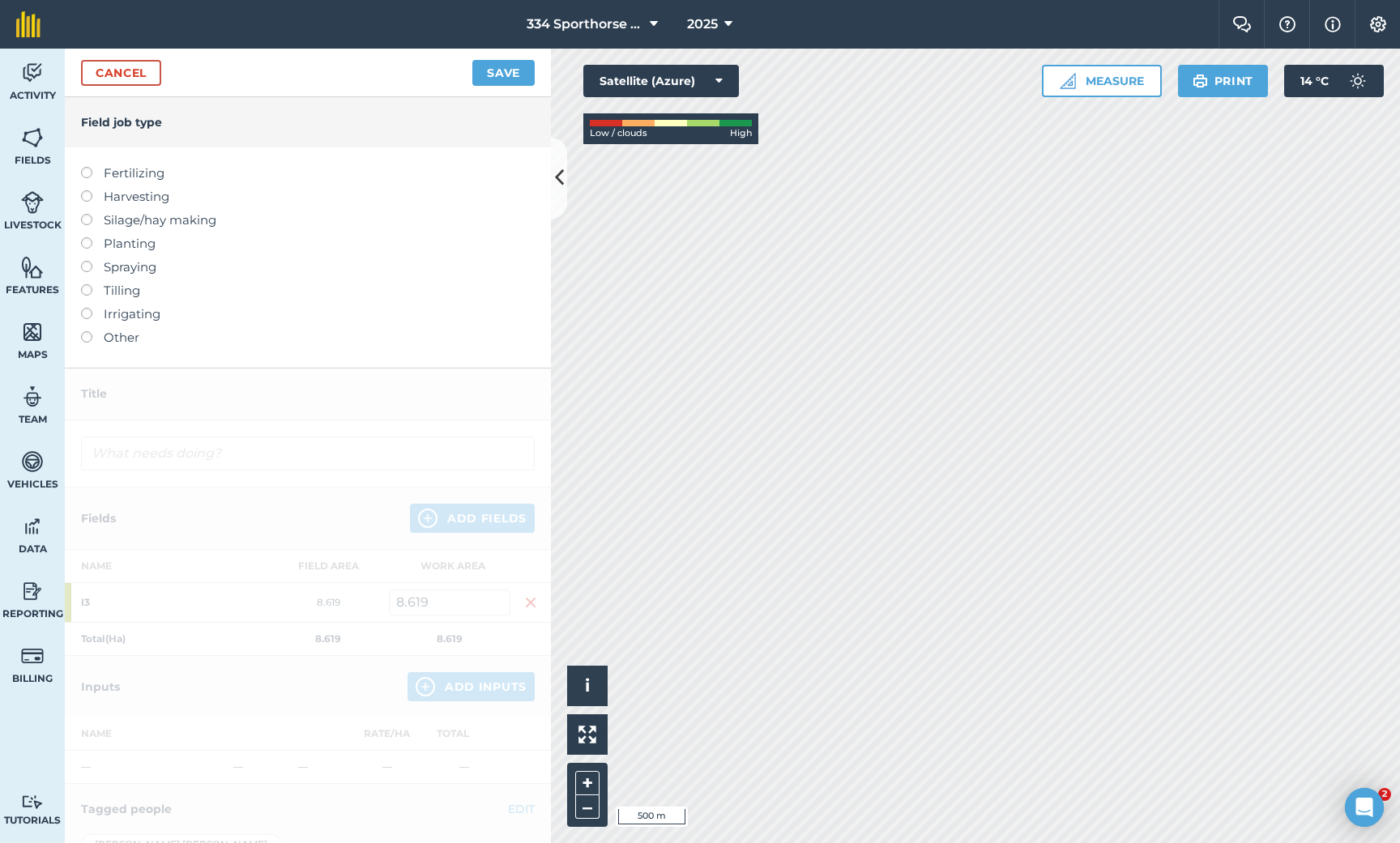
click at [84, 272] on label "Spraying" at bounding box center [308, 267] width 454 height 20
type input "Spraying"
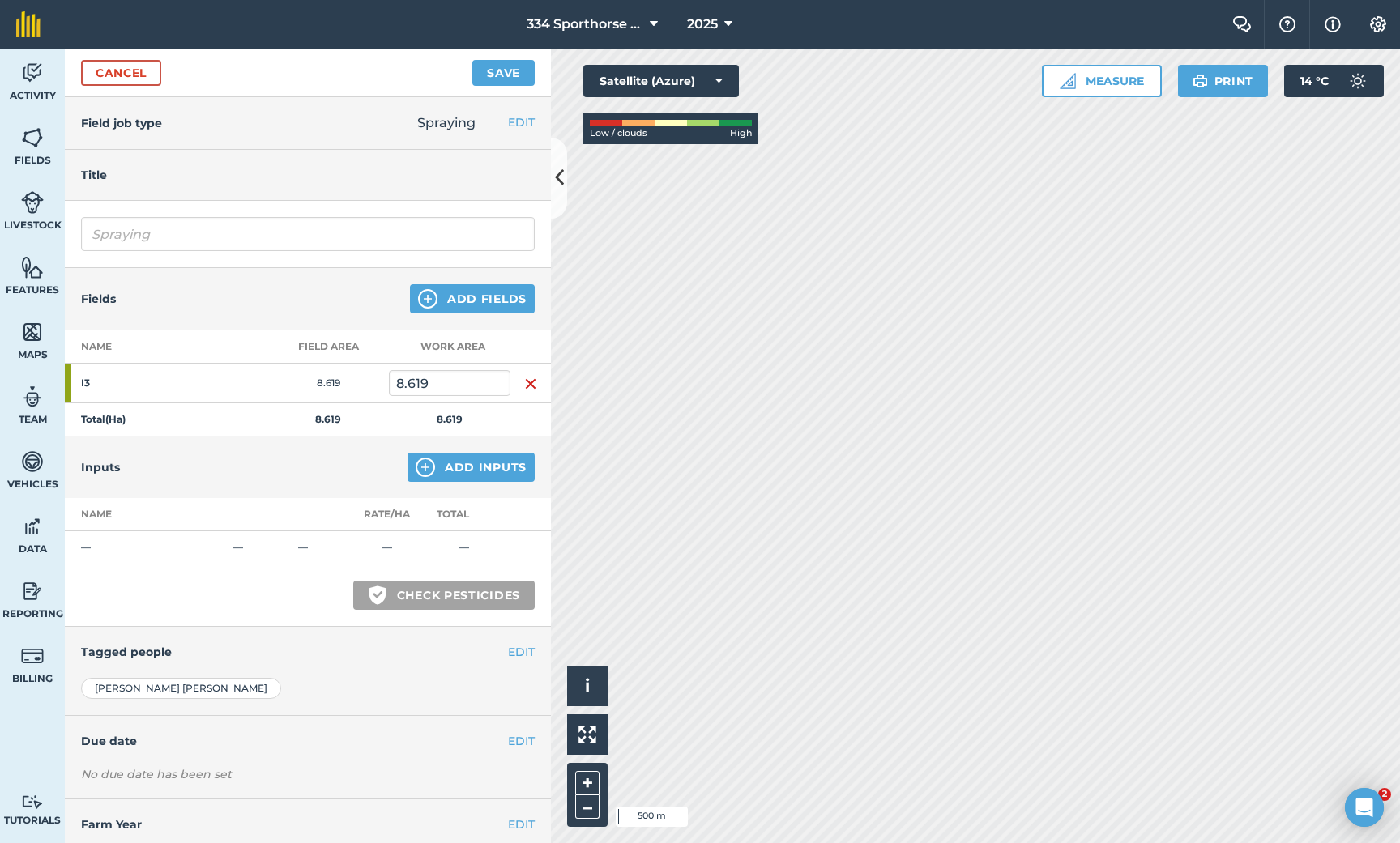
click at [463, 306] on button "Add Fields" at bounding box center [472, 299] width 125 height 29
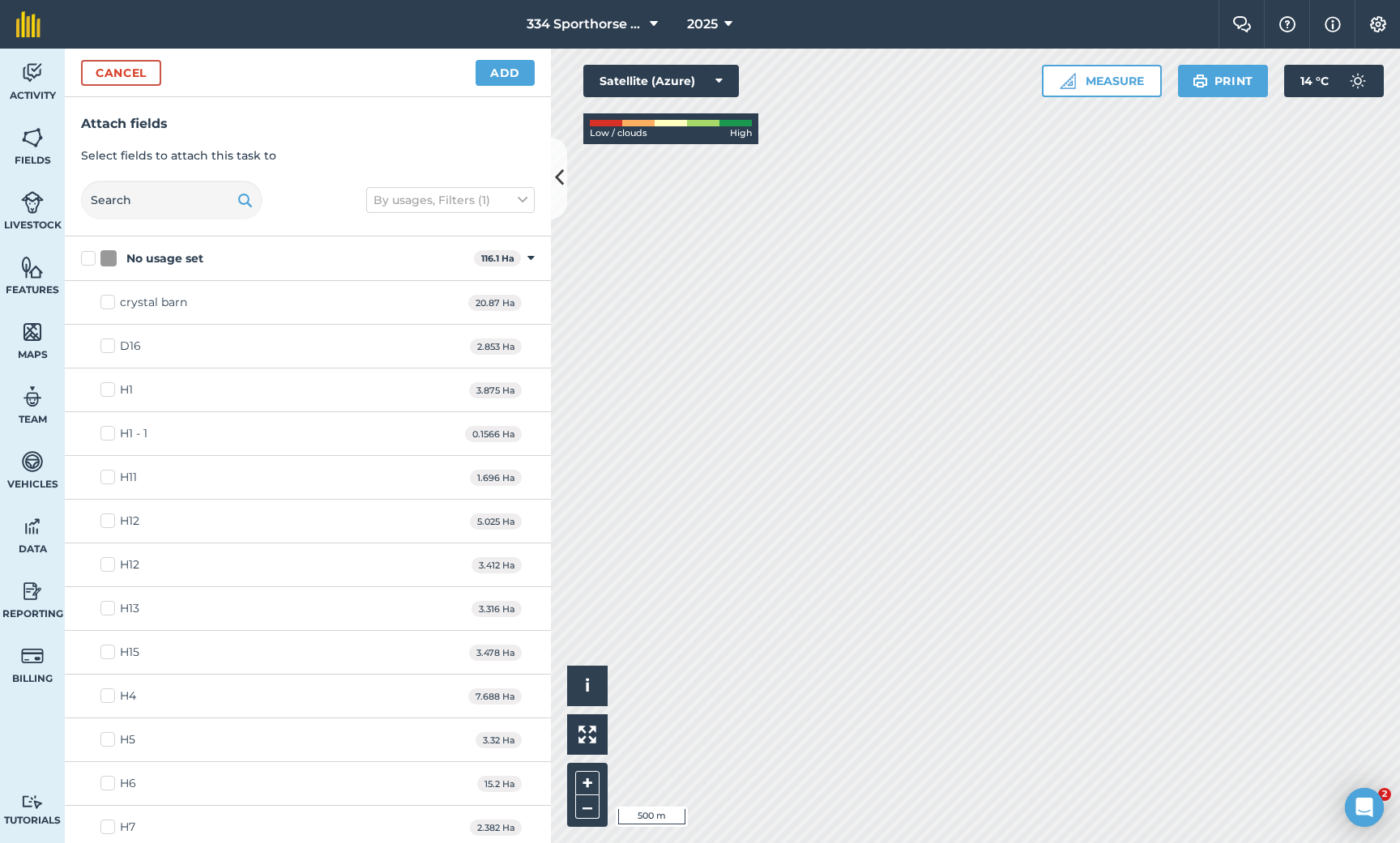
checkbox input "true"
click at [507, 83] on button "Add" at bounding box center [505, 72] width 60 height 26
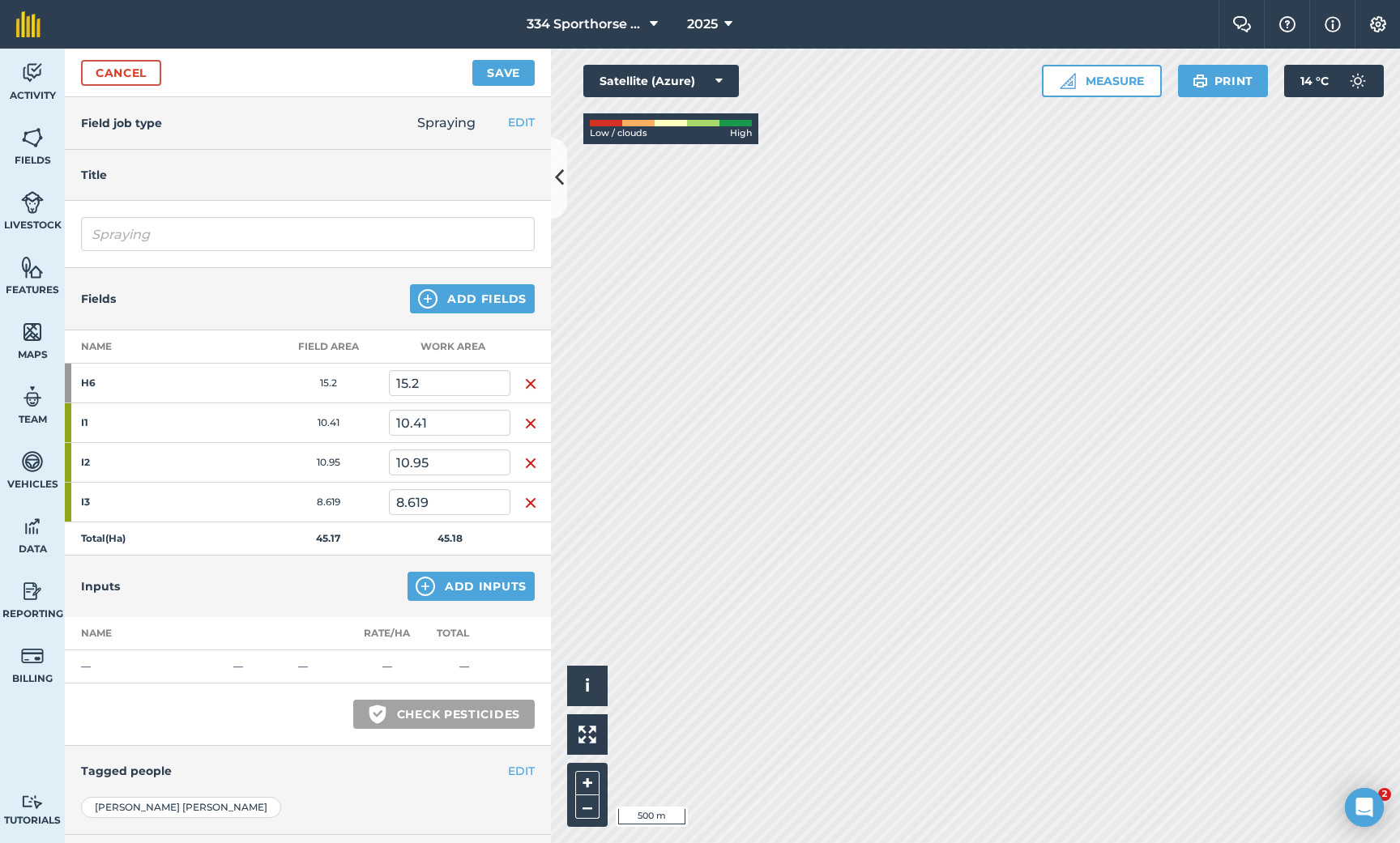
click at [470, 588] on button "Add Inputs" at bounding box center [470, 587] width 127 height 29
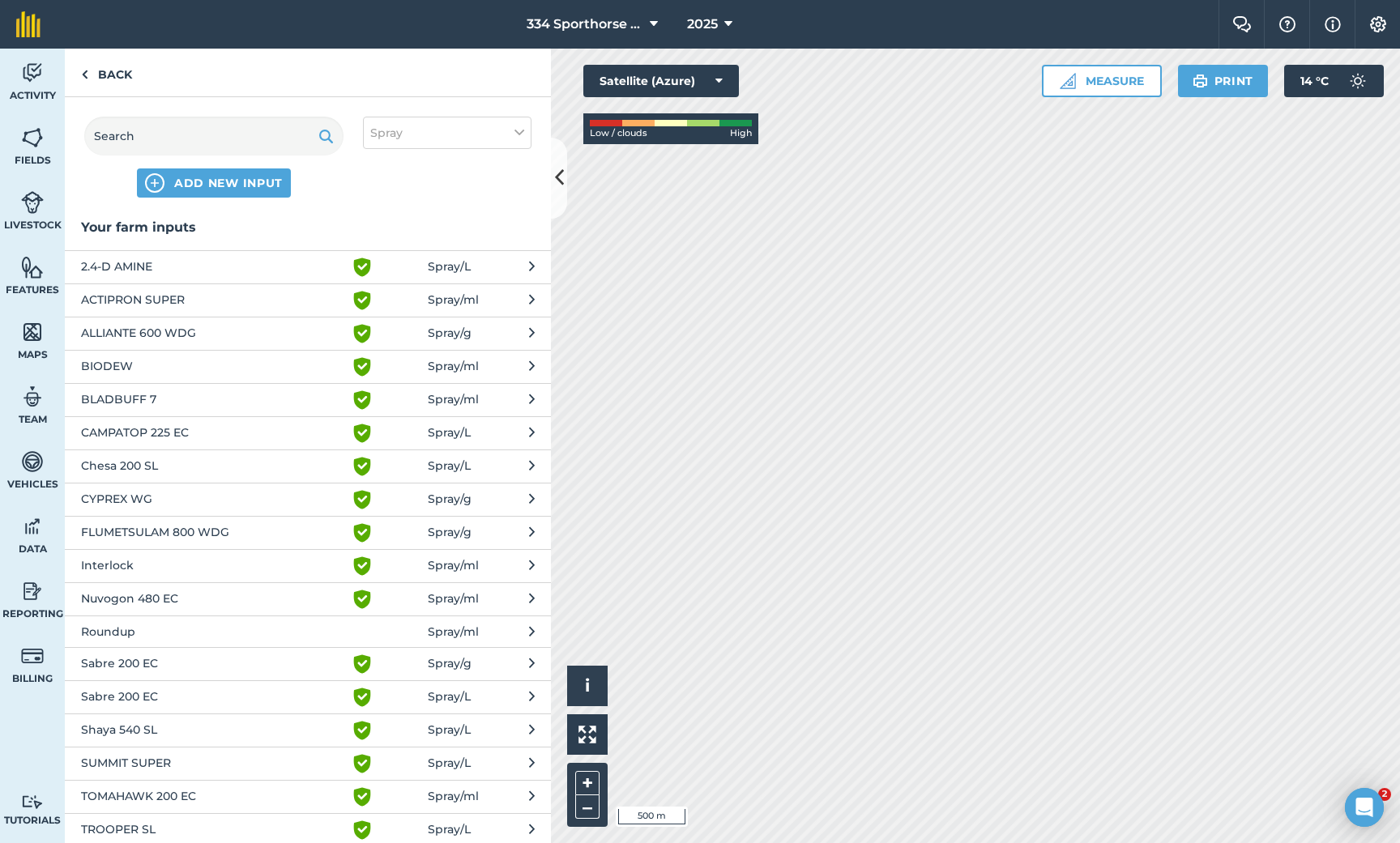
click at [131, 626] on span "Roundup" at bounding box center [213, 632] width 265 height 18
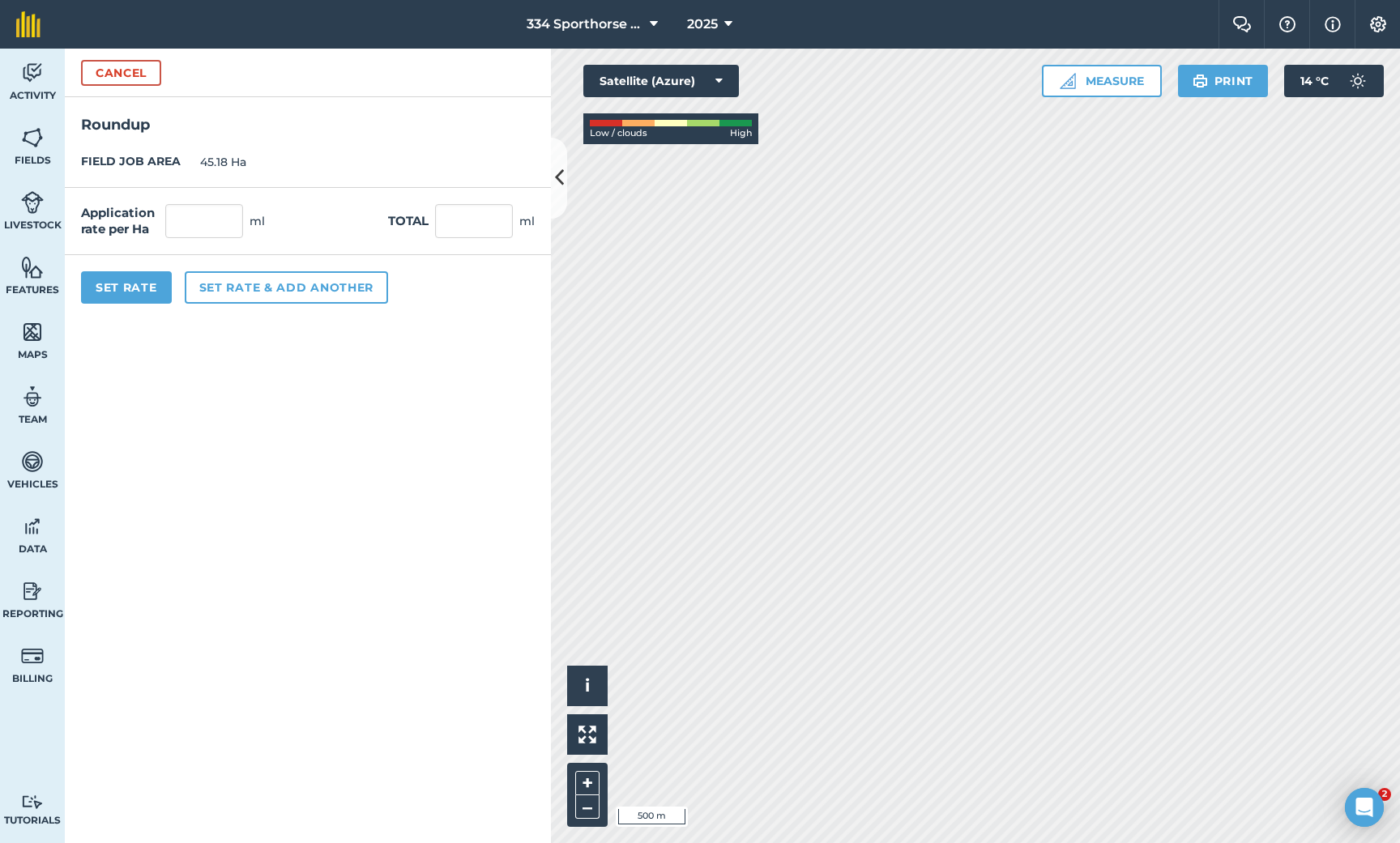
click at [213, 237] on div "Application rate per Ha ml Total ml" at bounding box center [307, 222] width 486 height 67
click at [218, 228] on input "text" at bounding box center [205, 221] width 78 height 34
type input "1"
type input "45.18"
click at [249, 283] on button "Set rate & add another" at bounding box center [287, 288] width 204 height 33
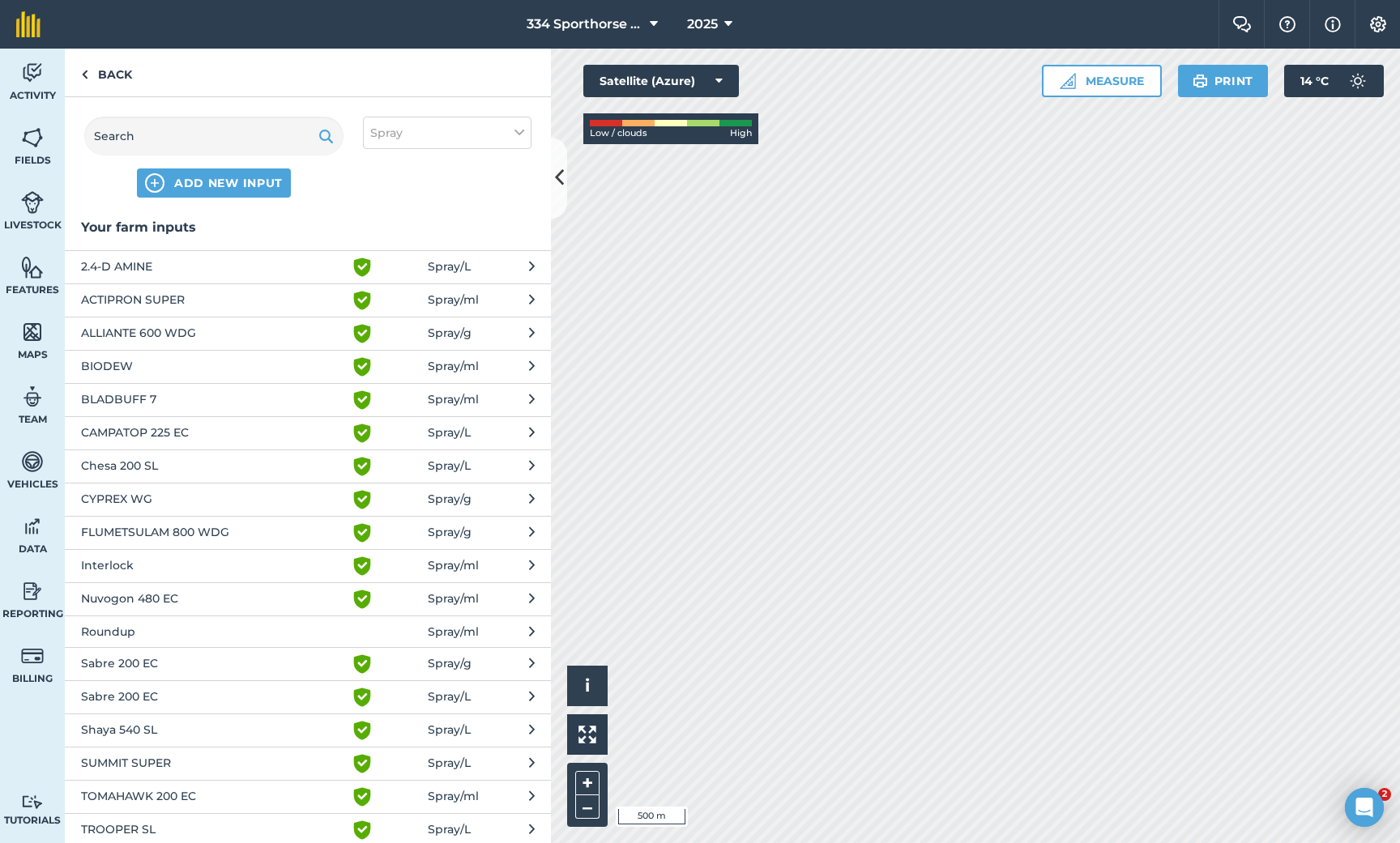
click at [148, 263] on span "2.4-D AMINE" at bounding box center [213, 267] width 265 height 20
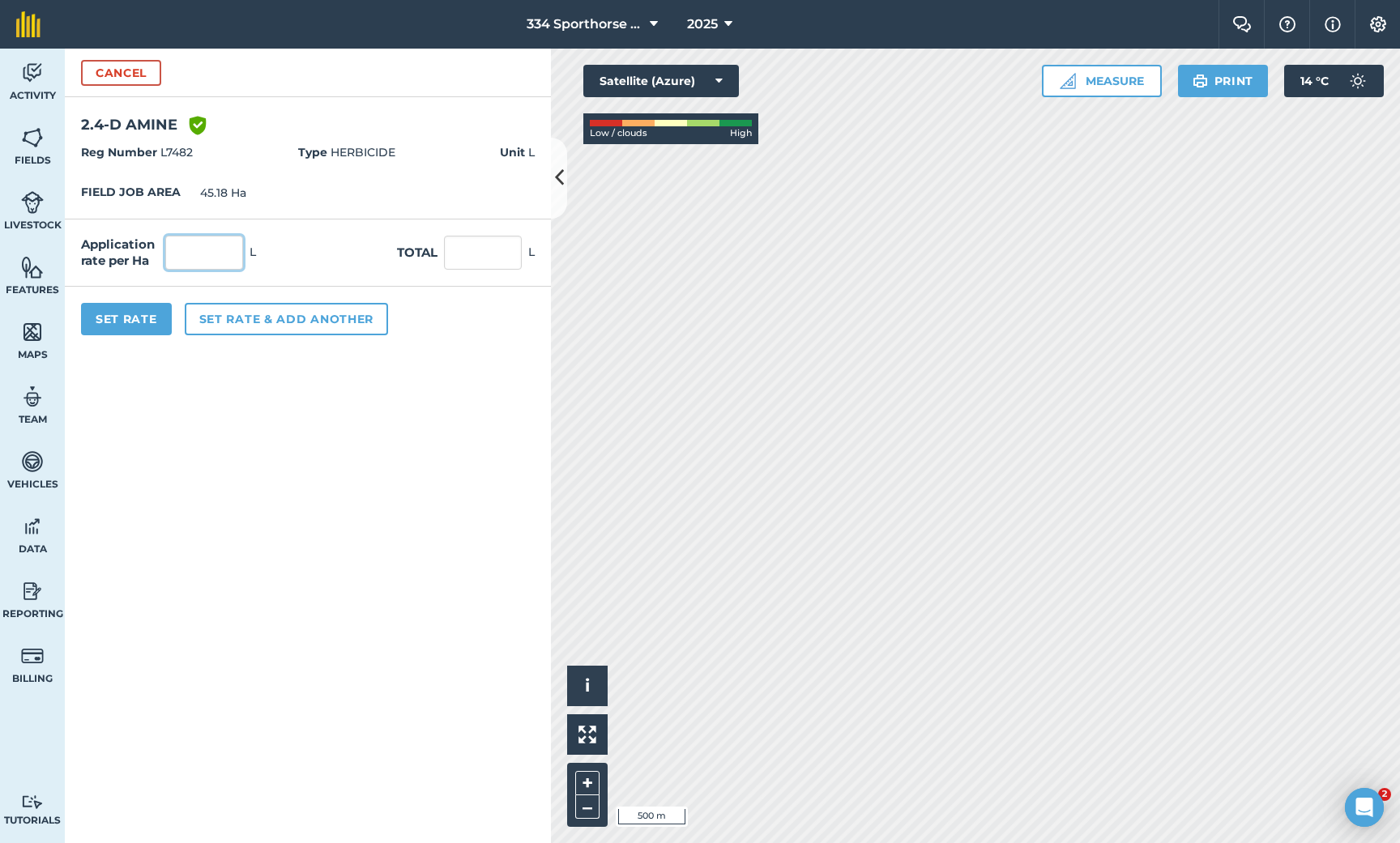
click at [201, 245] on input "text" at bounding box center [205, 252] width 78 height 34
type input "0.1"
type input "4.518"
click at [144, 316] on button "Set Rate" at bounding box center [126, 319] width 91 height 33
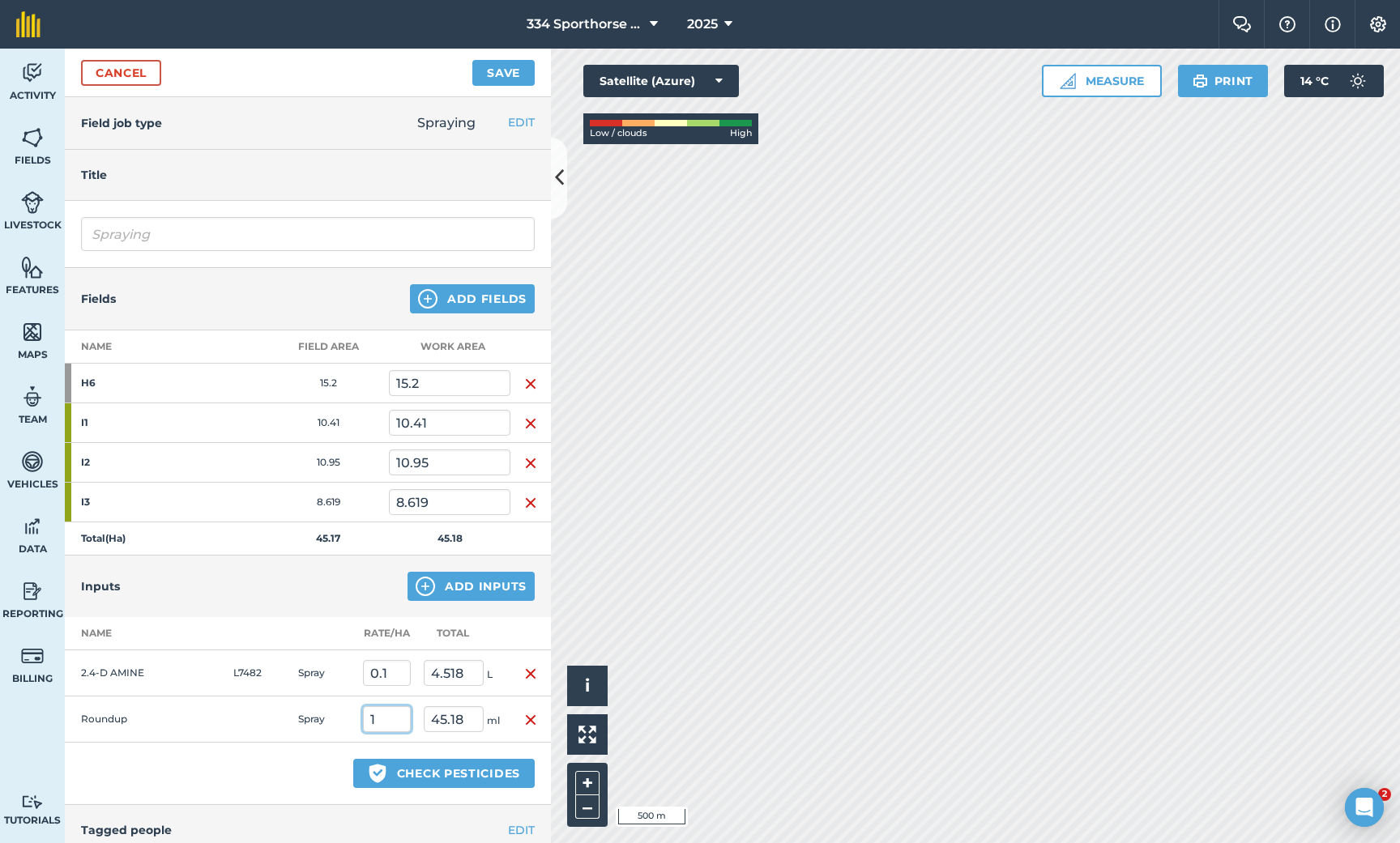
click at [393, 725] on input "1" at bounding box center [387, 720] width 47 height 26
type input "1,000"
type input "45,180"
click at [306, 753] on div "Green shield with white tick Check pesticides" at bounding box center [307, 774] width 486 height 62
click at [506, 77] on button "Save" at bounding box center [503, 72] width 62 height 26
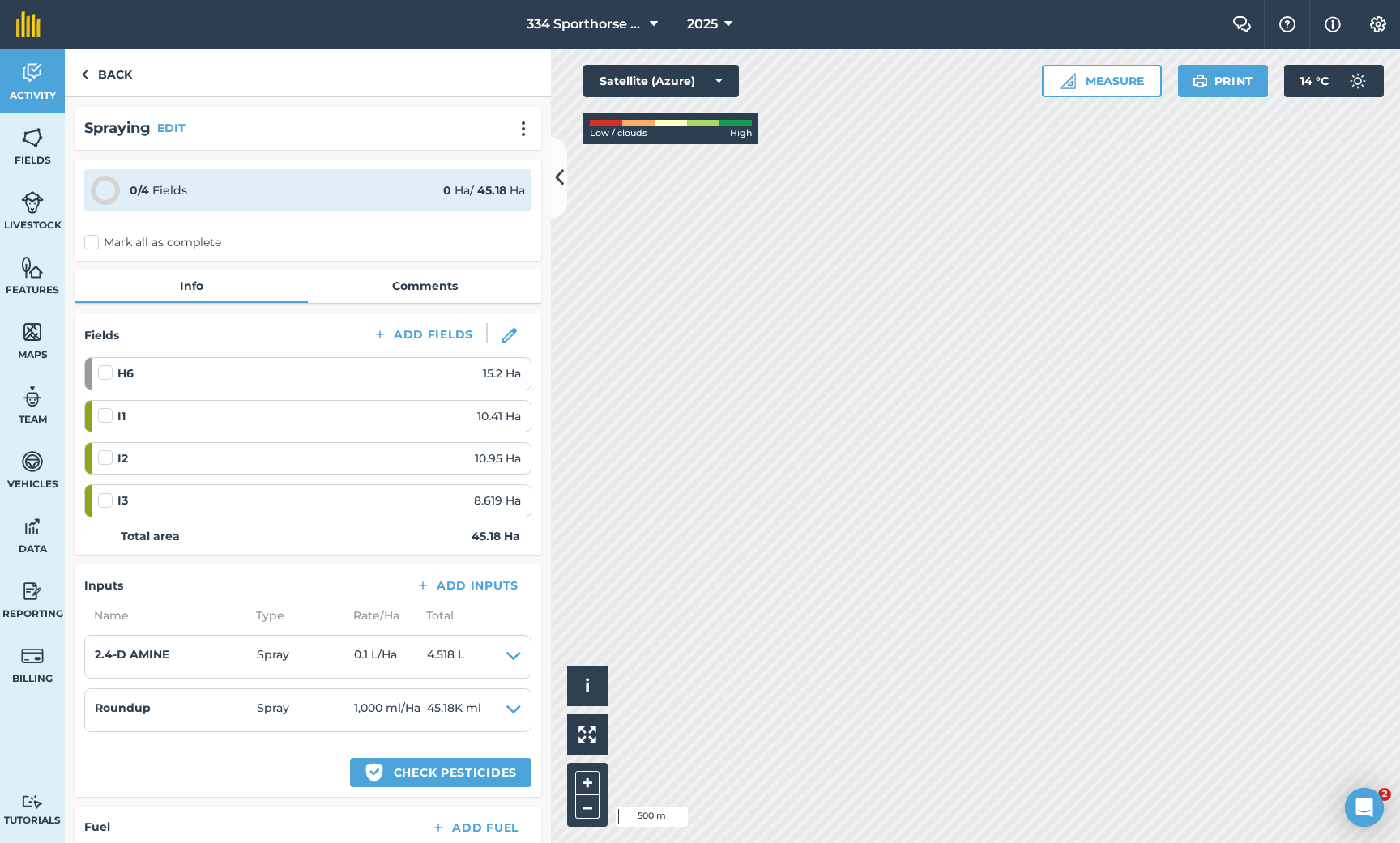
click at [558, 179] on icon at bounding box center [559, 178] width 9 height 28
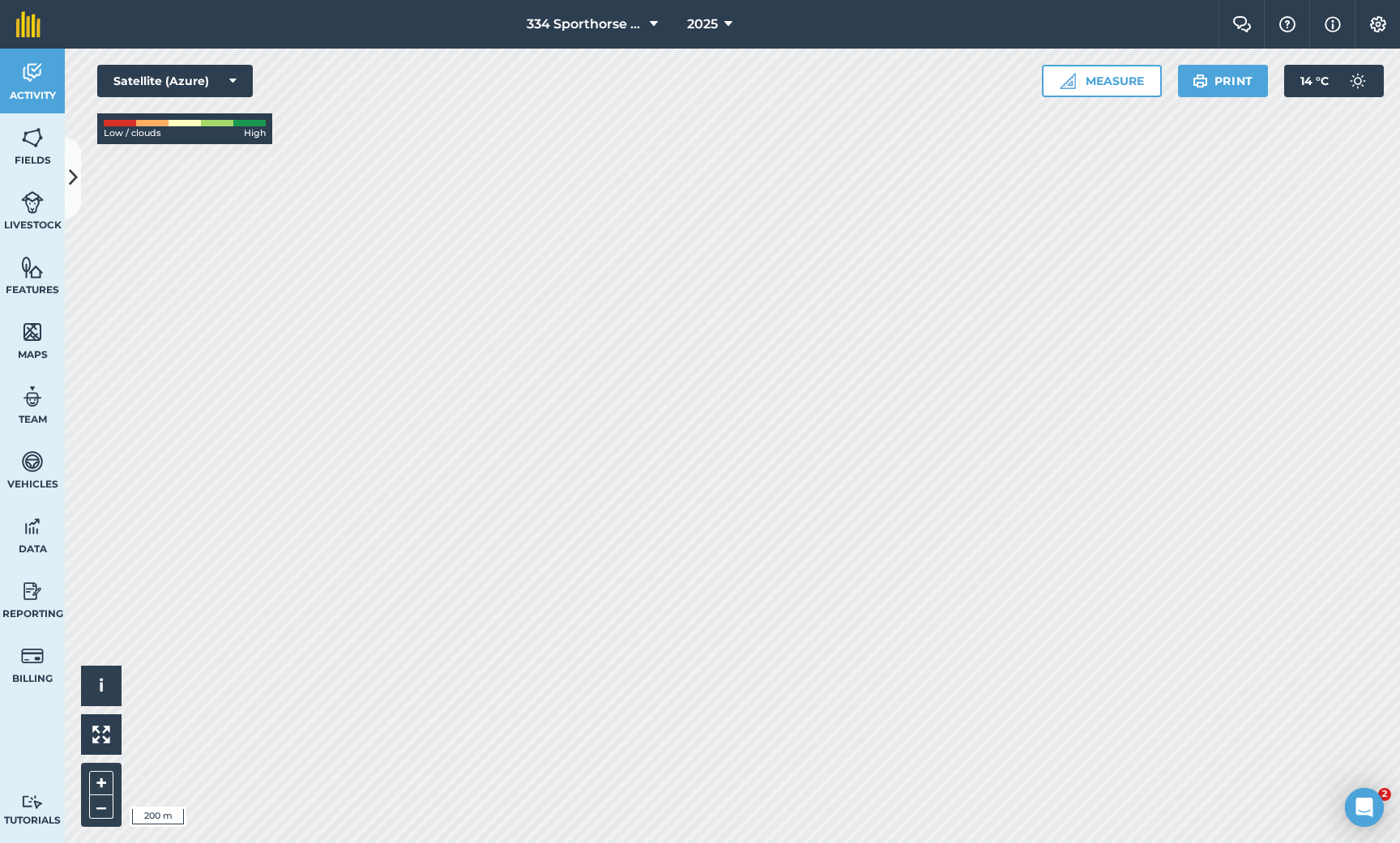
click at [686, 0] on html "334 Sporthorse Stud 2025 Farm Chat Help Info Settings 334 Sporthorse Stud - 202…" at bounding box center [700, 421] width 1400 height 843
